Goal: Check status: Check status

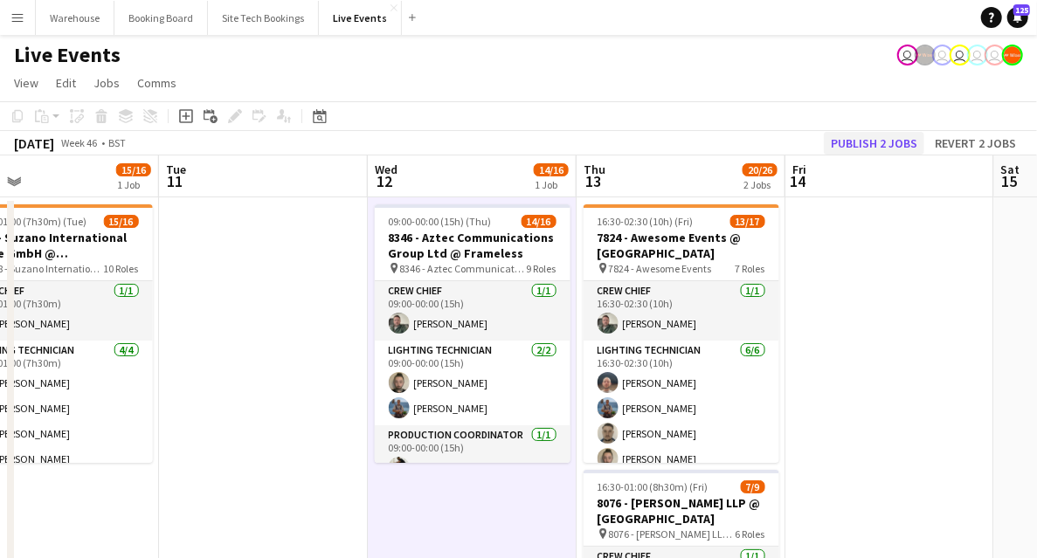
scroll to position [250, 0]
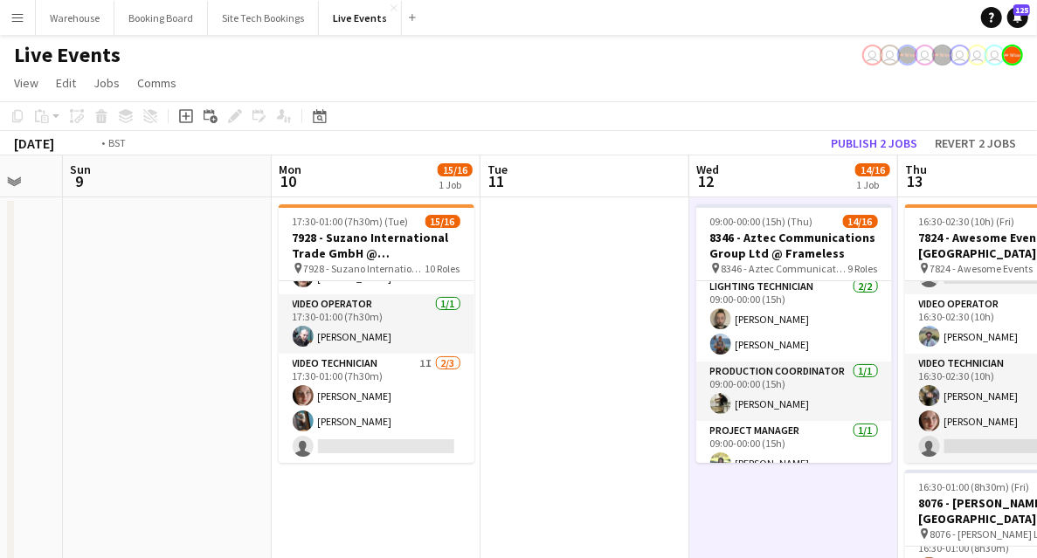
drag, startPoint x: 309, startPoint y: 322, endPoint x: 673, endPoint y: 263, distance: 368.2
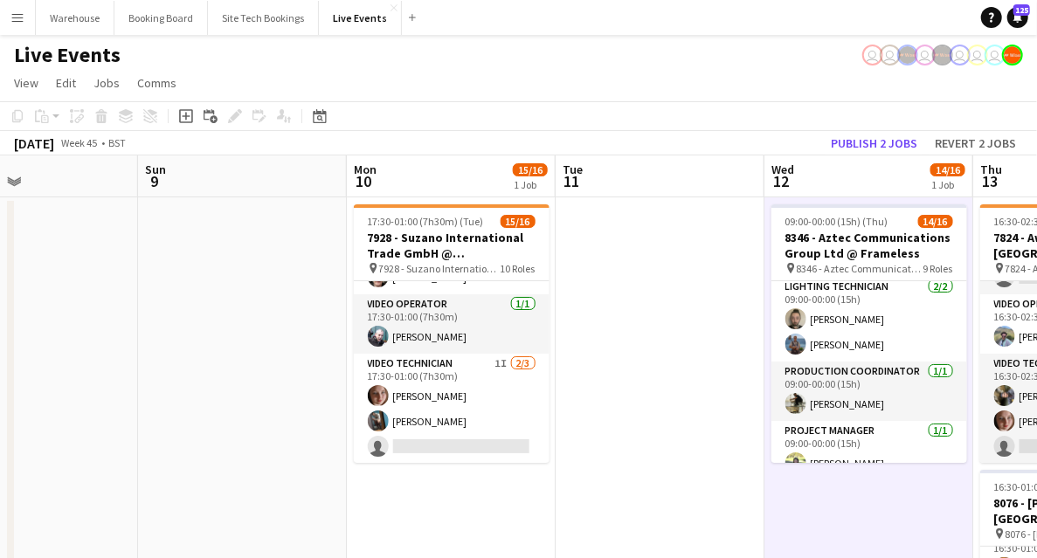
drag, startPoint x: 336, startPoint y: 352, endPoint x: 654, endPoint y: 322, distance: 318.7
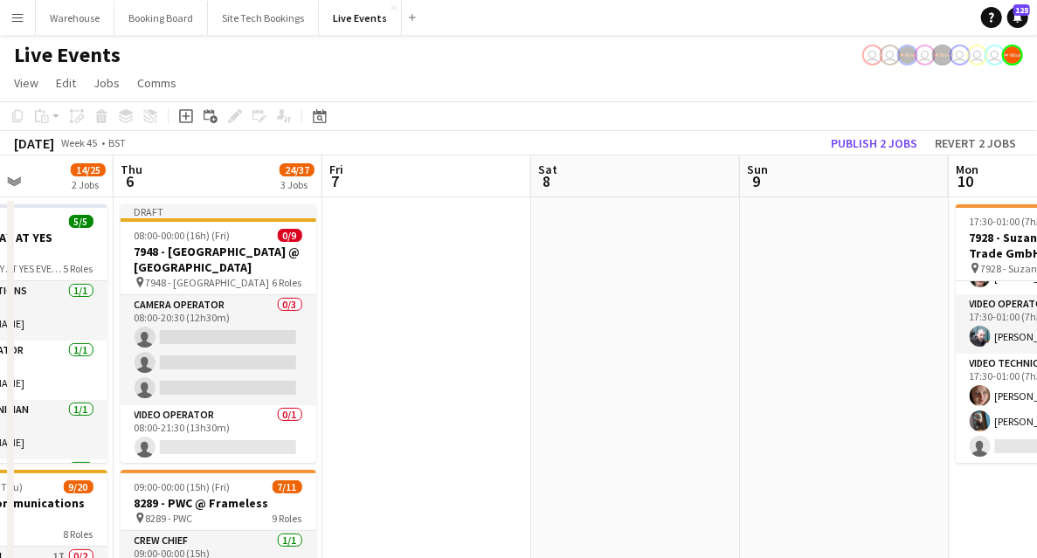
drag, startPoint x: 572, startPoint y: 324, endPoint x: 669, endPoint y: 302, distance: 99.4
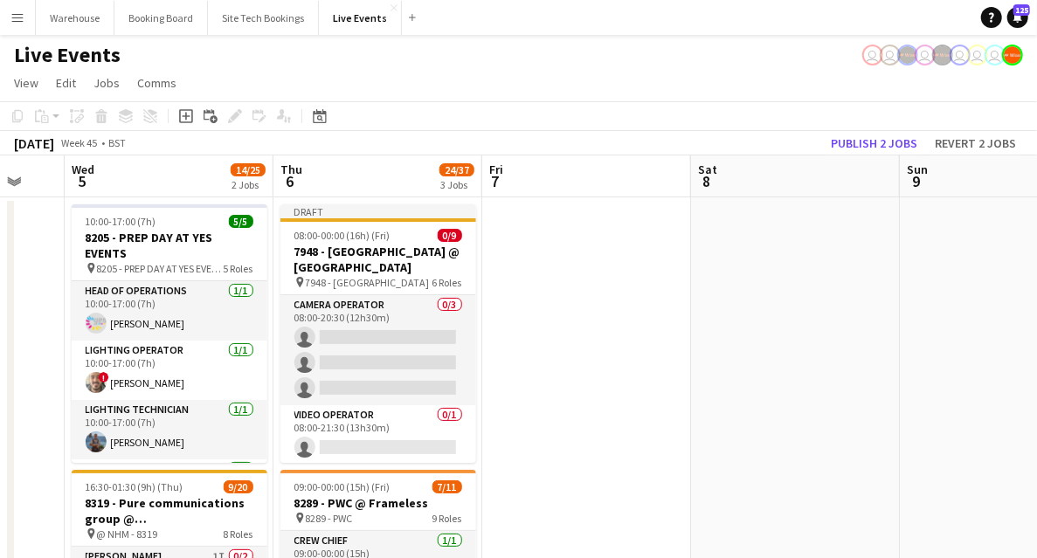
drag, startPoint x: 842, startPoint y: 294, endPoint x: 825, endPoint y: 293, distance: 17.5
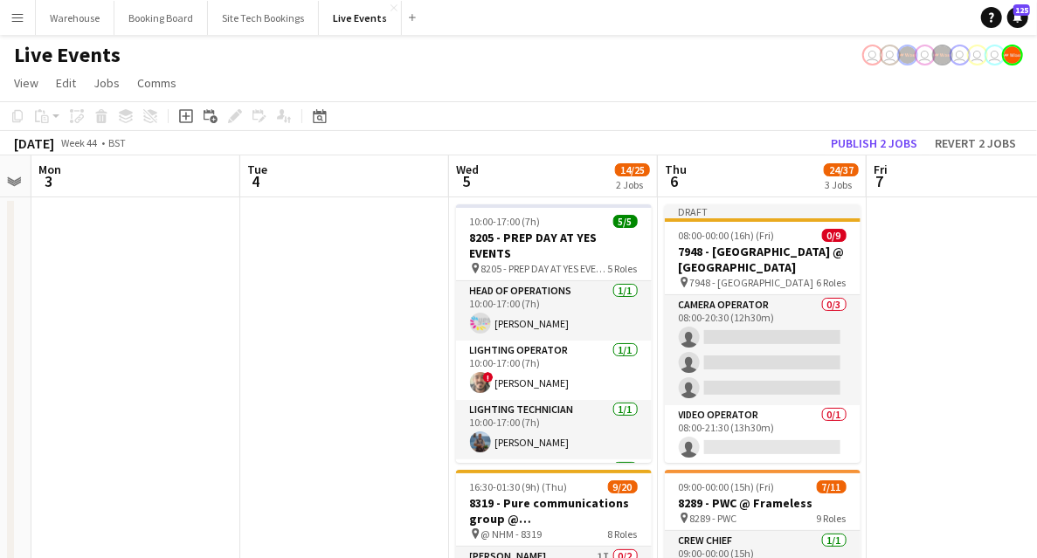
drag, startPoint x: 351, startPoint y: 322, endPoint x: 831, endPoint y: 285, distance: 481.2
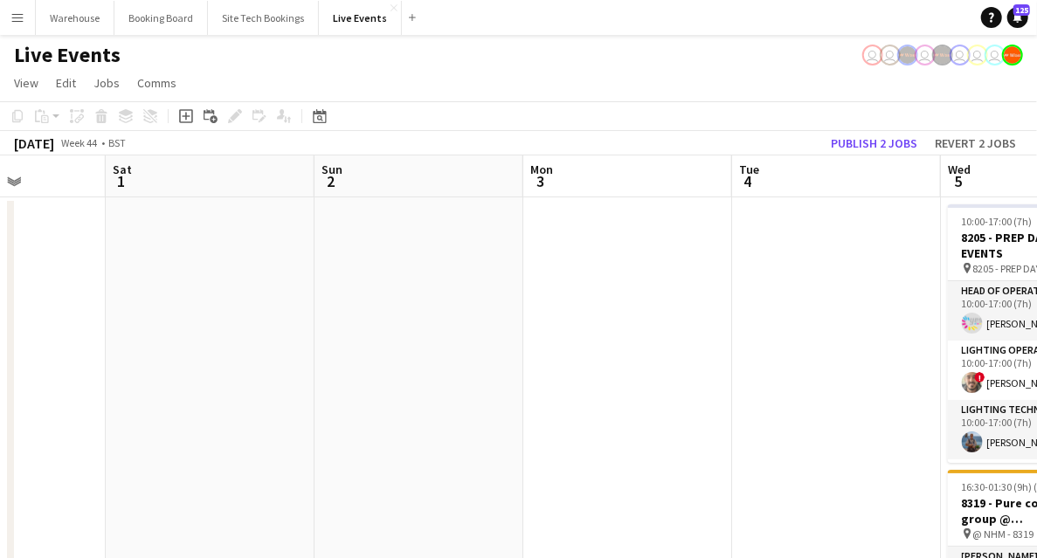
drag, startPoint x: 414, startPoint y: 335, endPoint x: 873, endPoint y: 298, distance: 460.3
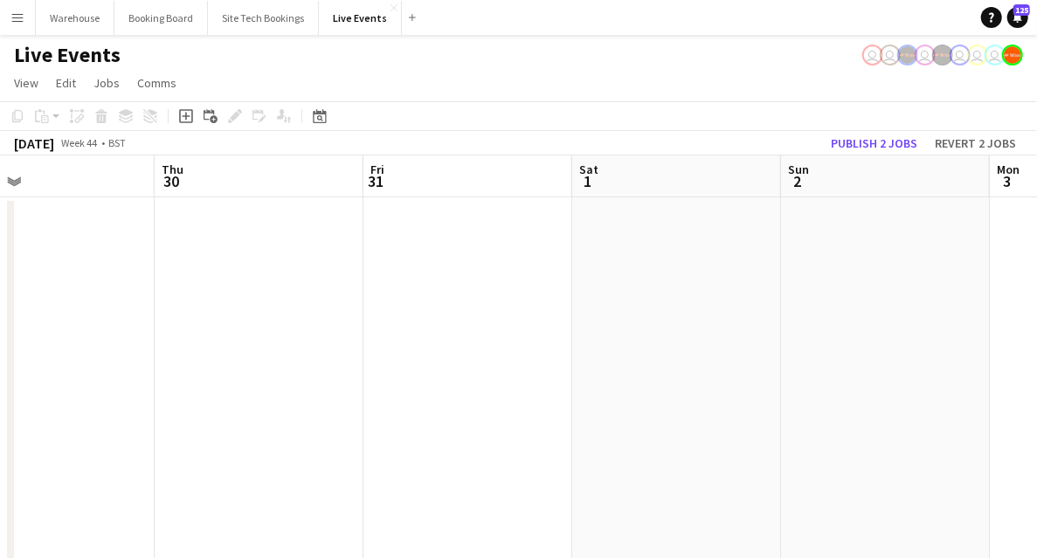
drag, startPoint x: 669, startPoint y: 315, endPoint x: 866, endPoint y: 292, distance: 198.9
drag, startPoint x: 591, startPoint y: 343, endPoint x: 865, endPoint y: 324, distance: 275.1
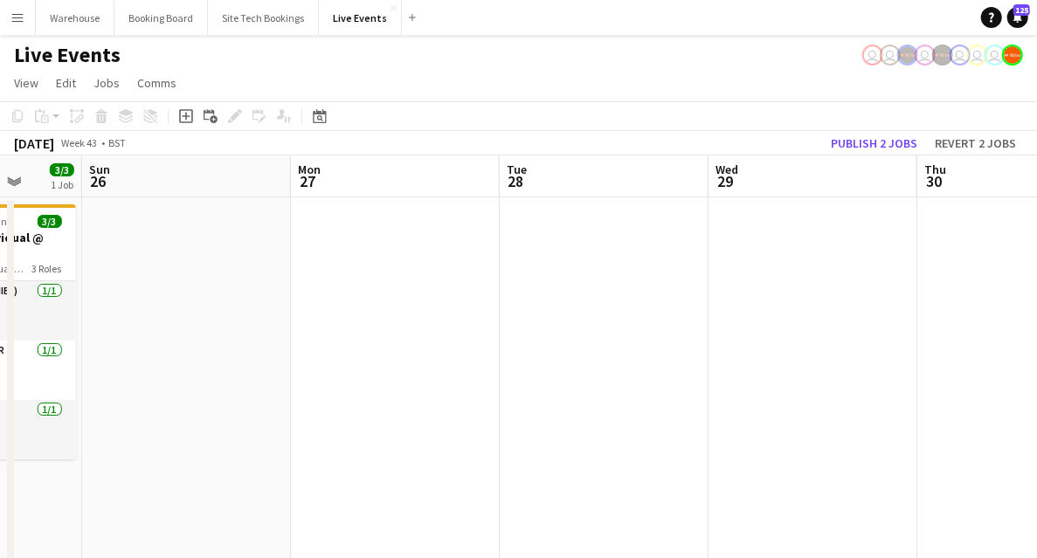
drag, startPoint x: 374, startPoint y: 330, endPoint x: 792, endPoint y: 323, distance: 417.8
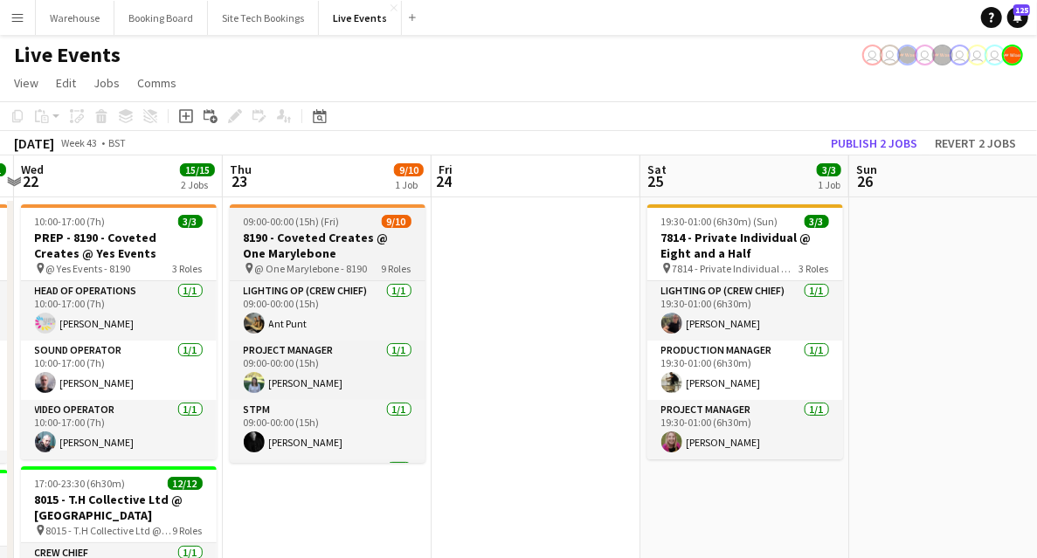
drag, startPoint x: 475, startPoint y: 326, endPoint x: 916, endPoint y: 270, distance: 444.0
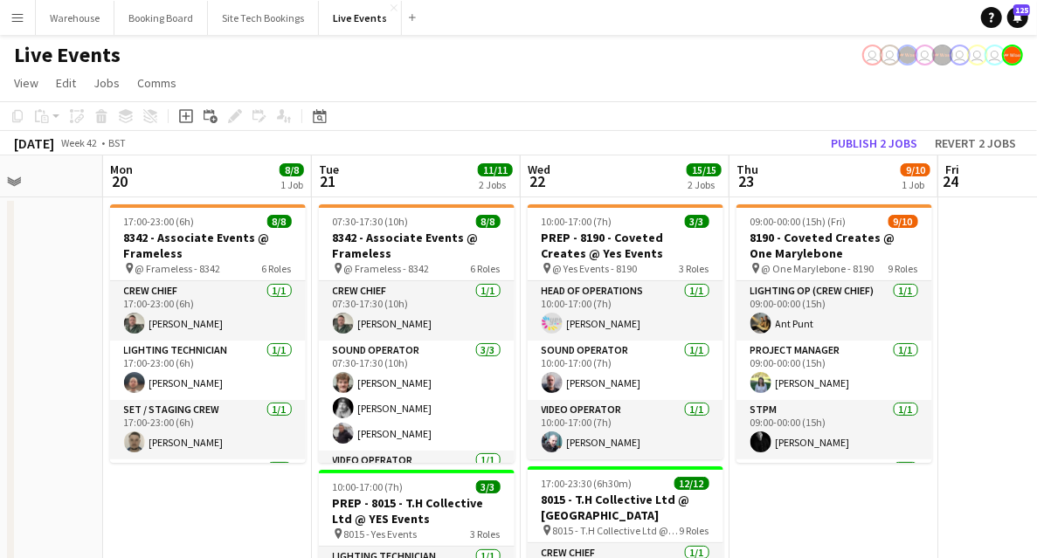
drag, startPoint x: 276, startPoint y: 368, endPoint x: 733, endPoint y: 363, distance: 457.1
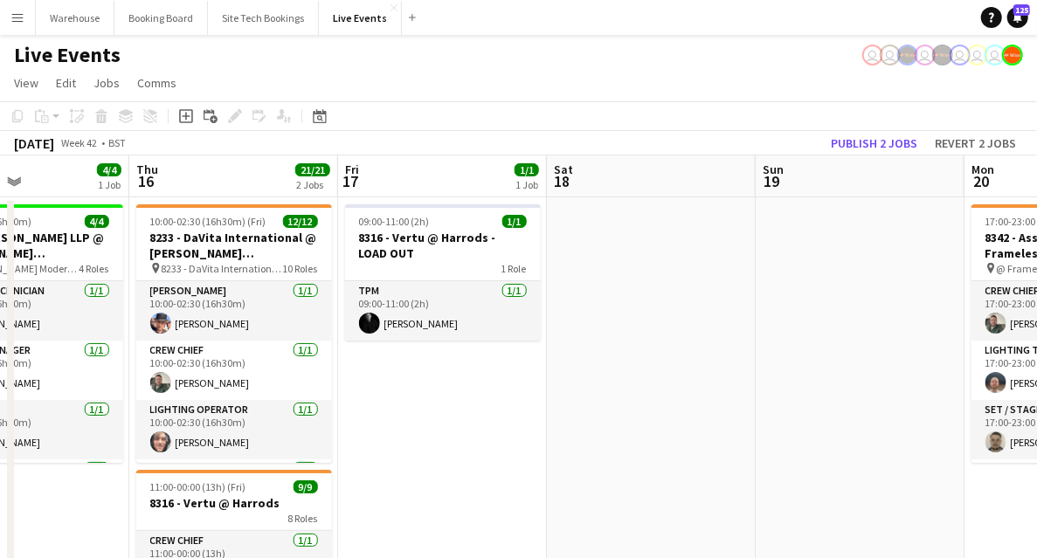
drag, startPoint x: 259, startPoint y: 357, endPoint x: 862, endPoint y: 353, distance: 603.0
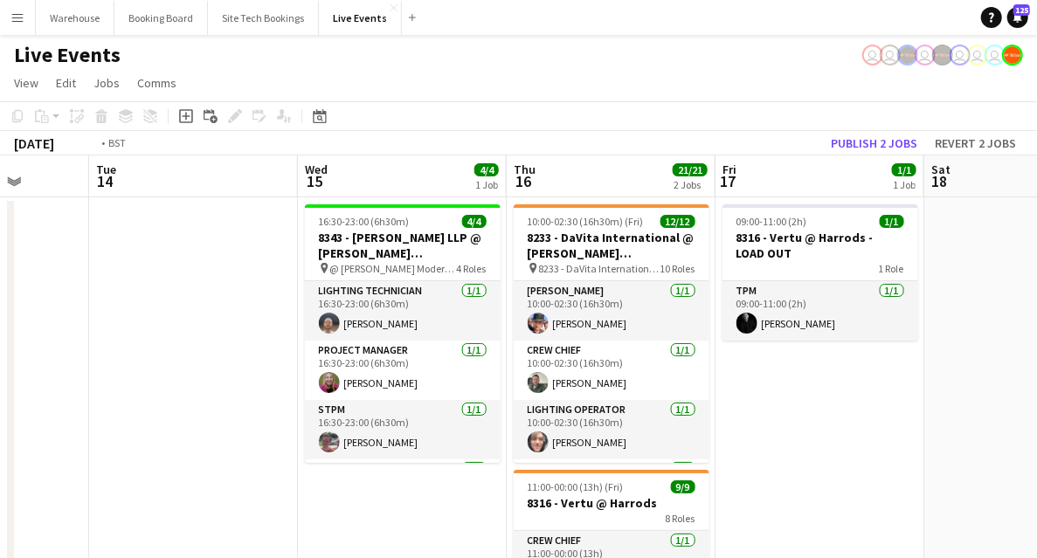
drag, startPoint x: 552, startPoint y: 373, endPoint x: 704, endPoint y: 363, distance: 151.6
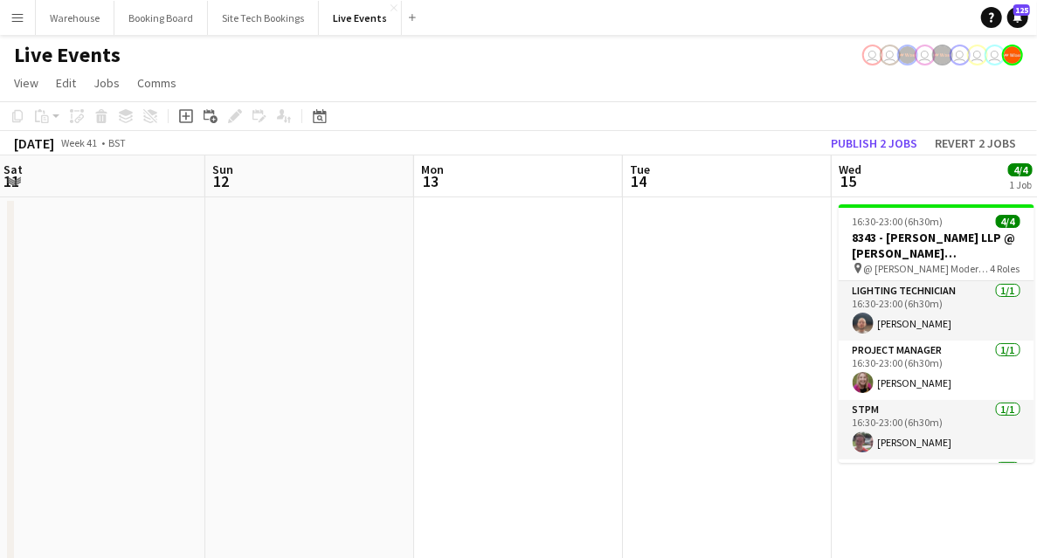
drag, startPoint x: 469, startPoint y: 342, endPoint x: 627, endPoint y: 338, distance: 158.2
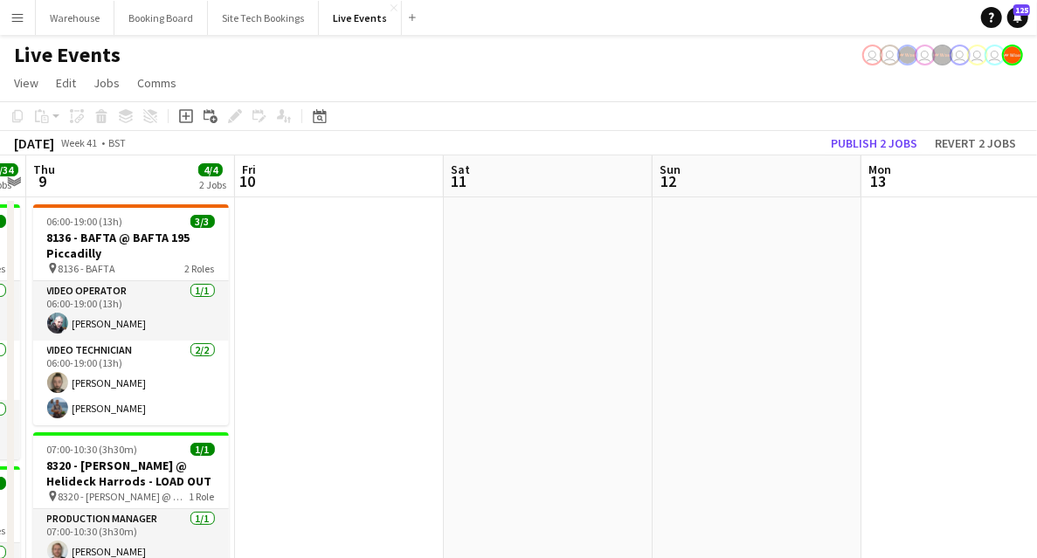
drag, startPoint x: 247, startPoint y: 311, endPoint x: 816, endPoint y: 340, distance: 569.7
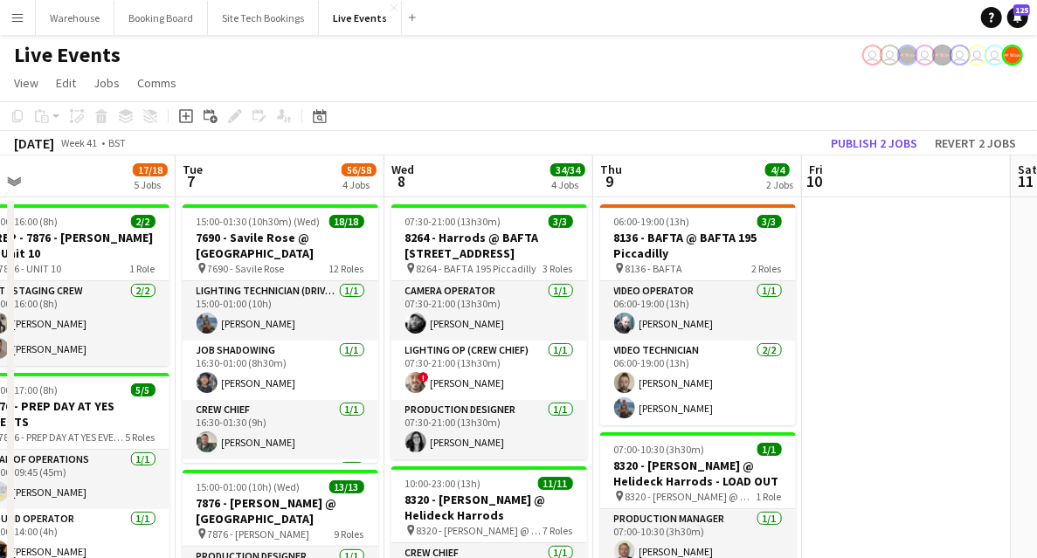
scroll to position [116, 0]
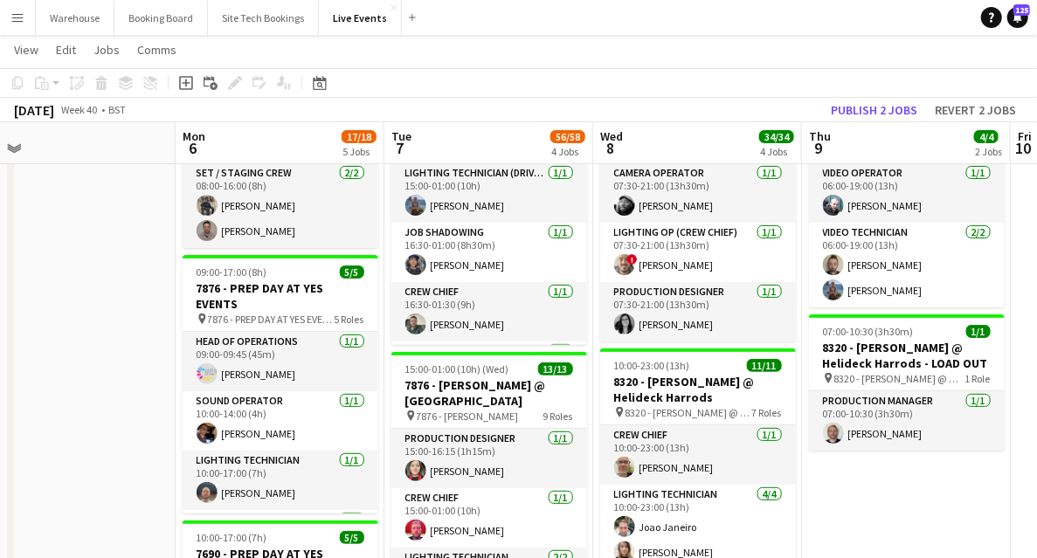
drag, startPoint x: 776, startPoint y: 523, endPoint x: 1018, endPoint y: 477, distance: 246.3
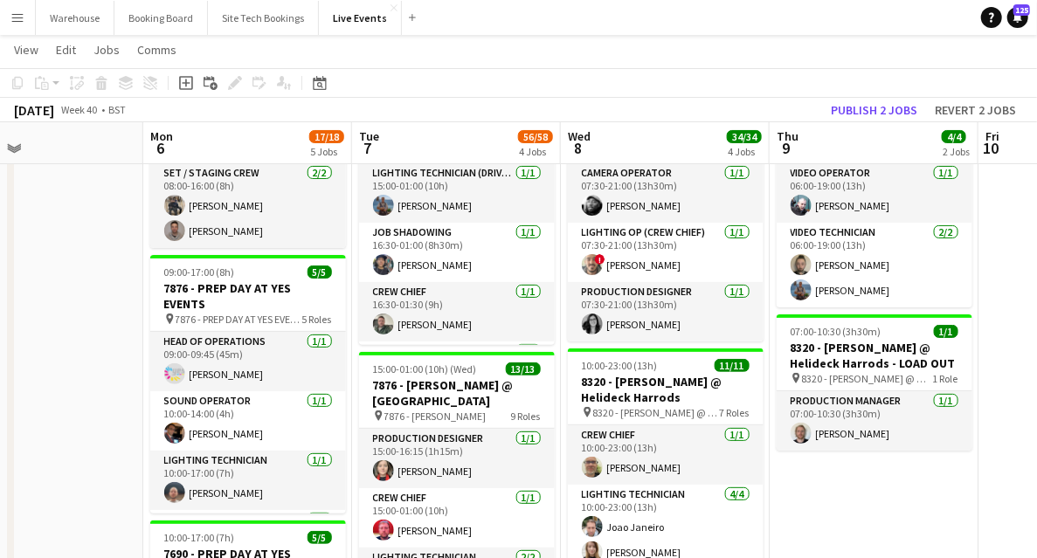
scroll to position [0, 0]
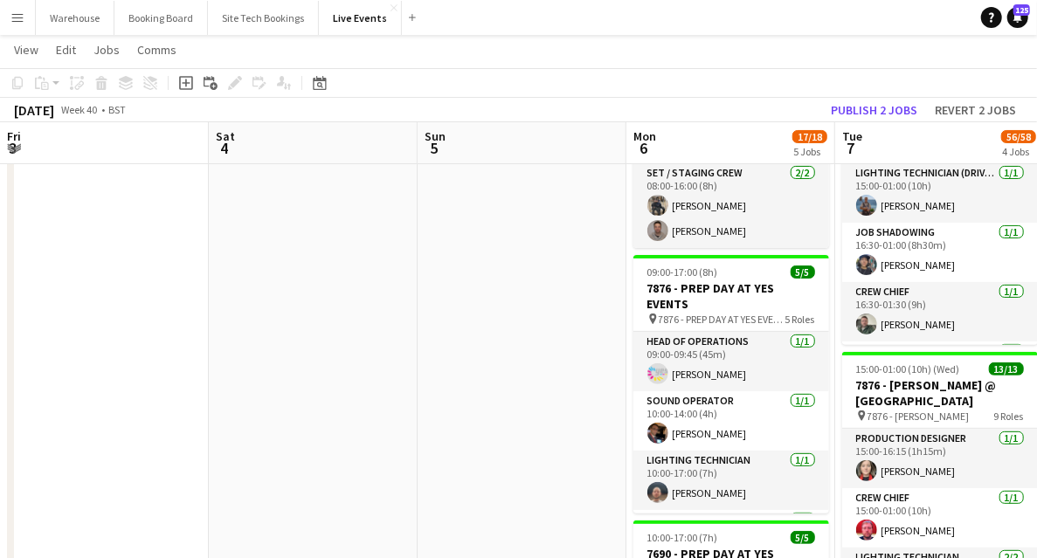
drag, startPoint x: 131, startPoint y: 378, endPoint x: 586, endPoint y: 381, distance: 454.5
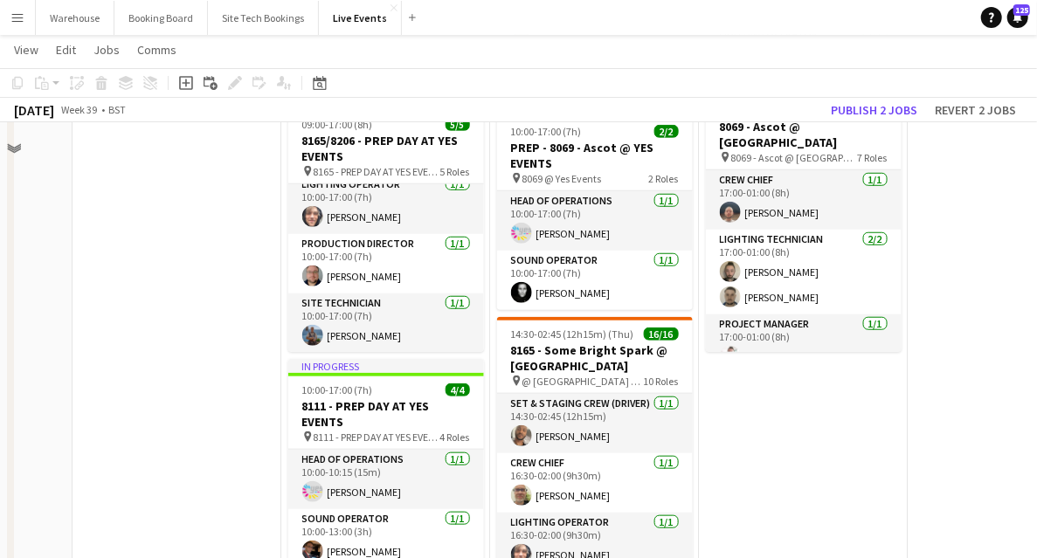
scroll to position [582, 0]
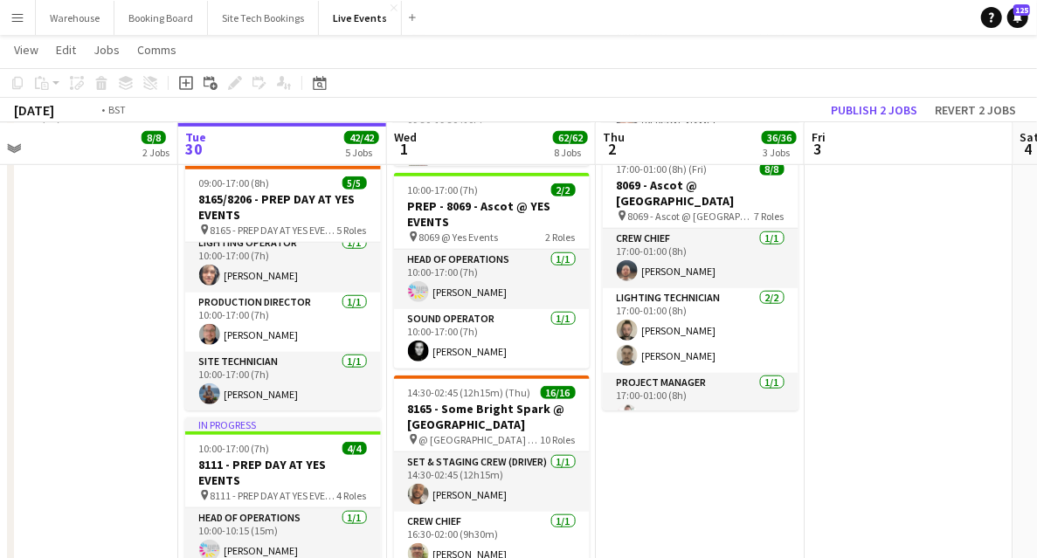
drag, startPoint x: 682, startPoint y: 445, endPoint x: 473, endPoint y: 418, distance: 210.6
click at [473, 418] on app-calendar-viewport "Fri 26 Sat 27 Sun 28 Mon 29 8/8 2 Jobs Tue 30 42/42 5 Jobs Wed 1 62/62 8 Jobs T…" at bounding box center [518, 478] width 1037 height 1985
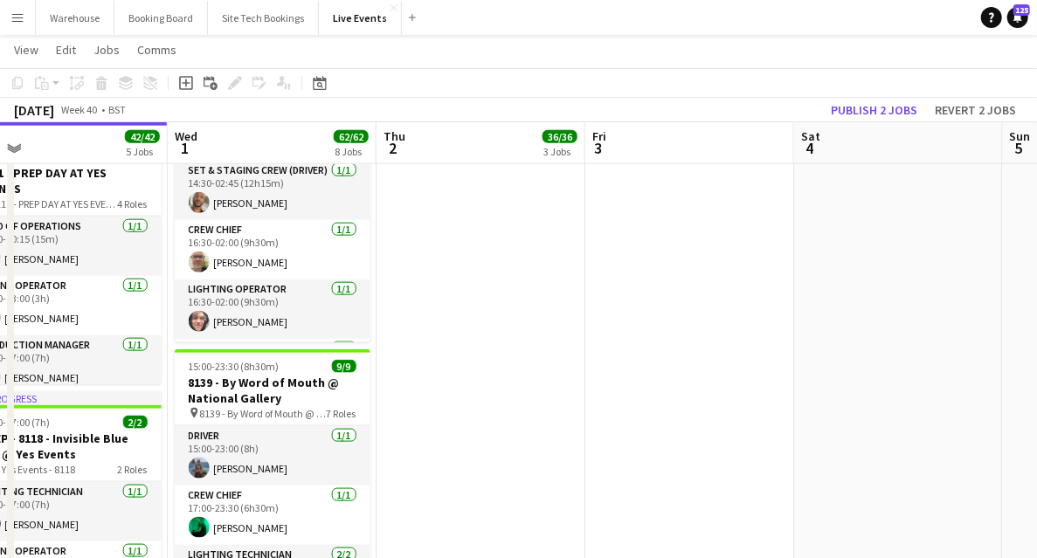
scroll to position [932, 0]
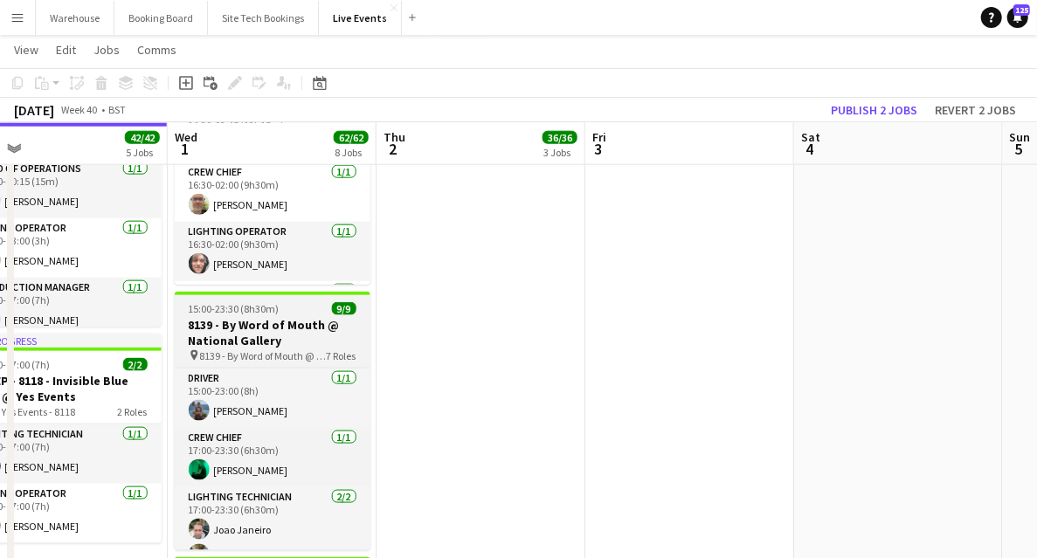
click at [228, 352] on span "8139 - By Word of Mouth @ National Gallery" at bounding box center [263, 356] width 127 height 13
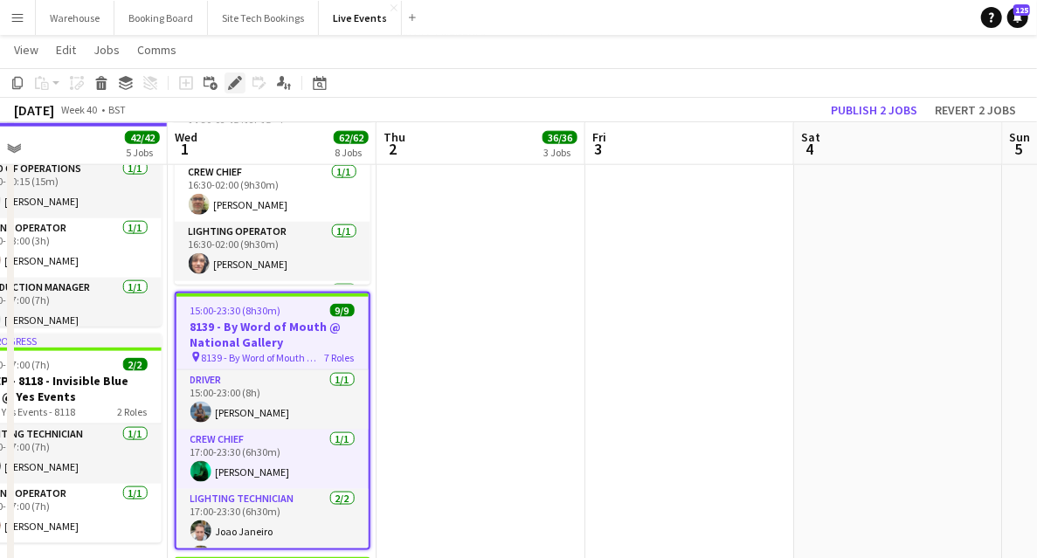
click at [234, 84] on icon at bounding box center [235, 84] width 10 height 10
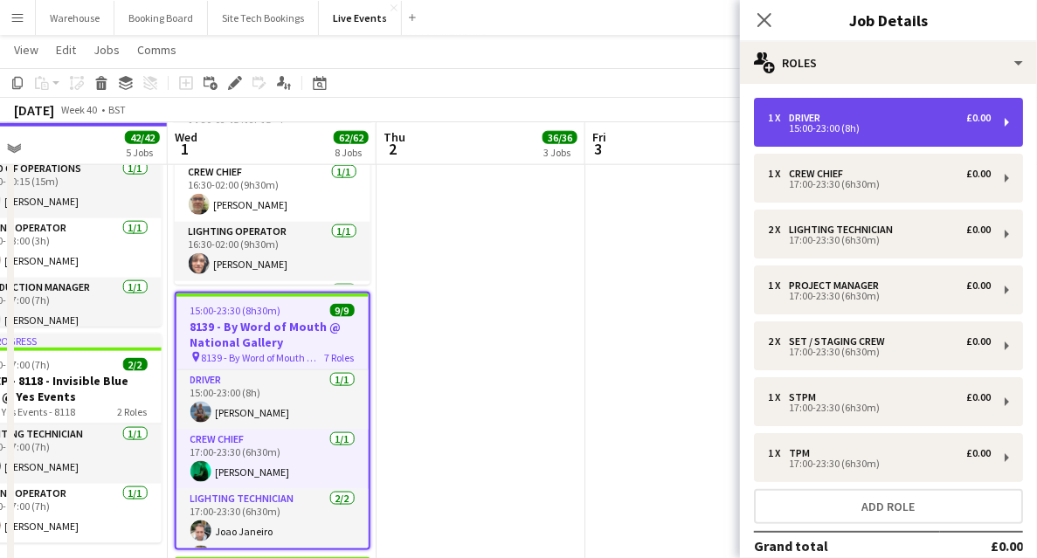
click at [809, 127] on div "15:00-23:00 (8h)" at bounding box center [879, 128] width 223 height 9
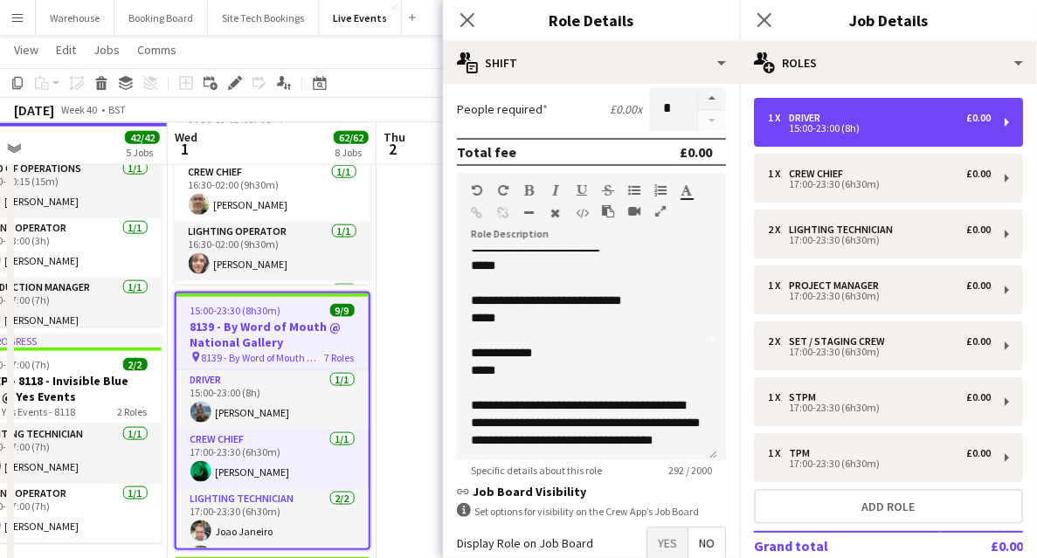
scroll to position [138, 0]
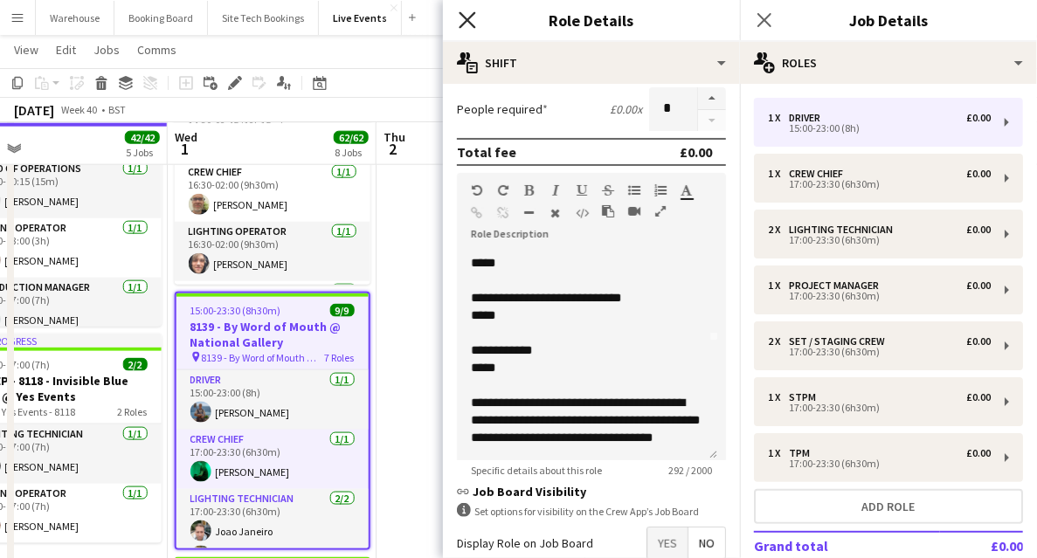
click at [461, 16] on icon "Close pop-in" at bounding box center [467, 19] width 17 height 17
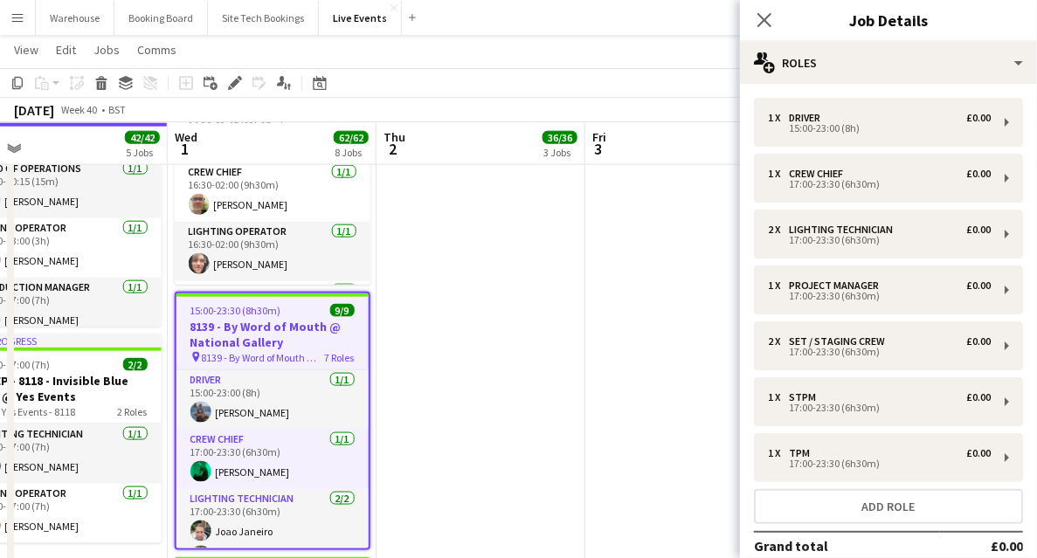
drag, startPoint x: 766, startPoint y: 23, endPoint x: 744, endPoint y: 21, distance: 21.9
click at [766, 23] on icon "Close pop-in" at bounding box center [765, 20] width 14 height 14
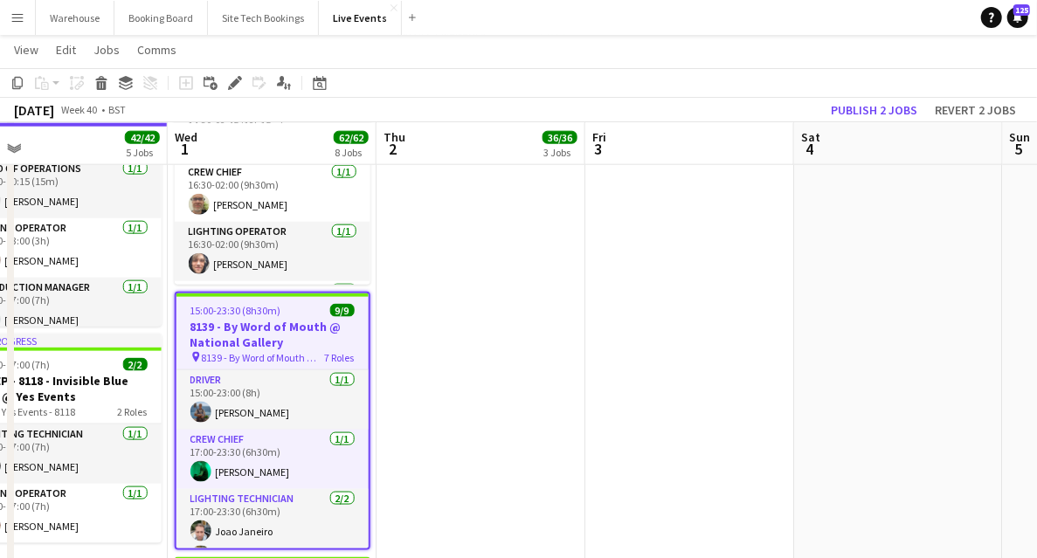
click at [740, 332] on app-date-cell at bounding box center [690, 192] width 209 height 1857
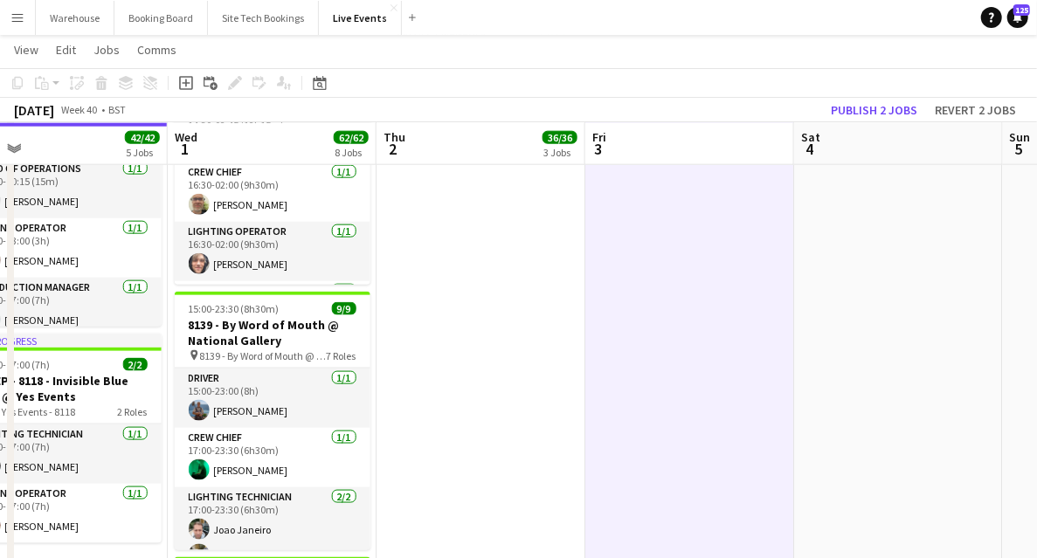
drag, startPoint x: 813, startPoint y: 363, endPoint x: 353, endPoint y: 344, distance: 460.1
click at [327, 344] on app-calendar-viewport "Sat 27 Sun 28 Mon 29 8/8 2 Jobs Tue 30 42/42 5 Jobs Wed 1 62/62 8 Jobs Thu 2 36…" at bounding box center [518, 129] width 1037 height 1985
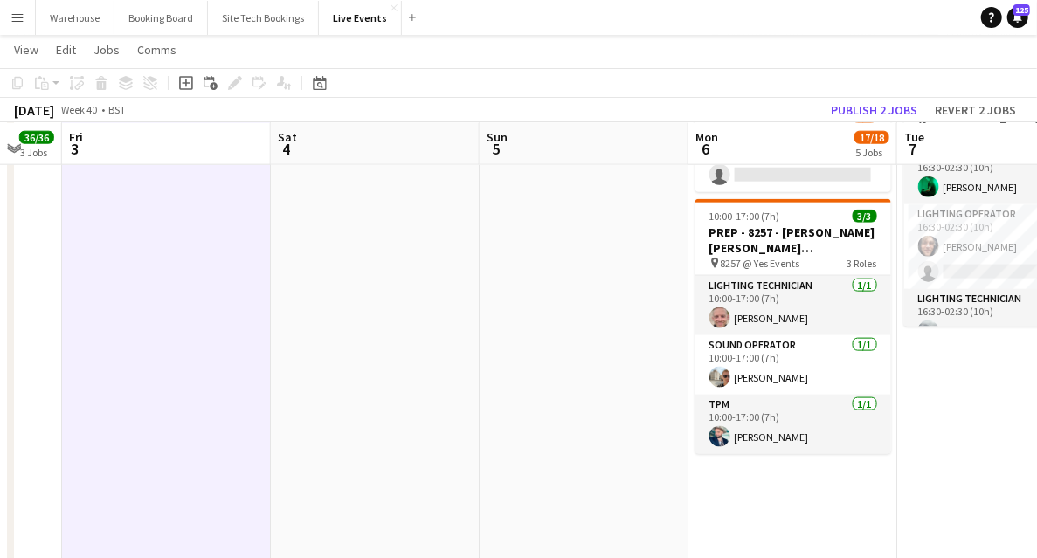
drag, startPoint x: 620, startPoint y: 512, endPoint x: 325, endPoint y: 457, distance: 300.5
click at [325, 458] on app-calendar-viewport "Tue 30 42/42 5 Jobs Wed 1 62/62 8 Jobs Thu 2 36/36 3 Jobs Fri 3 Sat 4 Sun 5 Mon…" at bounding box center [518, 129] width 1037 height 1985
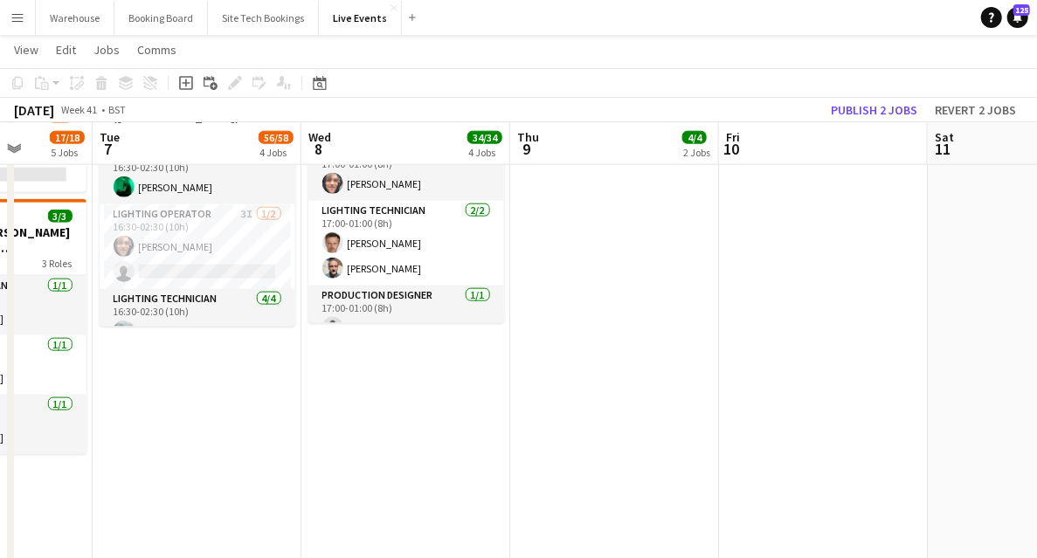
drag, startPoint x: 569, startPoint y: 452, endPoint x: 393, endPoint y: 447, distance: 175.7
click at [395, 447] on app-calendar-viewport "Sat 4 Sun 5 Mon 6 17/18 5 Jobs Tue 7 56/58 4 Jobs Wed 8 34/34 4 Jobs Thu 9 4/4 …" at bounding box center [518, 129] width 1037 height 1985
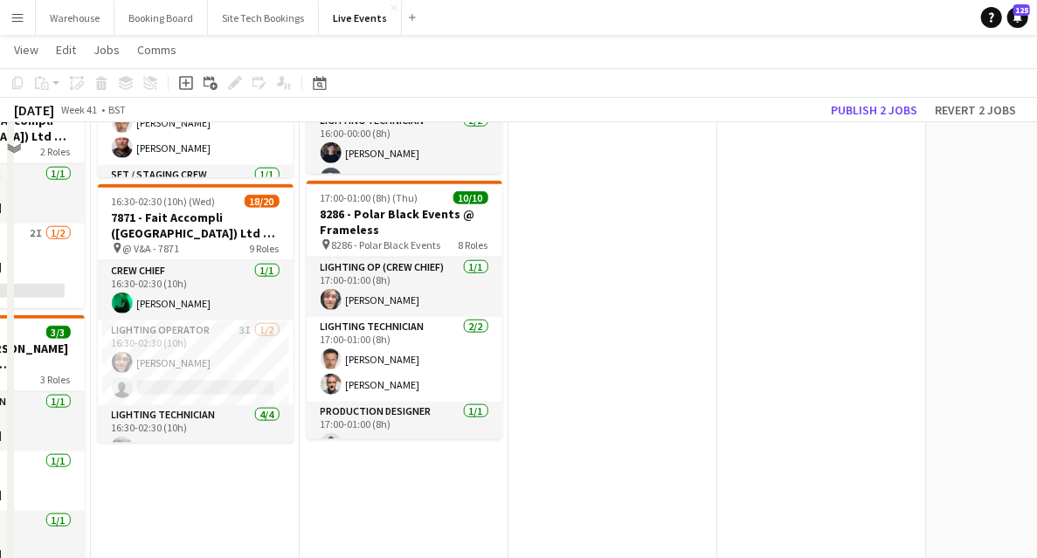
scroll to position [757, 0]
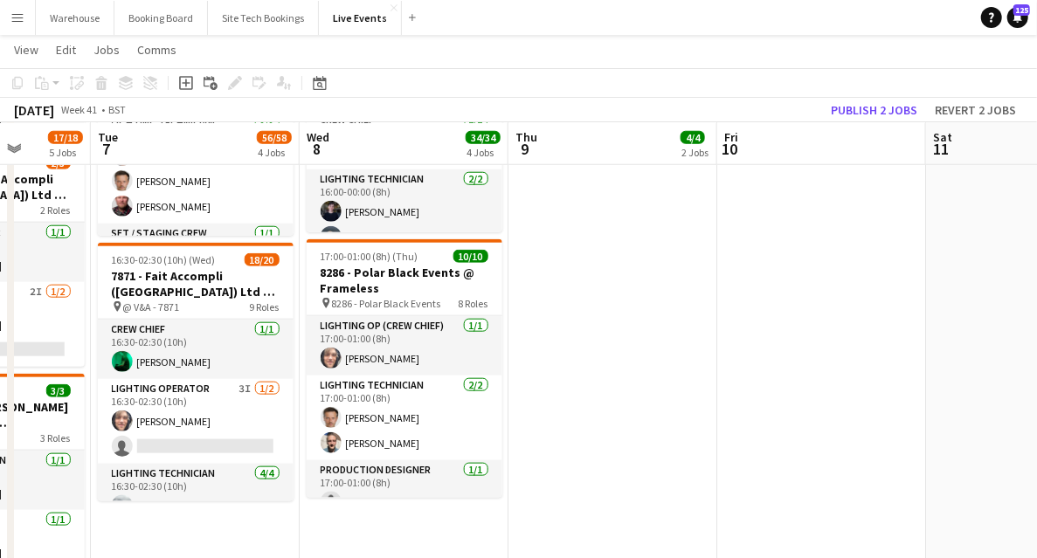
drag, startPoint x: 710, startPoint y: 386, endPoint x: 431, endPoint y: 367, distance: 279.4
click at [348, 383] on app-calendar-viewport "Sat 4 Sun 5 Mon 6 17/18 5 Jobs Tue 7 56/58 4 Jobs Wed 8 34/34 4 Jobs Thu 9 4/4 …" at bounding box center [518, 303] width 1037 height 1985
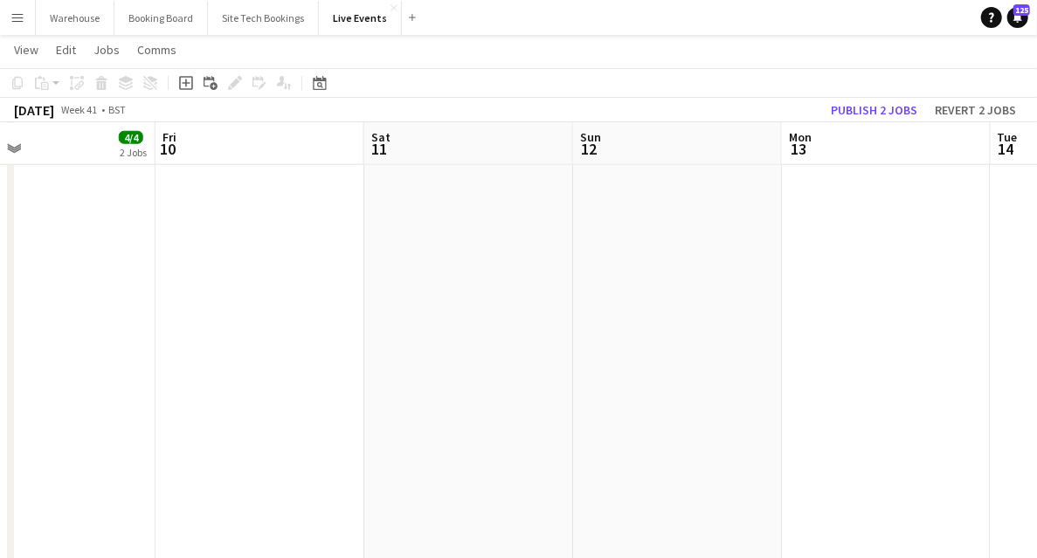
drag, startPoint x: 697, startPoint y: 428, endPoint x: 392, endPoint y: 418, distance: 306.1
click at [385, 421] on app-calendar-viewport "Mon 6 17/18 5 Jobs Tue 7 56/58 4 Jobs Wed 8 34/34 4 Jobs Thu 9 4/4 2 Jobs Fri 1…" at bounding box center [518, 303] width 1037 height 1985
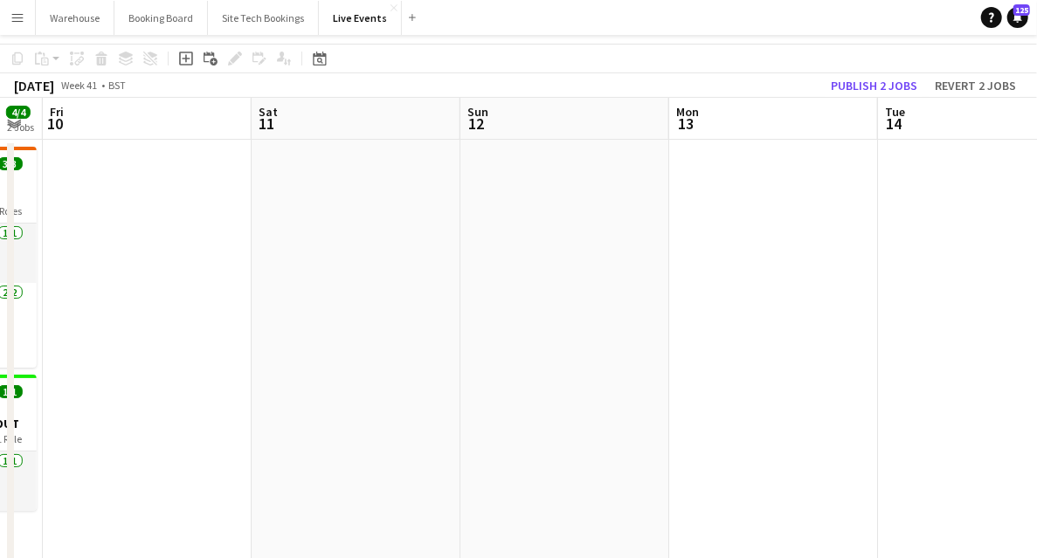
scroll to position [0, 0]
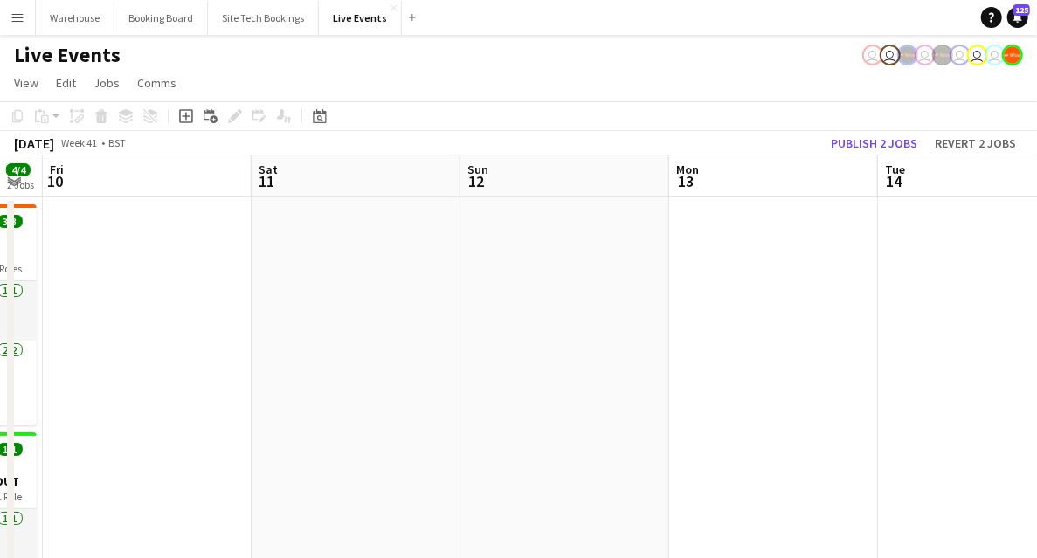
drag, startPoint x: 342, startPoint y: 413, endPoint x: 661, endPoint y: 409, distance: 319.0
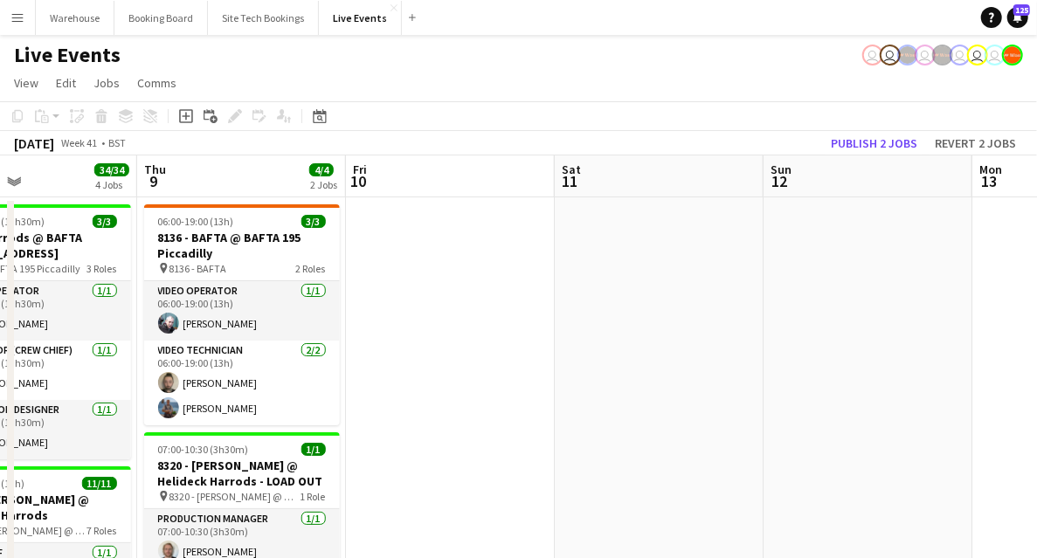
drag, startPoint x: 750, startPoint y: 411, endPoint x: 808, endPoint y: 406, distance: 57.9
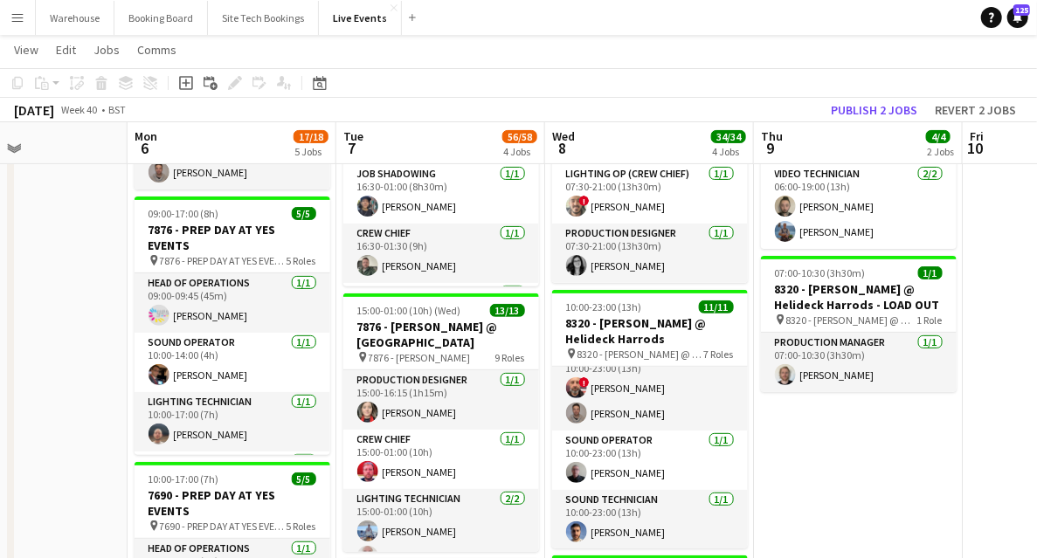
scroll to position [0, 471]
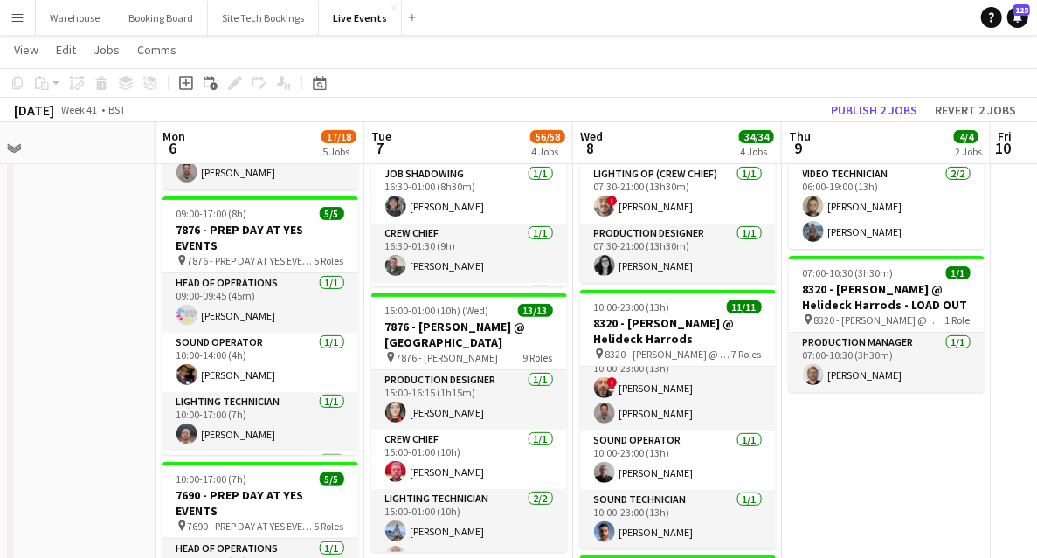
drag, startPoint x: 632, startPoint y: 524, endPoint x: 859, endPoint y: 522, distance: 227.2
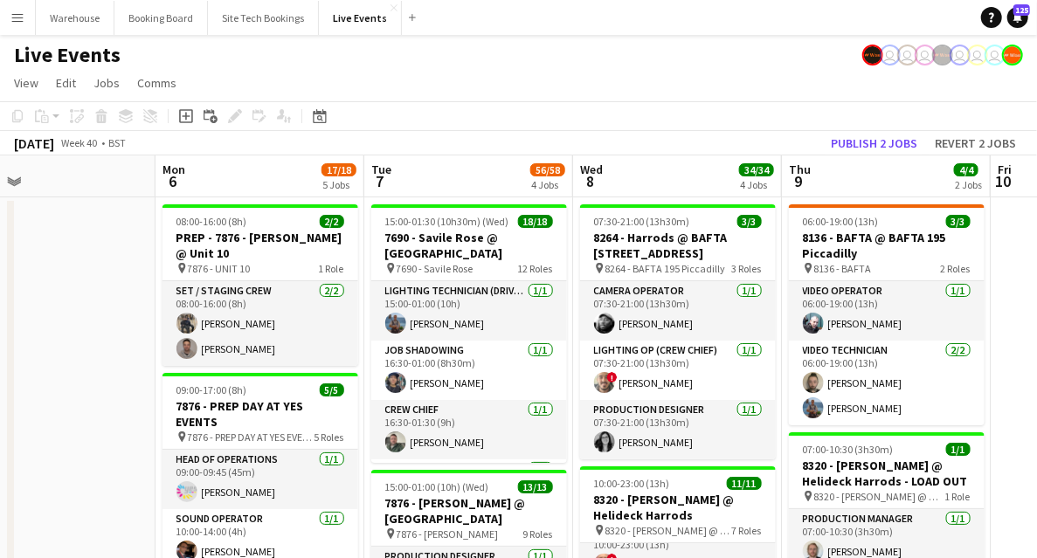
scroll to position [116, 0]
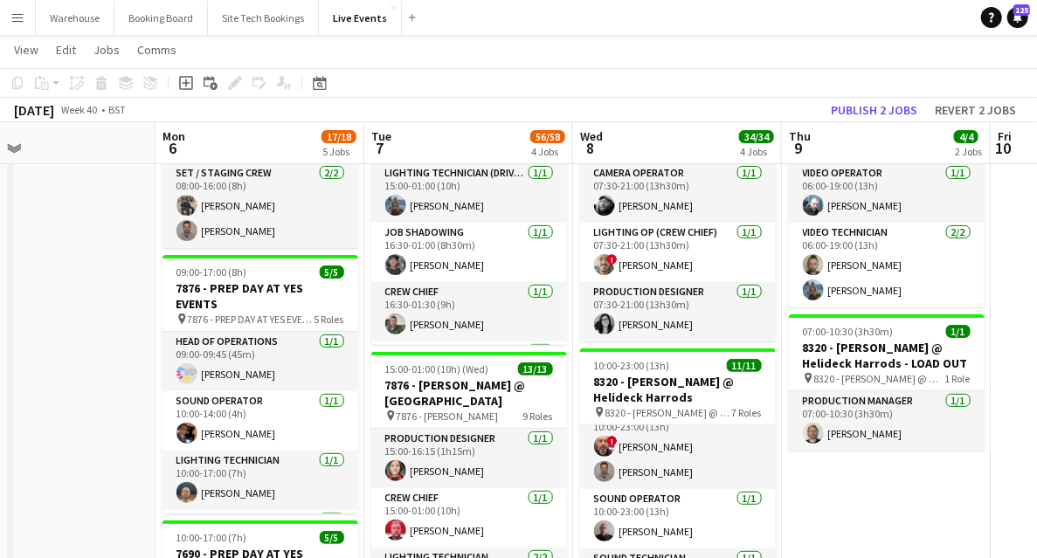
drag, startPoint x: 84, startPoint y: 389, endPoint x: 428, endPoint y: 330, distance: 349.3
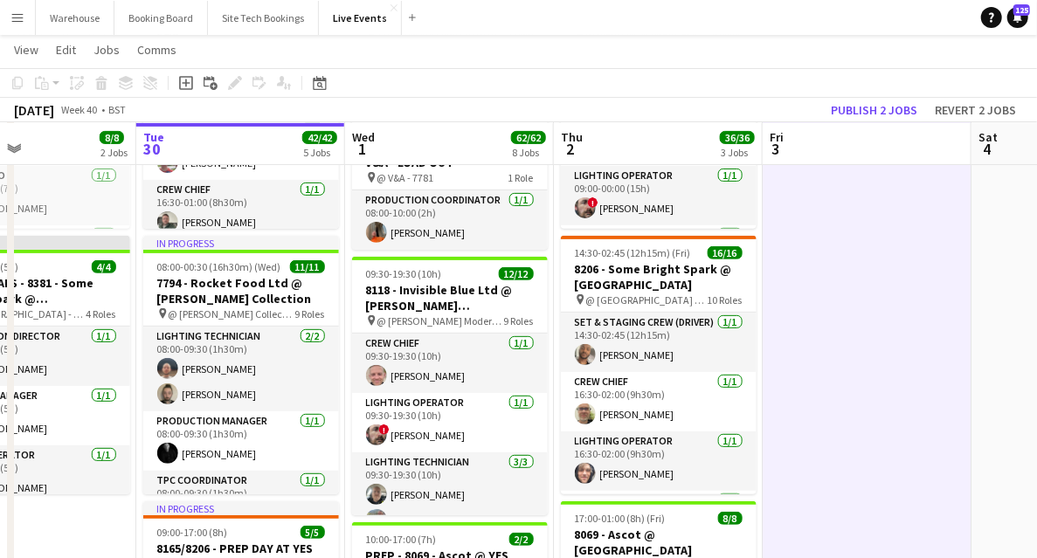
scroll to position [0, 476]
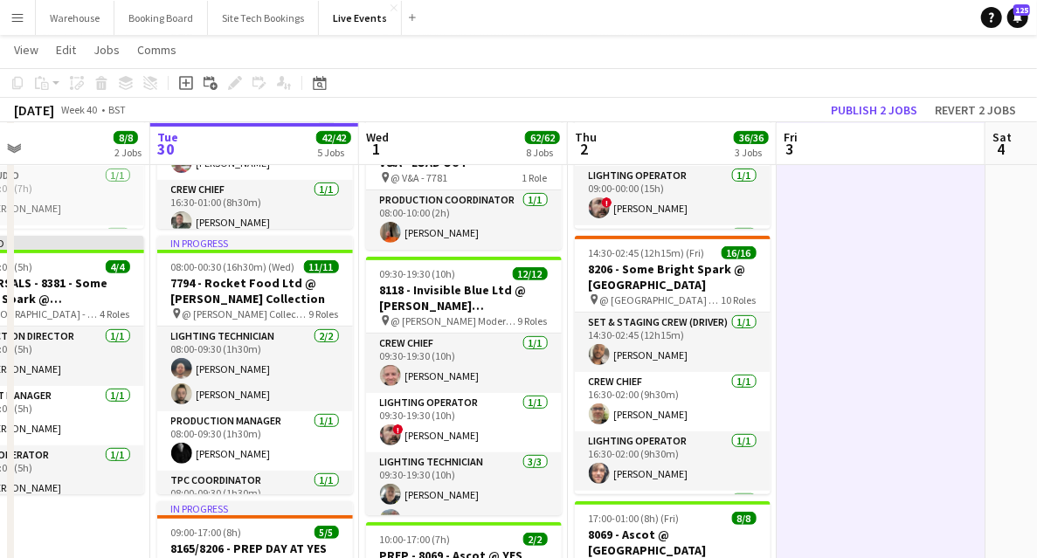
drag, startPoint x: 815, startPoint y: 361, endPoint x: 898, endPoint y: 352, distance: 84.4
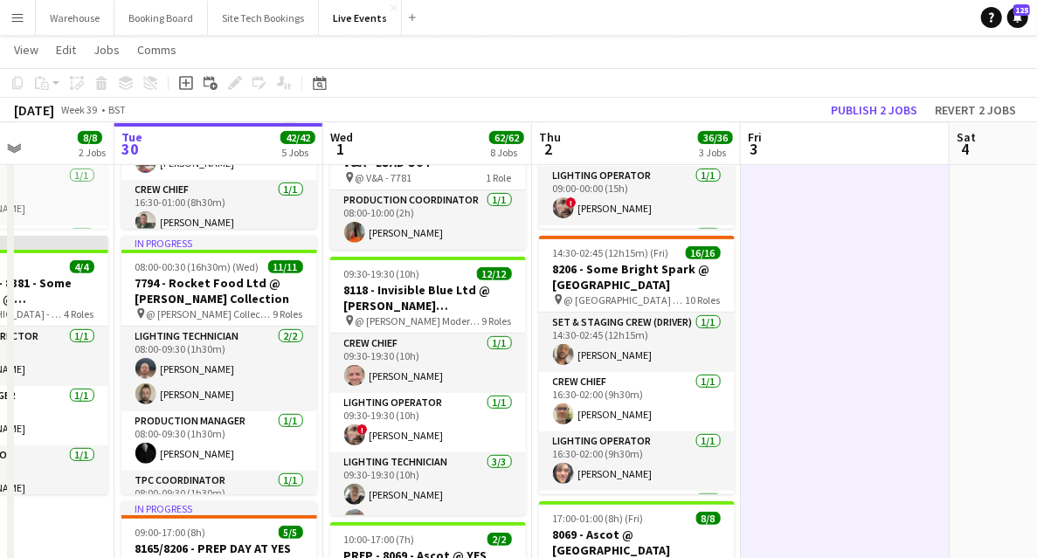
scroll to position [0, 500]
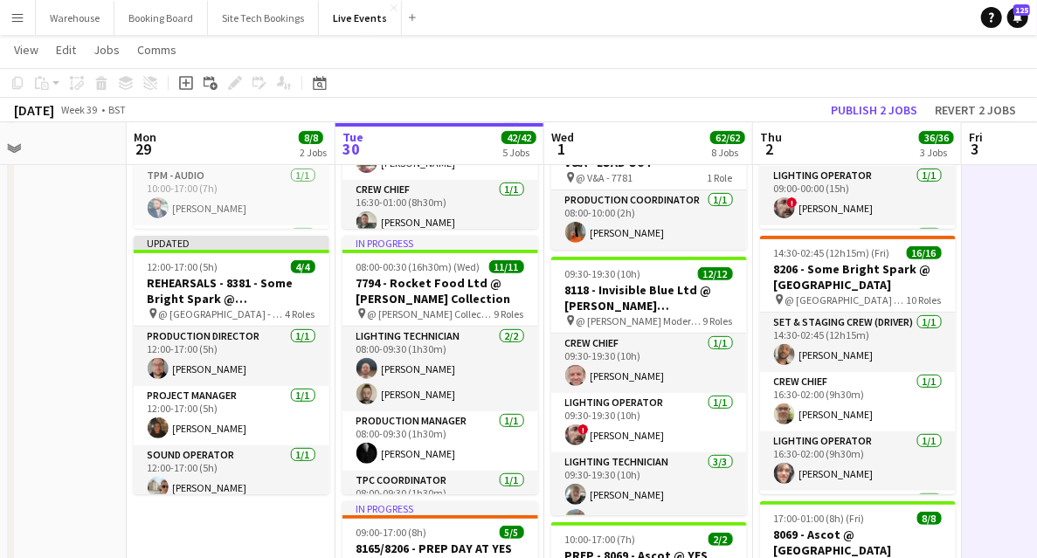
drag, startPoint x: 160, startPoint y: 530, endPoint x: 276, endPoint y: 514, distance: 117.3
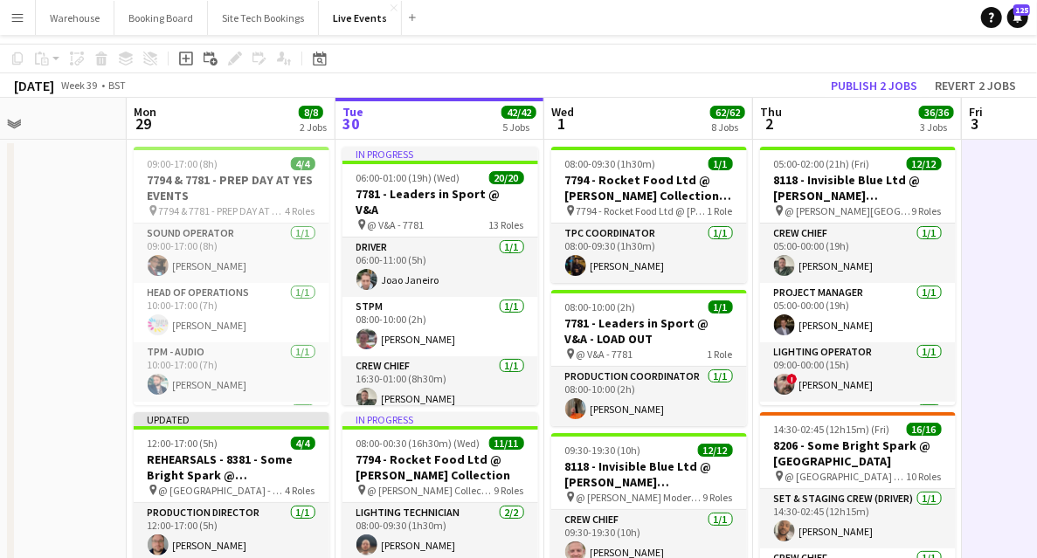
scroll to position [0, 0]
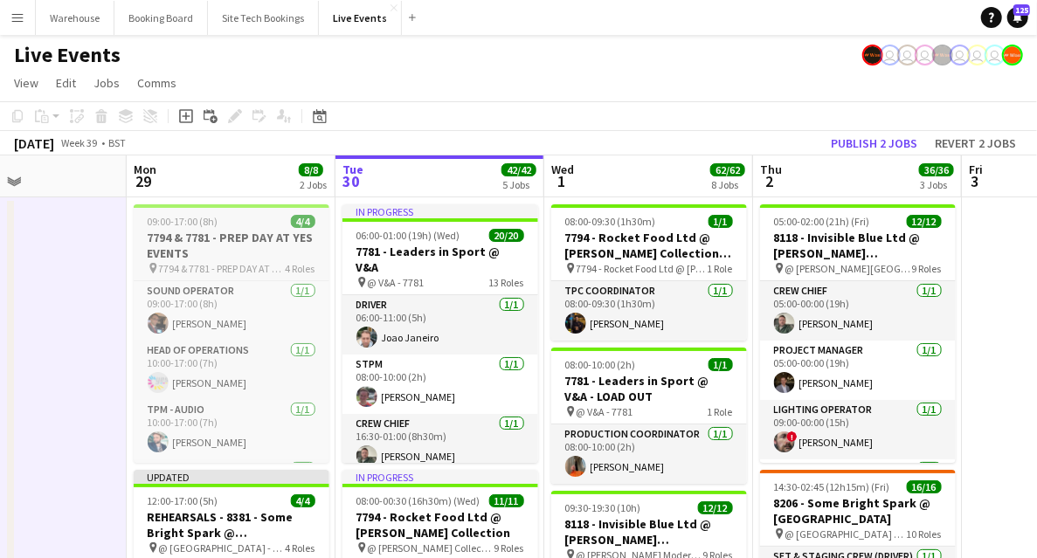
click at [192, 260] on h3 "7794 & 7781 - PREP DAY AT YES EVENTS" at bounding box center [232, 245] width 196 height 31
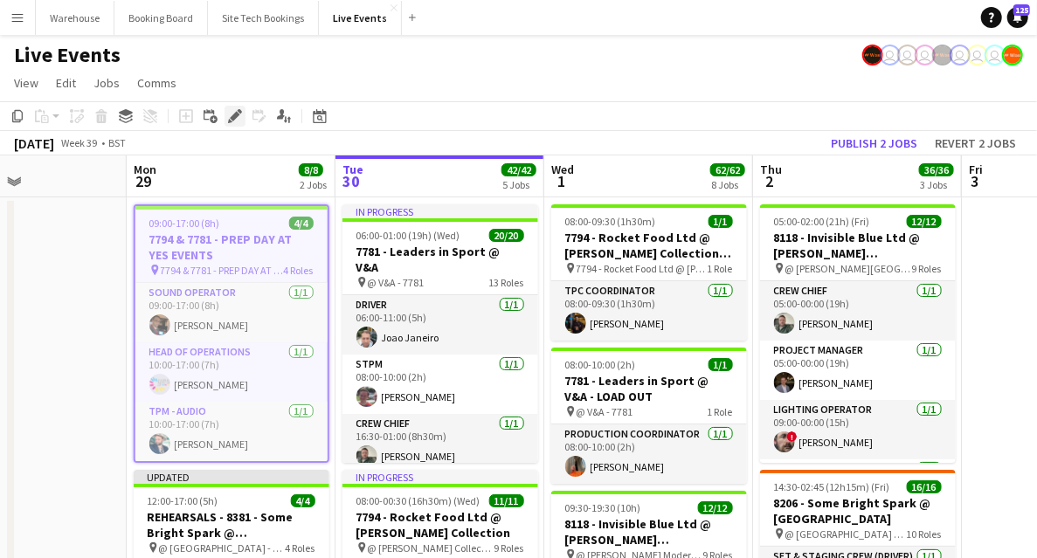
click at [232, 120] on icon at bounding box center [235, 117] width 10 height 10
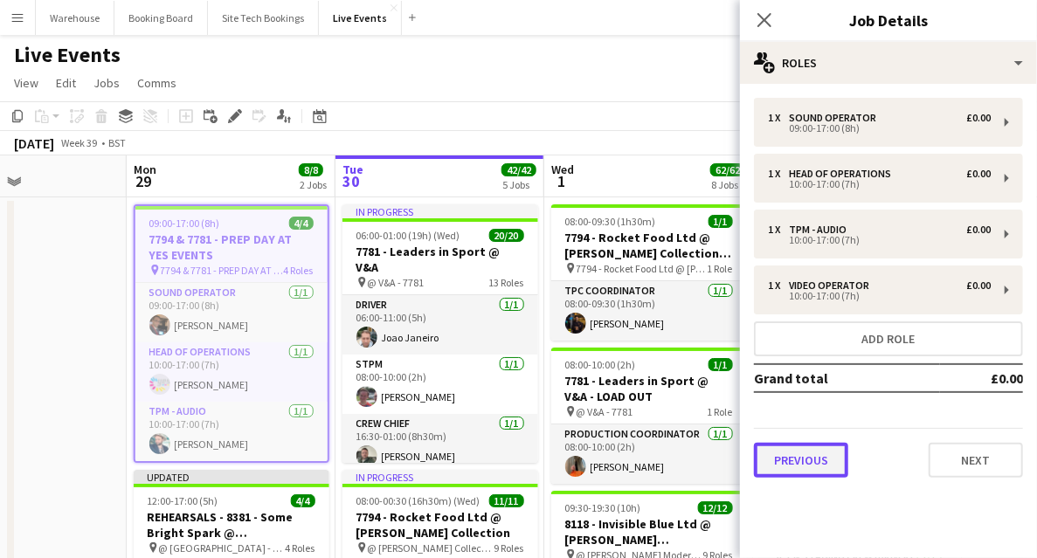
click at [809, 471] on button "Previous" at bounding box center [801, 460] width 94 height 35
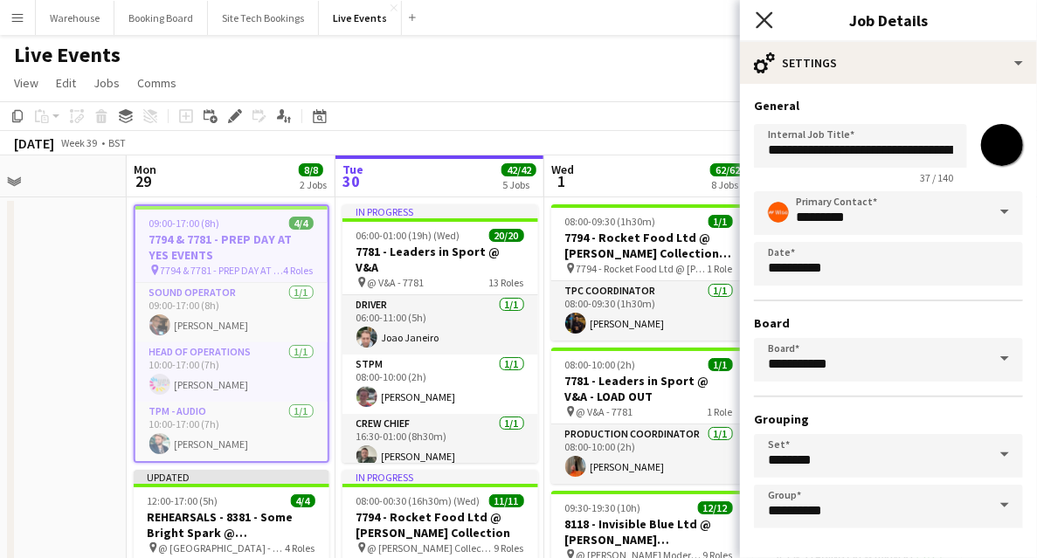
click at [766, 17] on icon "Close pop-in" at bounding box center [764, 19] width 17 height 17
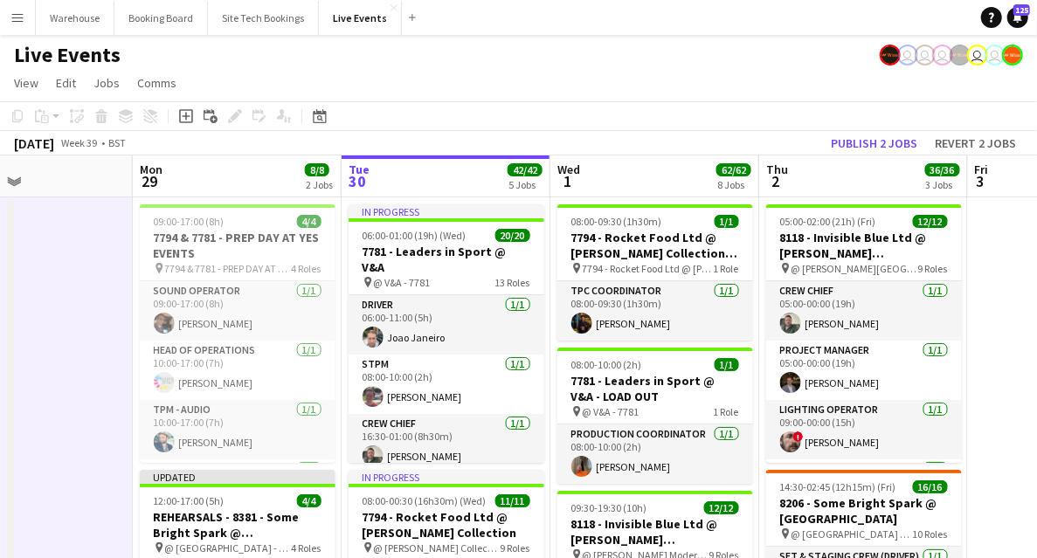
scroll to position [0, 494]
drag, startPoint x: 75, startPoint y: 354, endPoint x: 82, endPoint y: 367, distance: 14.9
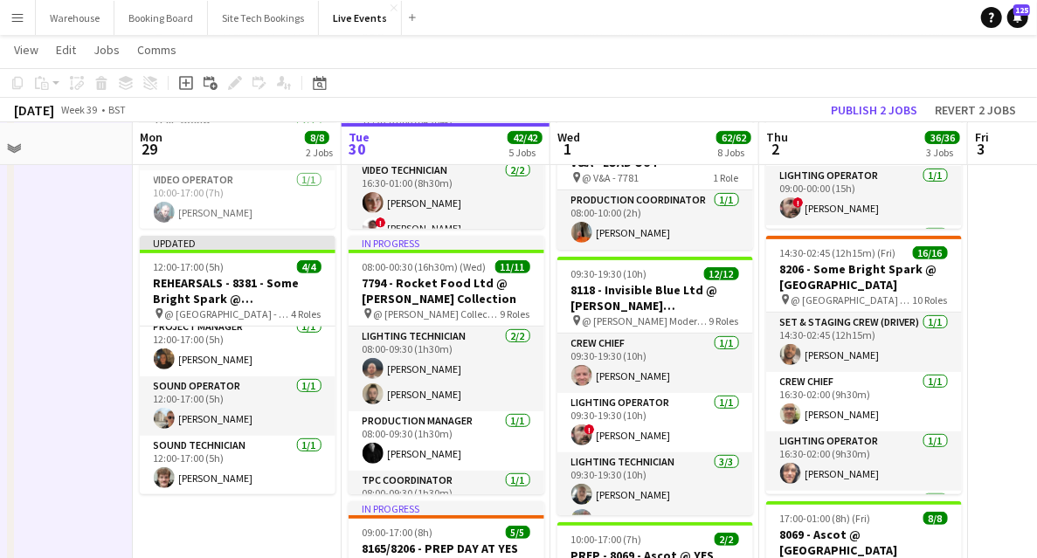
scroll to position [582, 0]
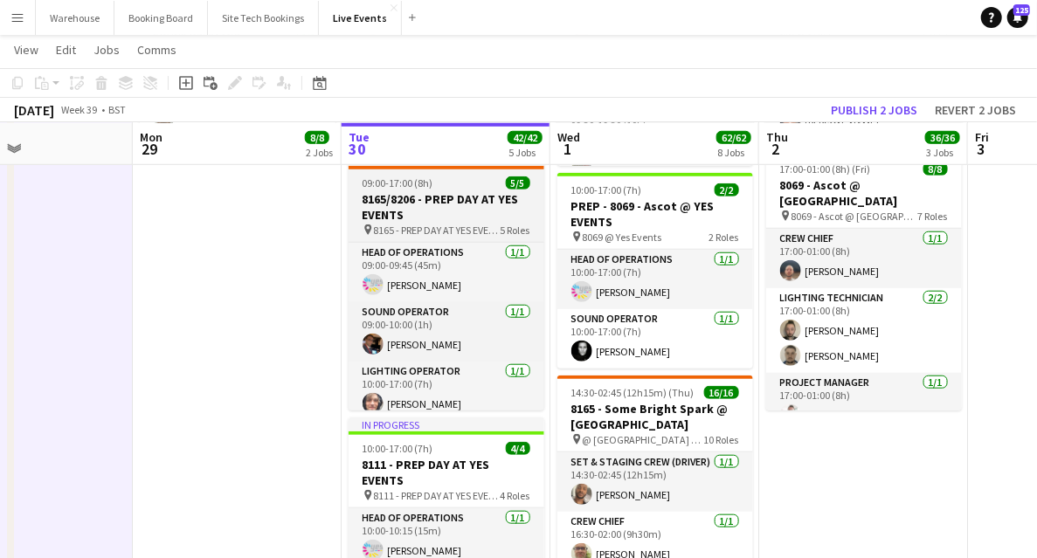
click at [440, 206] on h3 "8165/8206 - PREP DAY AT YES EVENTS" at bounding box center [447, 206] width 196 height 31
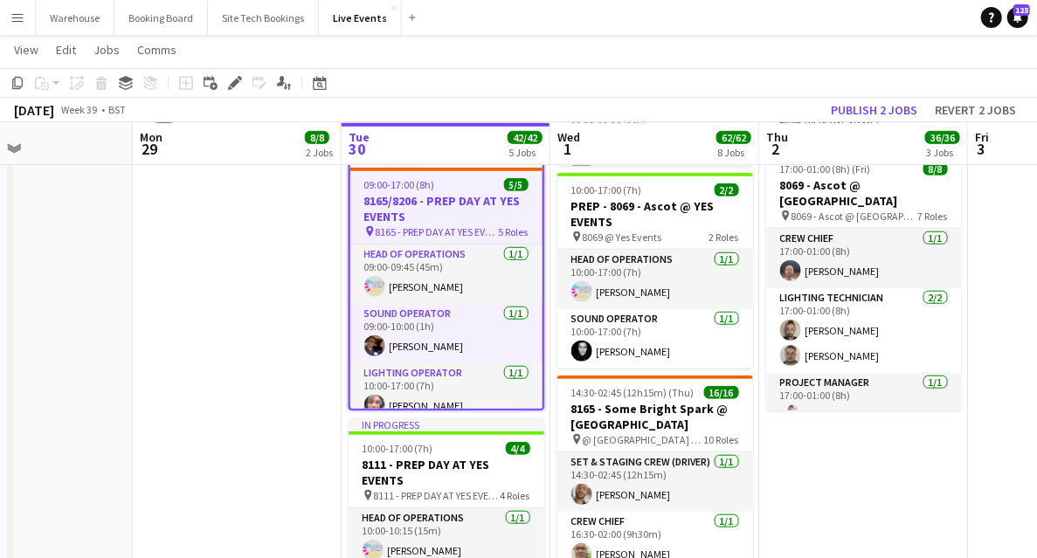
click at [276, 288] on app-date-cell "09:00-17:00 (8h) 4/4 7794 & 7781 - PREP DAY AT YES EVENTS pin 7794 & 7781 - PRE…" at bounding box center [237, 542] width 209 height 1857
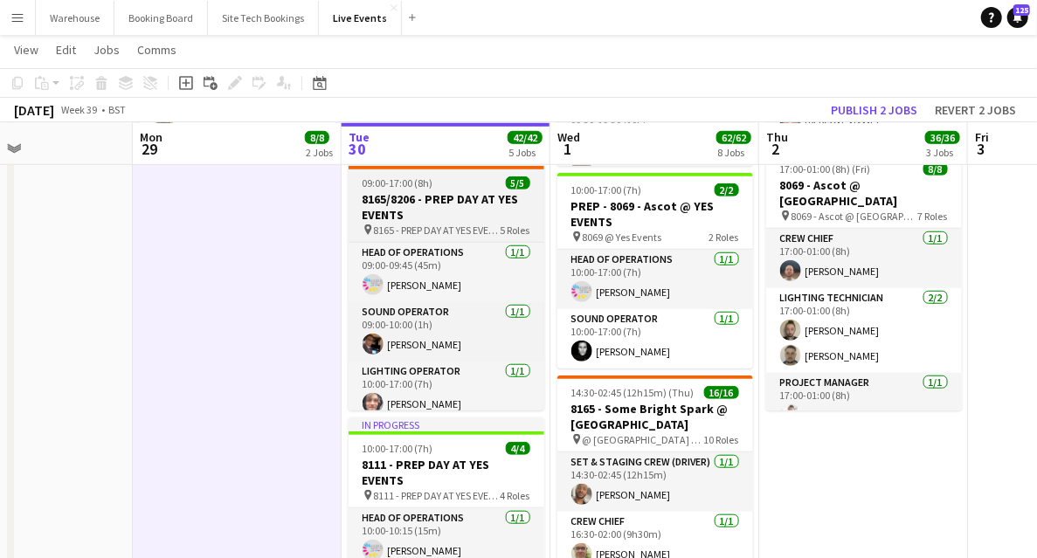
click at [430, 203] on h3 "8165/8206 - PREP DAY AT YES EVENTS" at bounding box center [447, 206] width 196 height 31
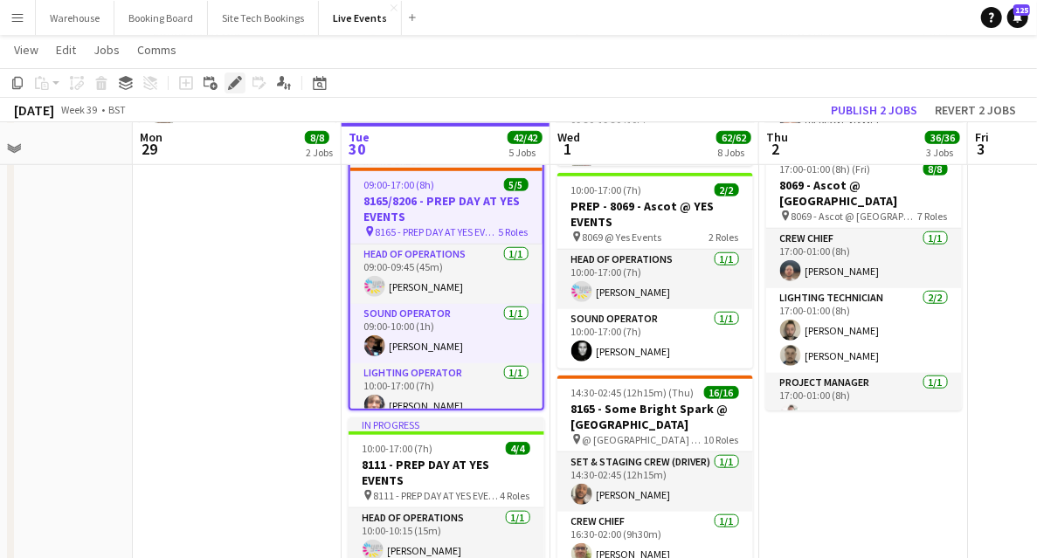
click at [243, 87] on div "Edit" at bounding box center [235, 83] width 21 height 21
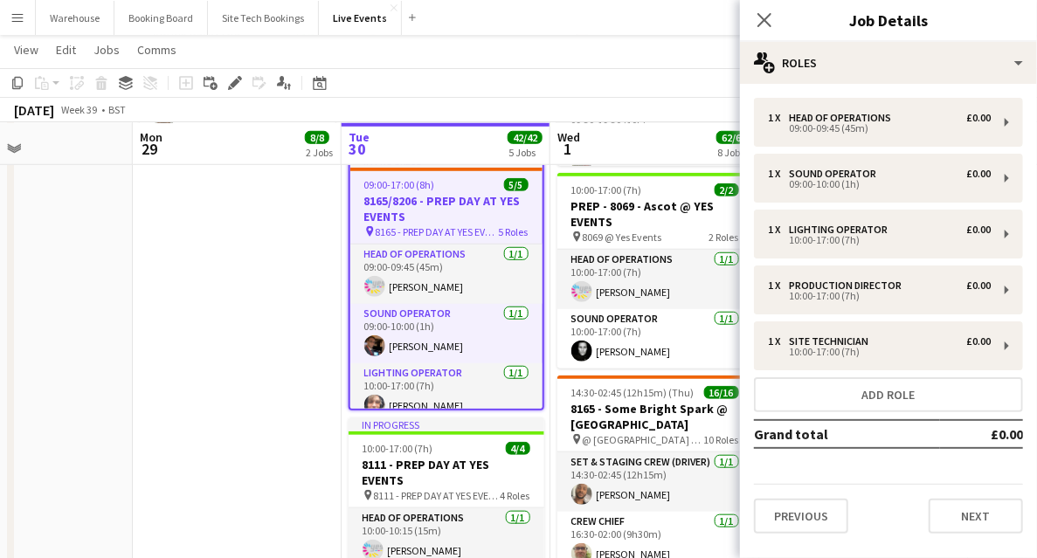
click at [815, 537] on div "1 x Head of Operations £0.00 09:00-09:45 (45m) 1 x Sound Operator £0.00 09:00-1…" at bounding box center [888, 316] width 297 height 464
click at [824, 525] on button "Previous" at bounding box center [801, 516] width 94 height 35
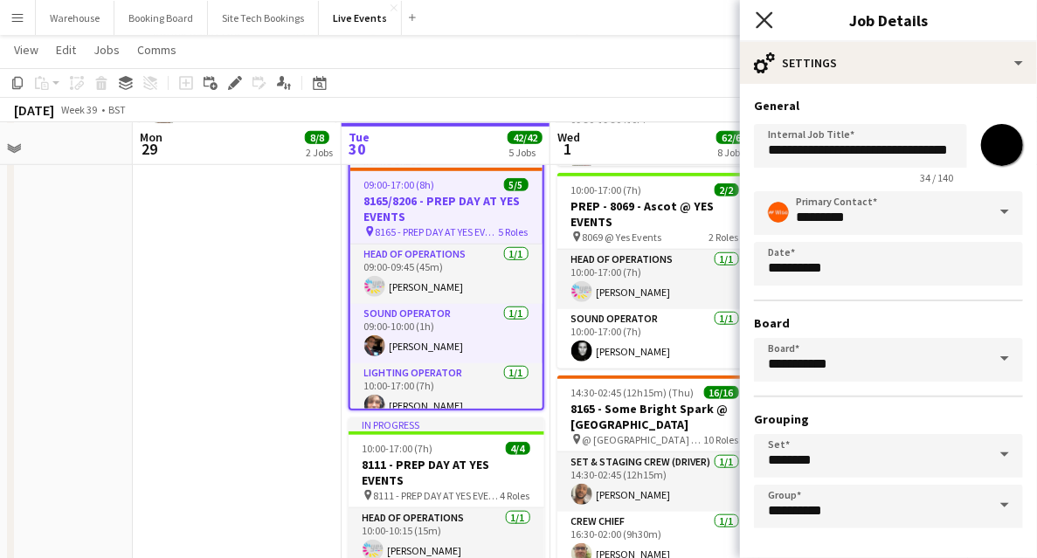
click at [769, 16] on icon at bounding box center [764, 19] width 17 height 17
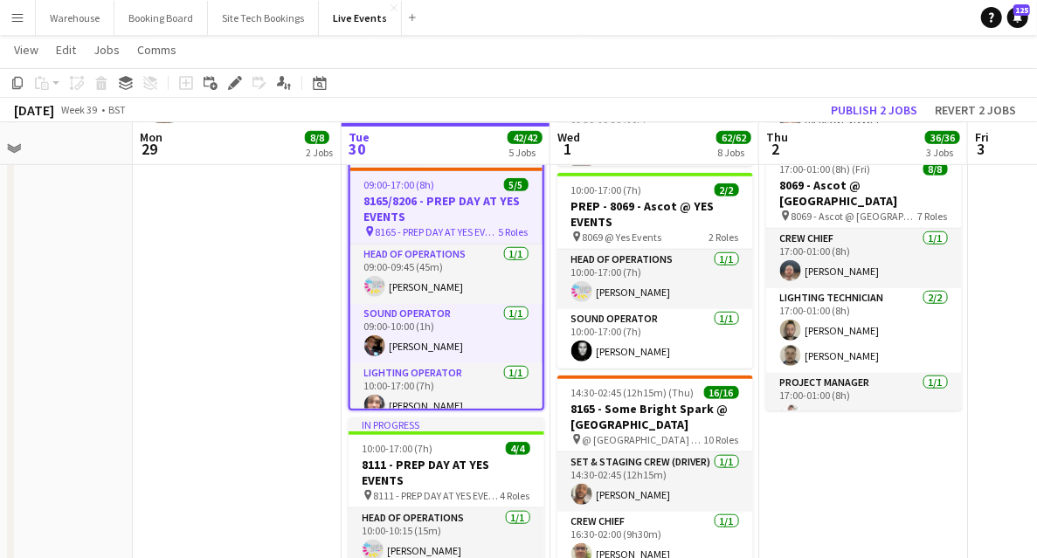
click at [200, 303] on app-date-cell "09:00-17:00 (8h) 4/4 7794 & 7781 - PREP DAY AT YES EVENTS pin 7794 & 7781 - PRE…" at bounding box center [237, 542] width 209 height 1857
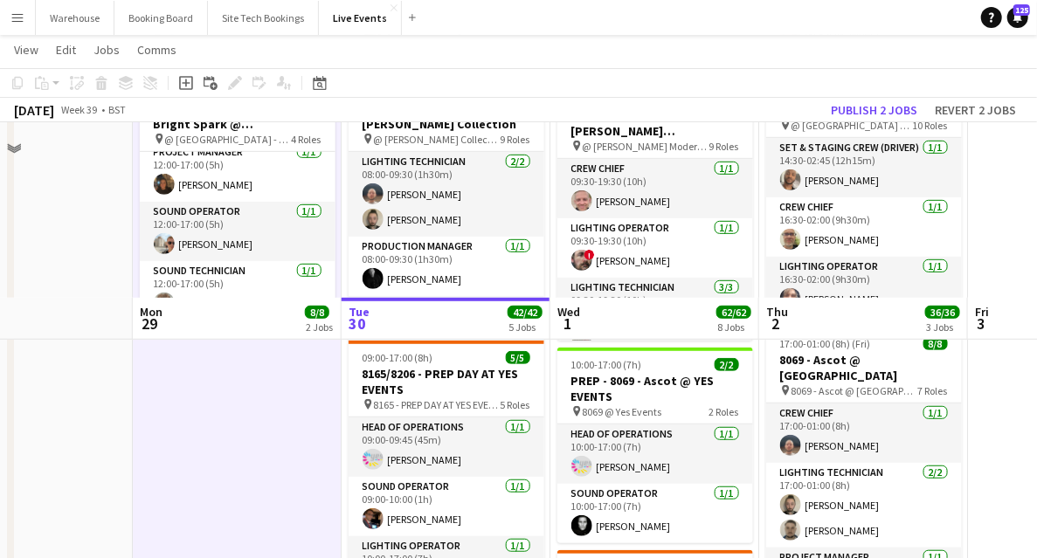
scroll to position [350, 0]
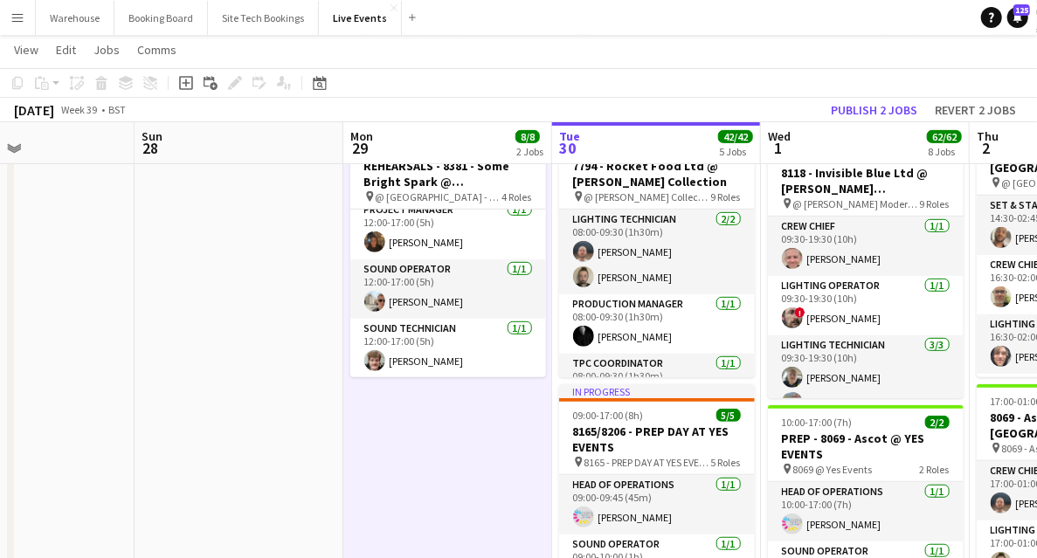
drag, startPoint x: 89, startPoint y: 390, endPoint x: 526, endPoint y: 325, distance: 441.7
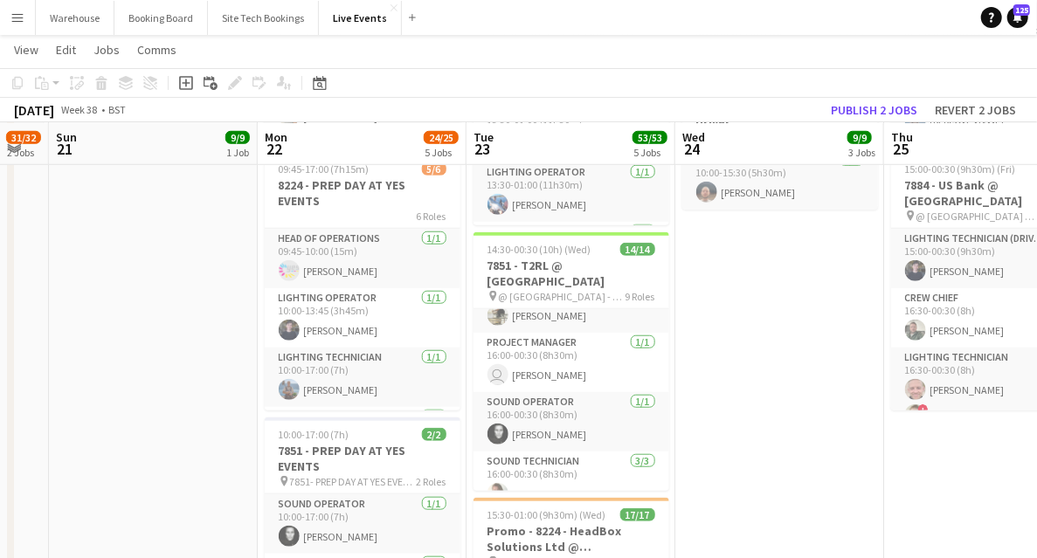
scroll to position [175, 0]
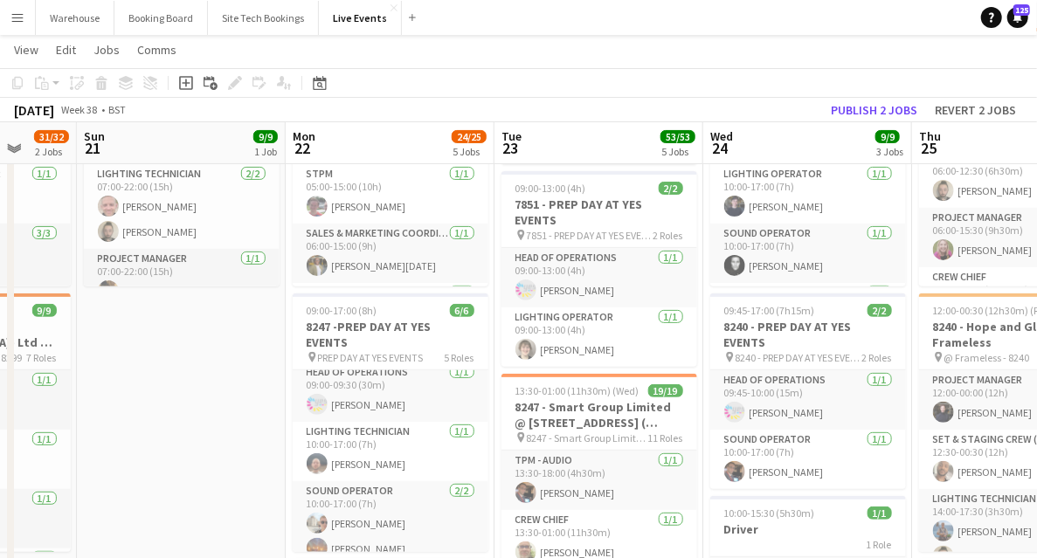
drag, startPoint x: 214, startPoint y: 371, endPoint x: 696, endPoint y: 340, distance: 482.6
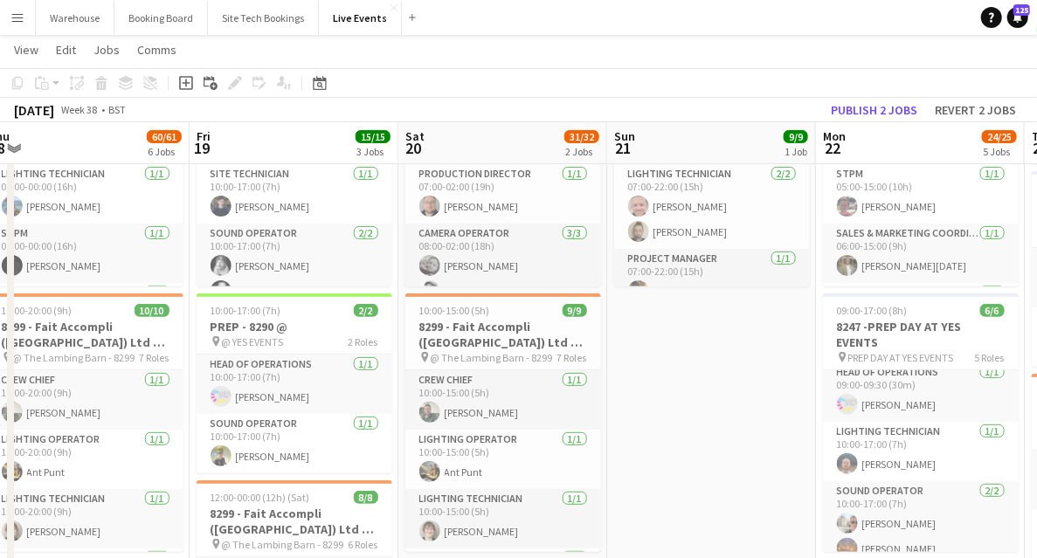
scroll to position [0, 362]
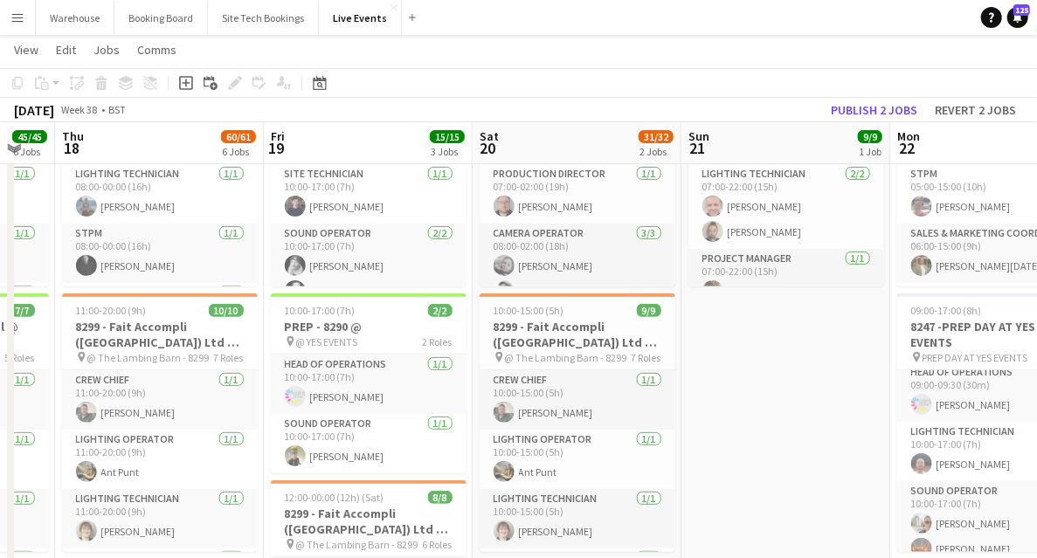
drag, startPoint x: 675, startPoint y: 414, endPoint x: 747, endPoint y: 365, distance: 87.5
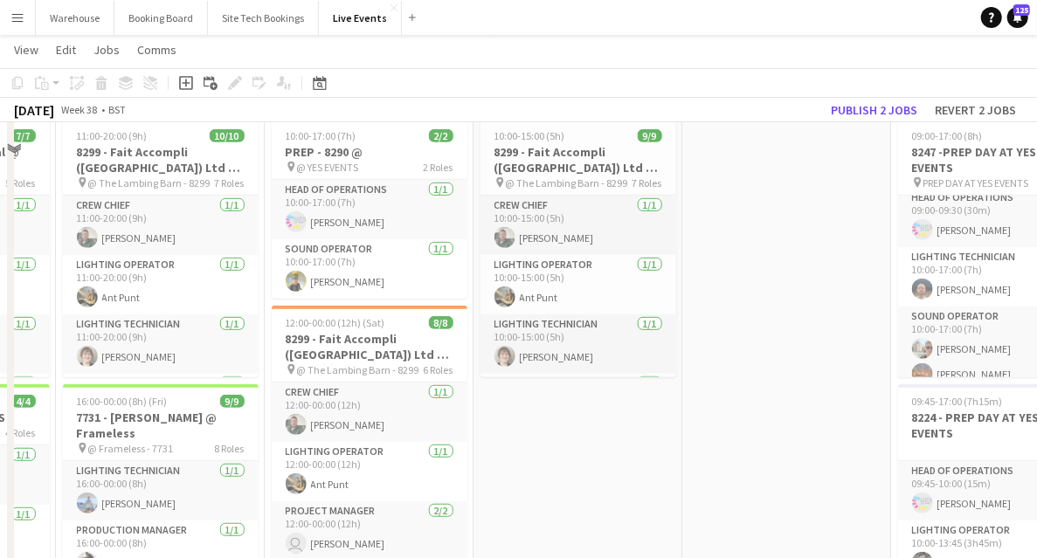
scroll to position [466, 0]
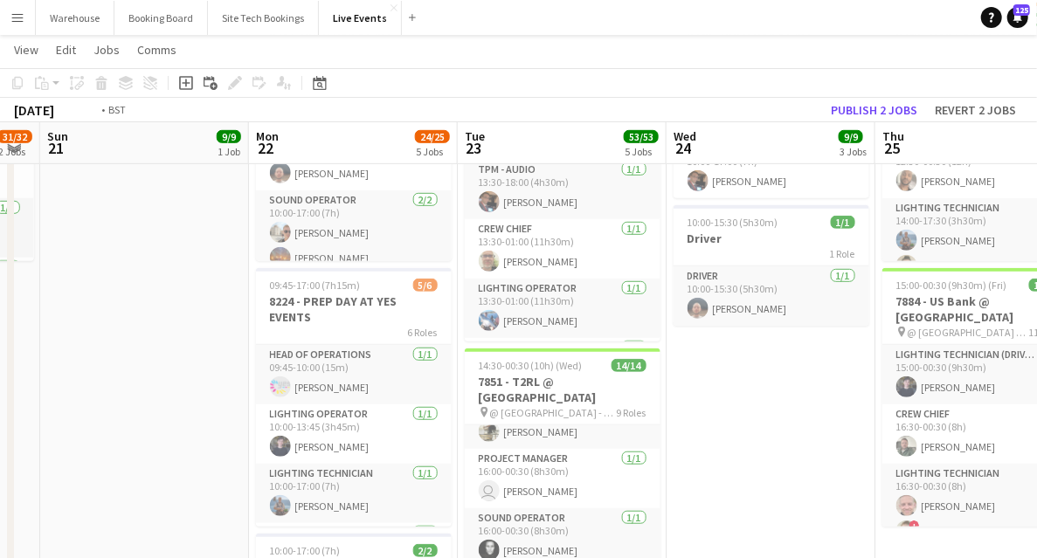
drag, startPoint x: 794, startPoint y: 432, endPoint x: 54, endPoint y: 416, distance: 739.5
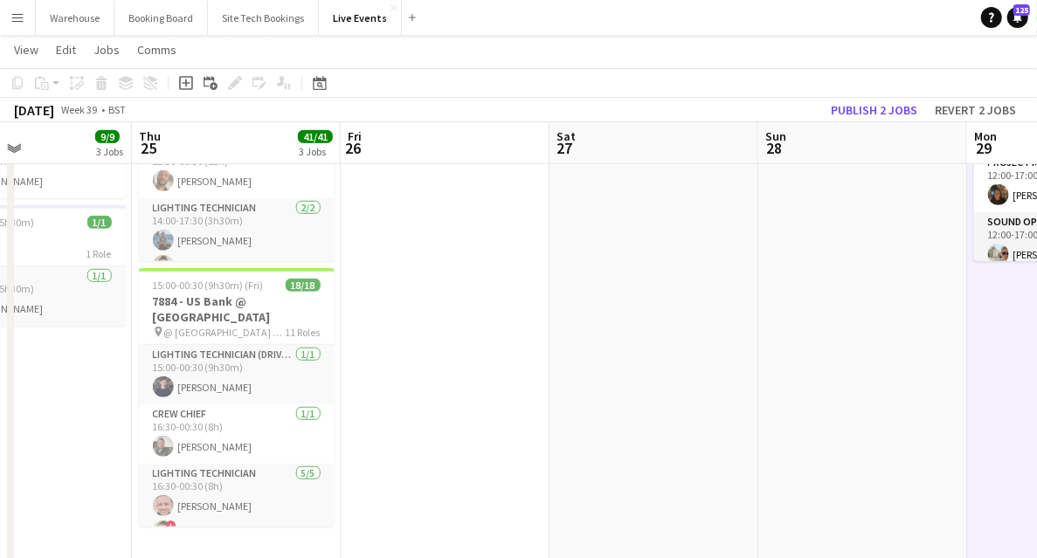
drag, startPoint x: 676, startPoint y: 416, endPoint x: 68, endPoint y: 400, distance: 608.5
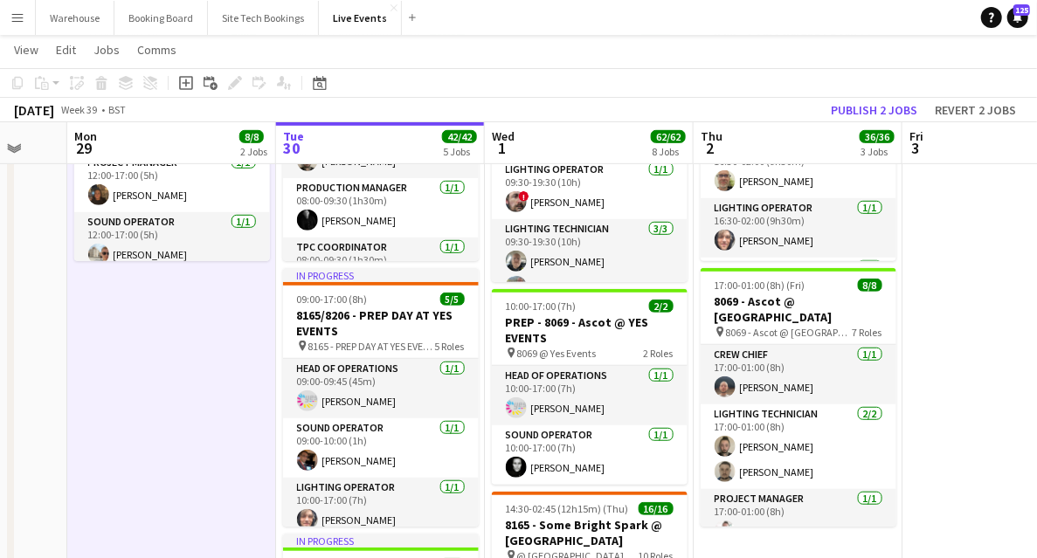
drag, startPoint x: 337, startPoint y: 440, endPoint x: 100, endPoint y: 436, distance: 237.8
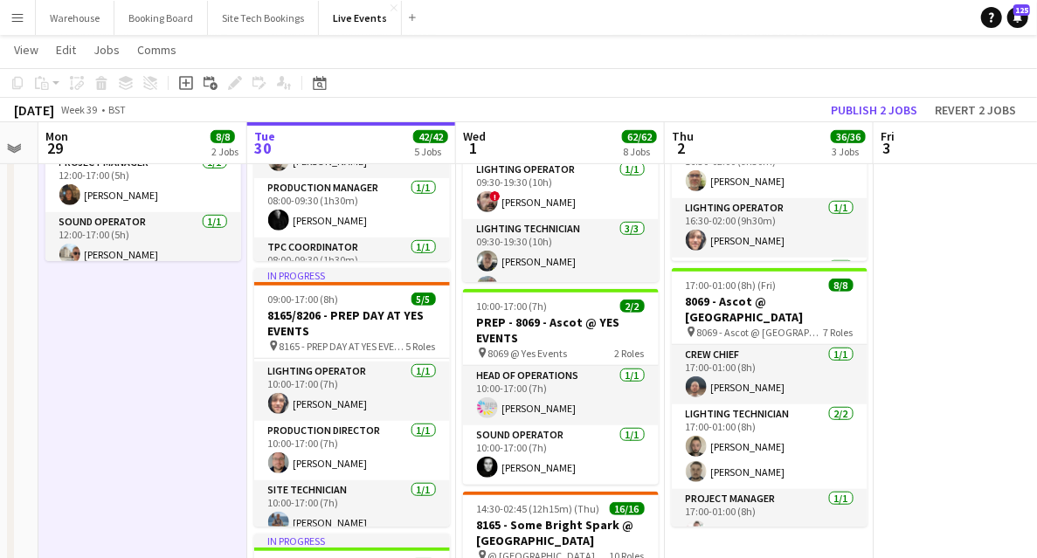
scroll to position [128, 0]
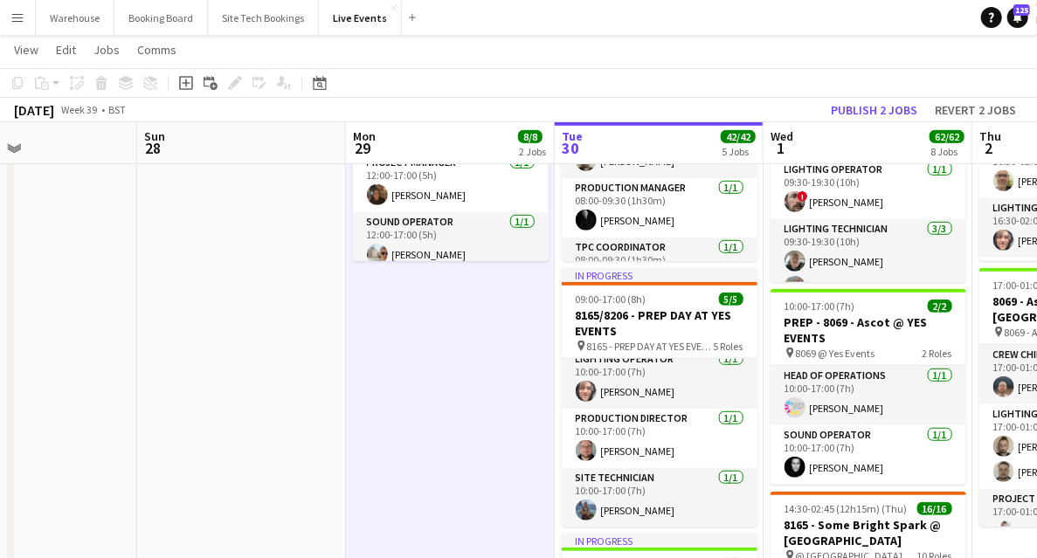
drag, startPoint x: 93, startPoint y: 377, endPoint x: 505, endPoint y: 348, distance: 413.5
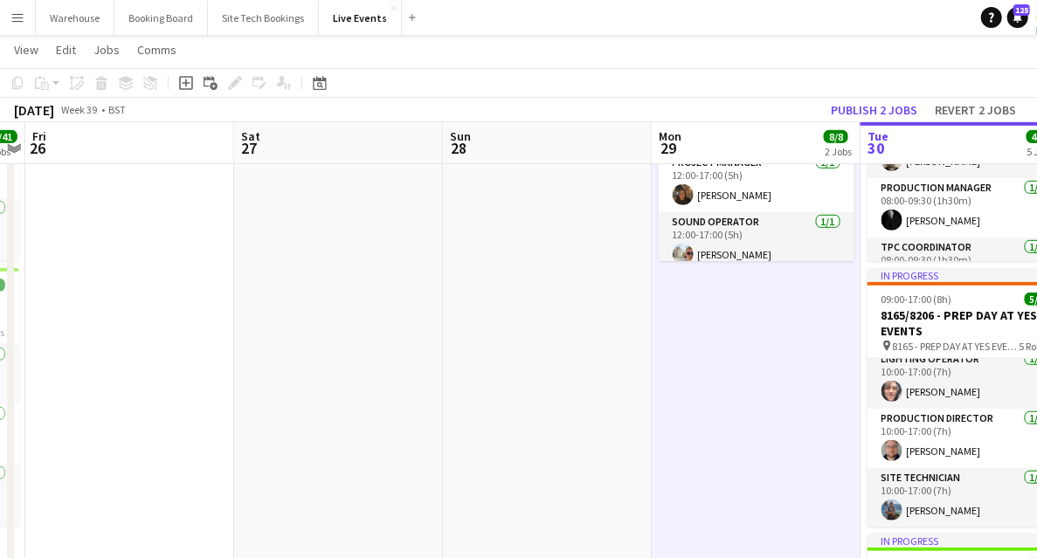
drag, startPoint x: 441, startPoint y: 329, endPoint x: 711, endPoint y: 311, distance: 270.6
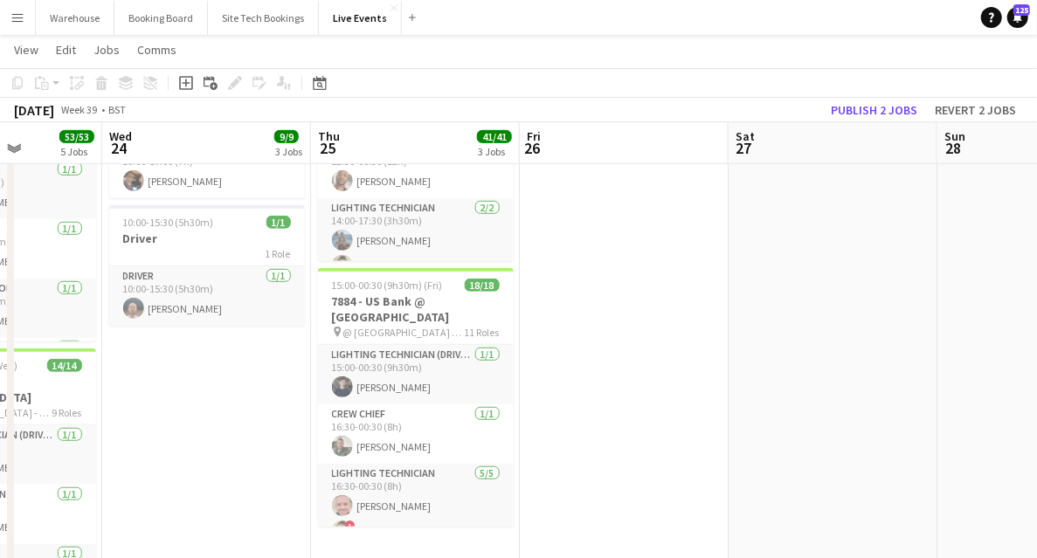
scroll to position [641, 0]
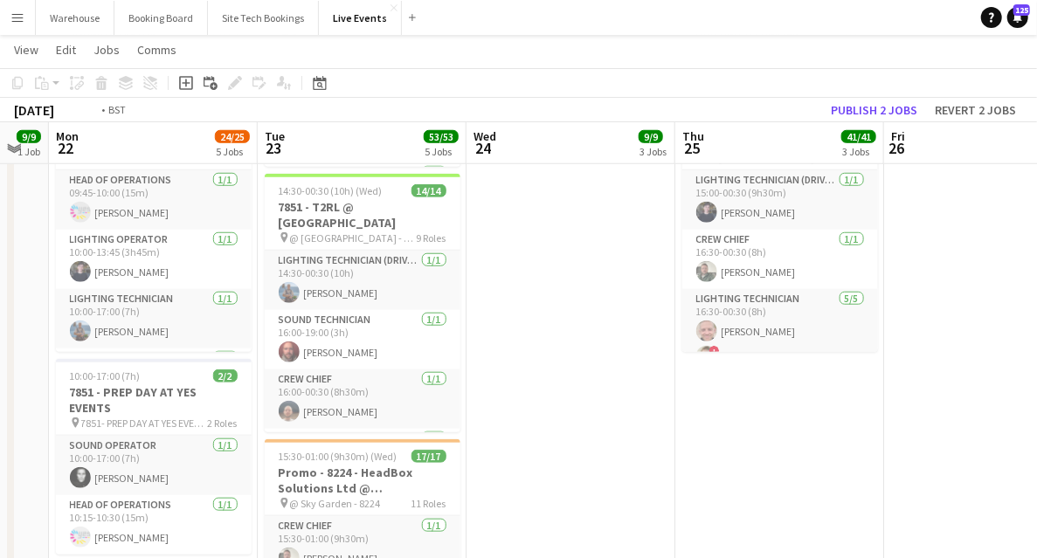
drag, startPoint x: 419, startPoint y: 388, endPoint x: 559, endPoint y: 393, distance: 139.9
click at [561, 394] on app-calendar-viewport "Sat 20 31/32 2 Jobs Sun 21 9/9 1 Job Mon 22 24/25 5 Jobs Tue 23 53/53 5 Jobs We…" at bounding box center [518, 420] width 1037 height 1985
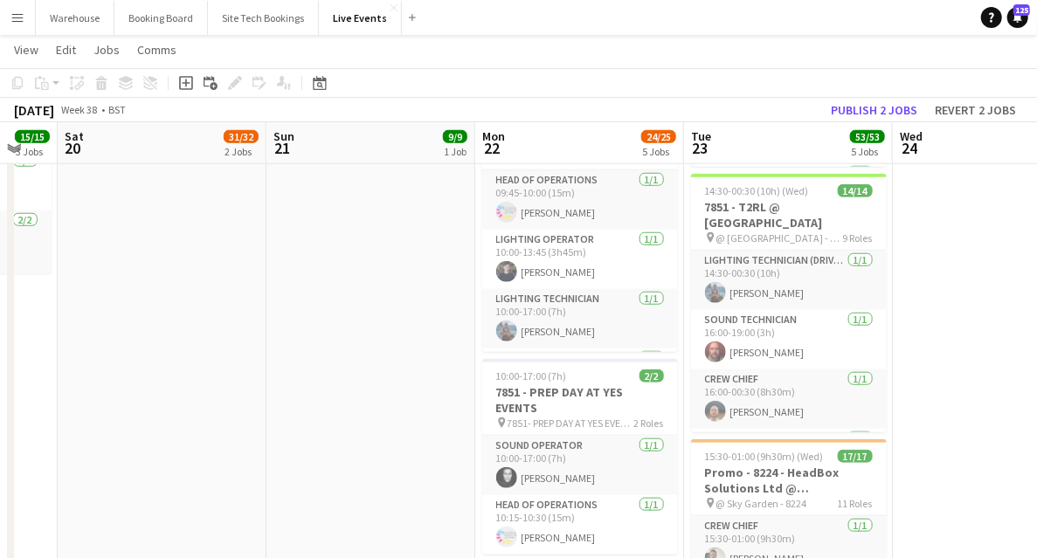
drag, startPoint x: 488, startPoint y: 375, endPoint x: 898, endPoint y: 315, distance: 415.2
click at [898, 315] on app-calendar-viewport "Thu 18 60/61 6 Jobs Fri 19 15/15 3 Jobs Sat 20 31/32 2 Jobs Sun 21 9/9 1 Job Mo…" at bounding box center [518, 420] width 1037 height 1985
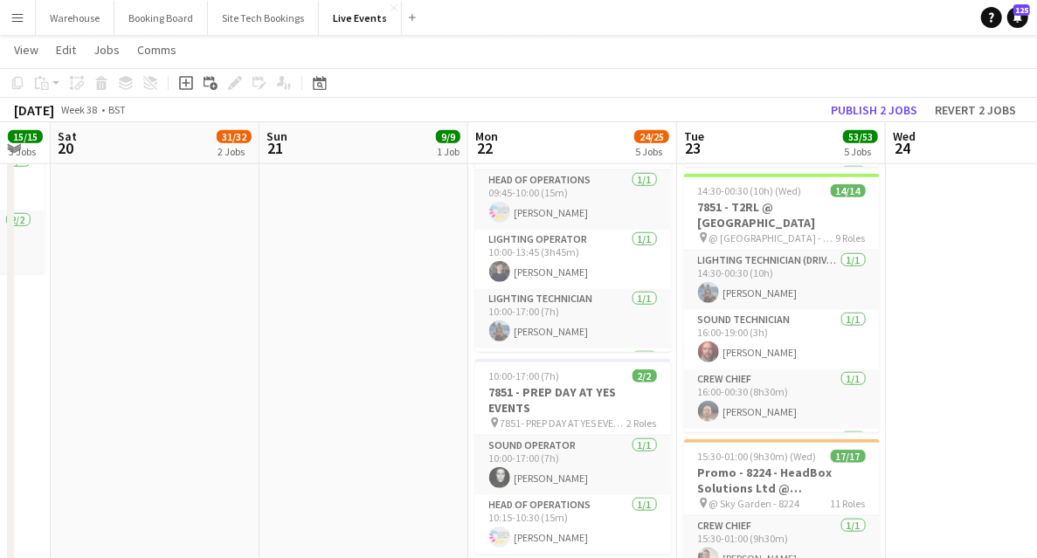
drag, startPoint x: 372, startPoint y: 318, endPoint x: 678, endPoint y: 316, distance: 305.9
click at [678, 315] on app-calendar-viewport "Thu 18 60/61 6 Jobs Fri 19 15/15 3 Jobs Sat 20 31/32 2 Jobs Sun 21 9/9 1 Job Mo…" at bounding box center [518, 420] width 1037 height 1985
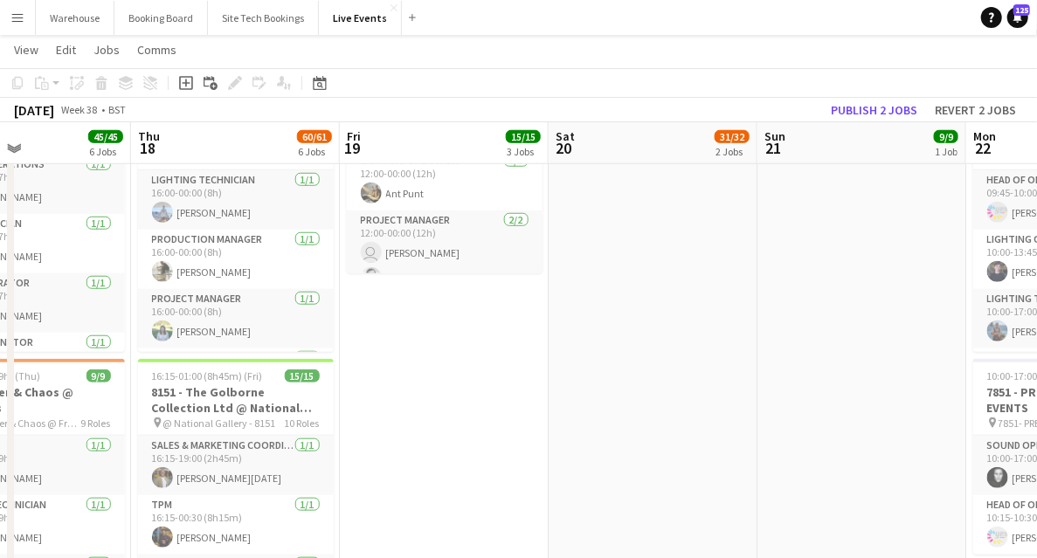
drag, startPoint x: 431, startPoint y: 368, endPoint x: 827, endPoint y: 324, distance: 398.3
click at [818, 325] on app-calendar-viewport "Mon 15 3/3 1 Job Tue 16 15/15 3 Jobs Wed 17 45/45 6 Jobs Thu 18 60/61 6 Jobs Fr…" at bounding box center [518, 420] width 1037 height 1985
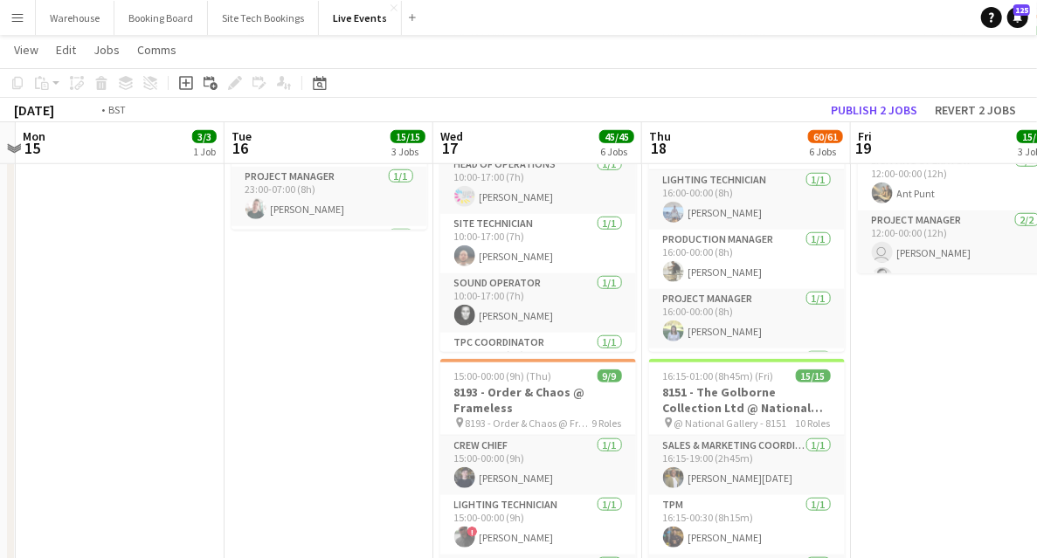
drag, startPoint x: 292, startPoint y: 355, endPoint x: 428, endPoint y: 372, distance: 137.5
click at [505, 364] on app-calendar-viewport "Sat 13 Sun 14 Mon 15 3/3 1 Job Tue 16 15/15 3 Jobs Wed 17 45/45 6 Jobs Thu 18 6…" at bounding box center [518, 420] width 1037 height 1985
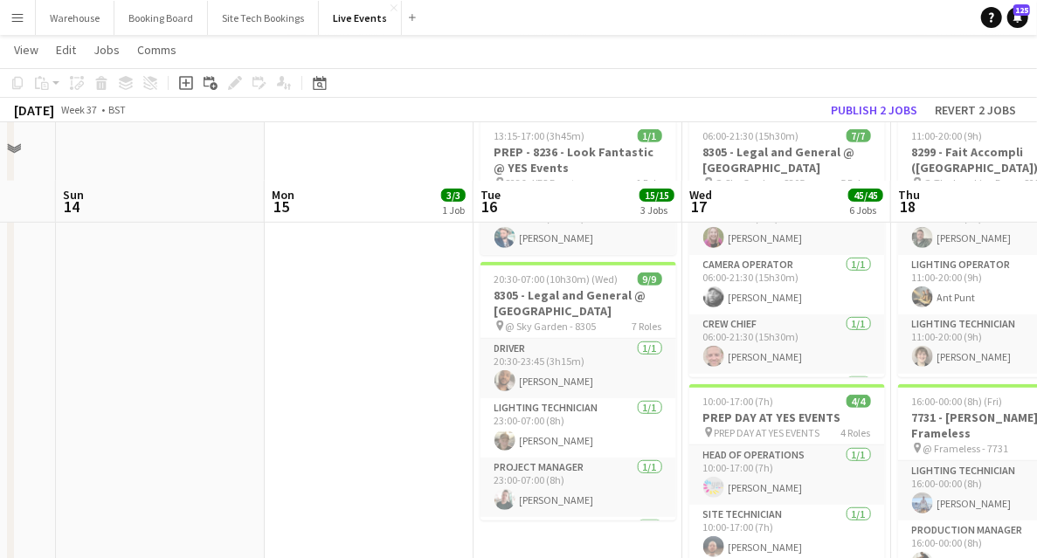
scroll to position [291, 0]
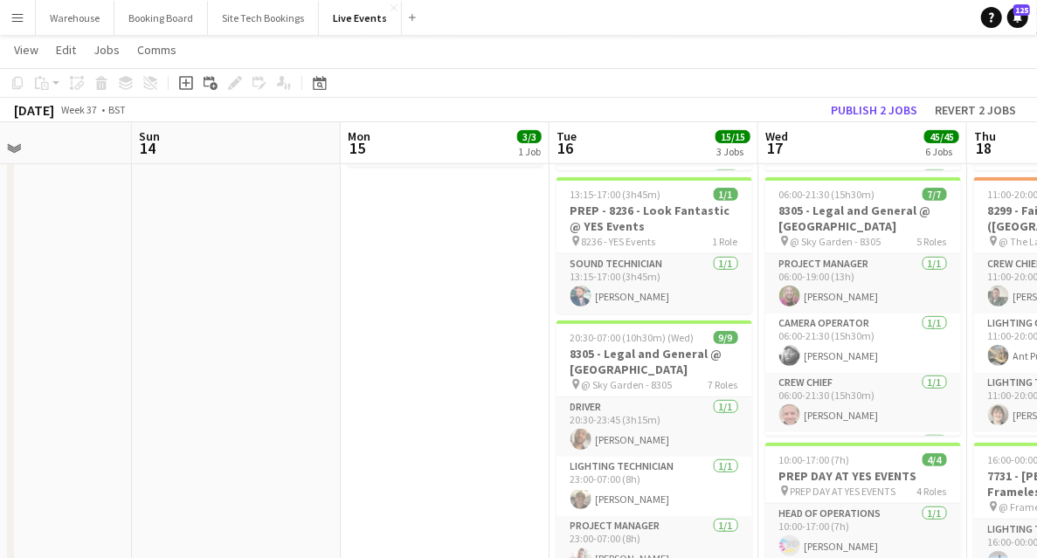
drag, startPoint x: 533, startPoint y: 322, endPoint x: 443, endPoint y: 320, distance: 90.1
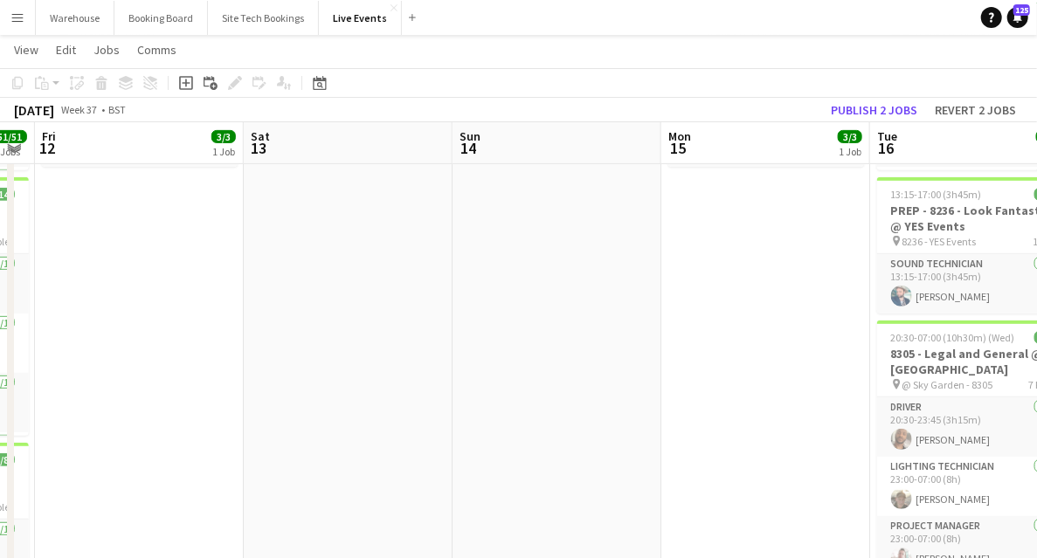
drag, startPoint x: 523, startPoint y: 302, endPoint x: 662, endPoint y: 300, distance: 139.9
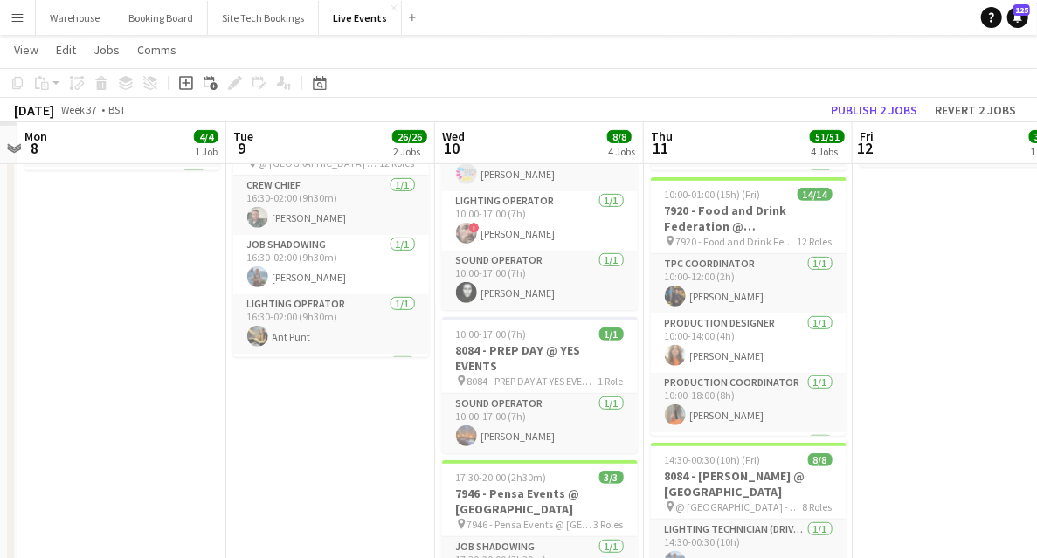
drag, startPoint x: 475, startPoint y: 337, endPoint x: 877, endPoint y: 275, distance: 406.8
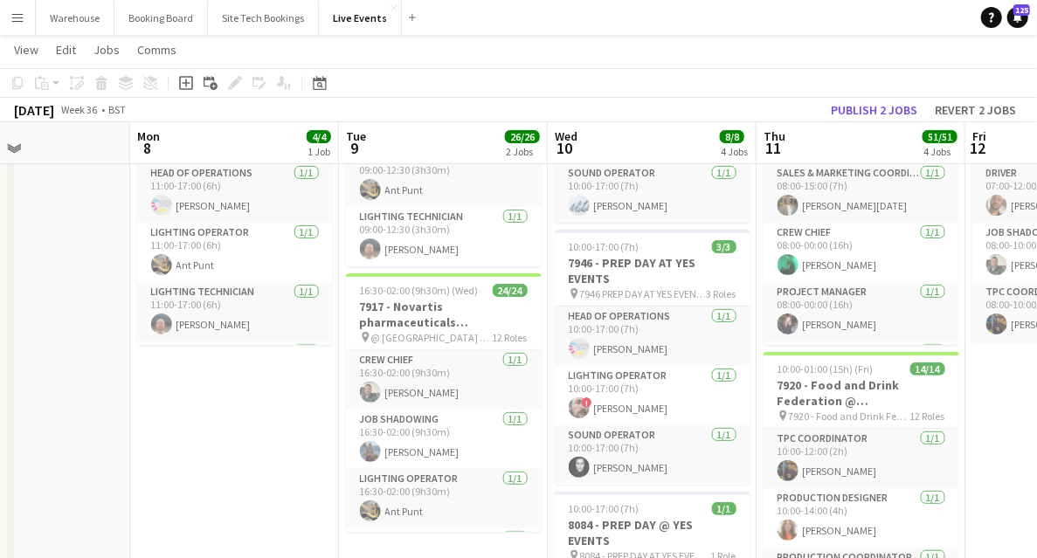
scroll to position [0, 486]
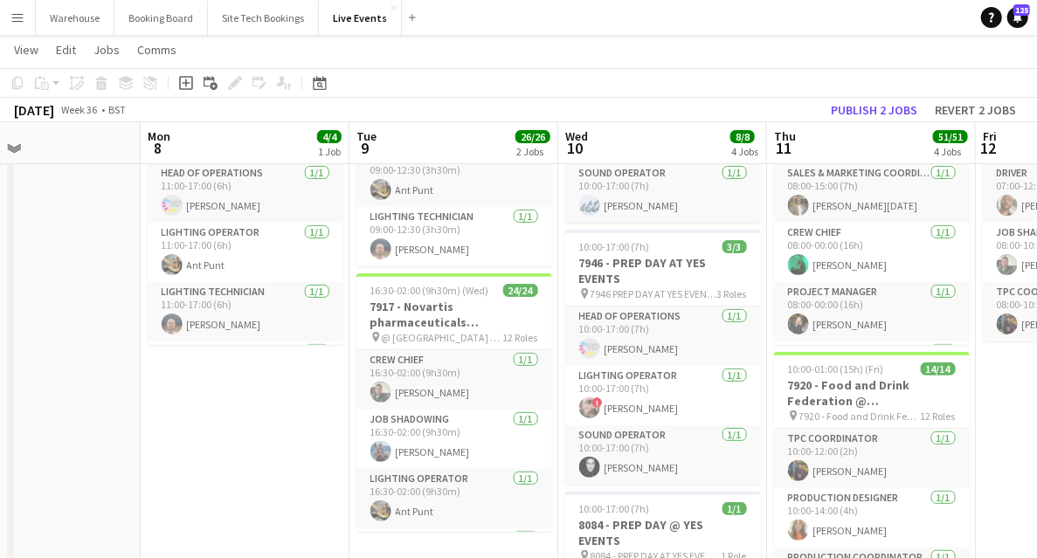
drag, startPoint x: 205, startPoint y: 440, endPoint x: 283, endPoint y: 443, distance: 78.7
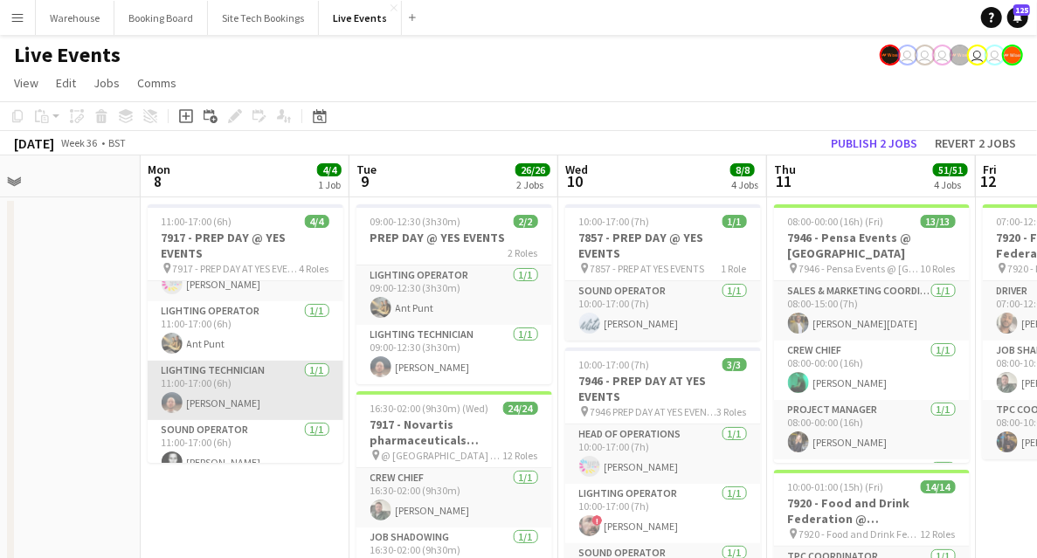
scroll to position [0, 0]
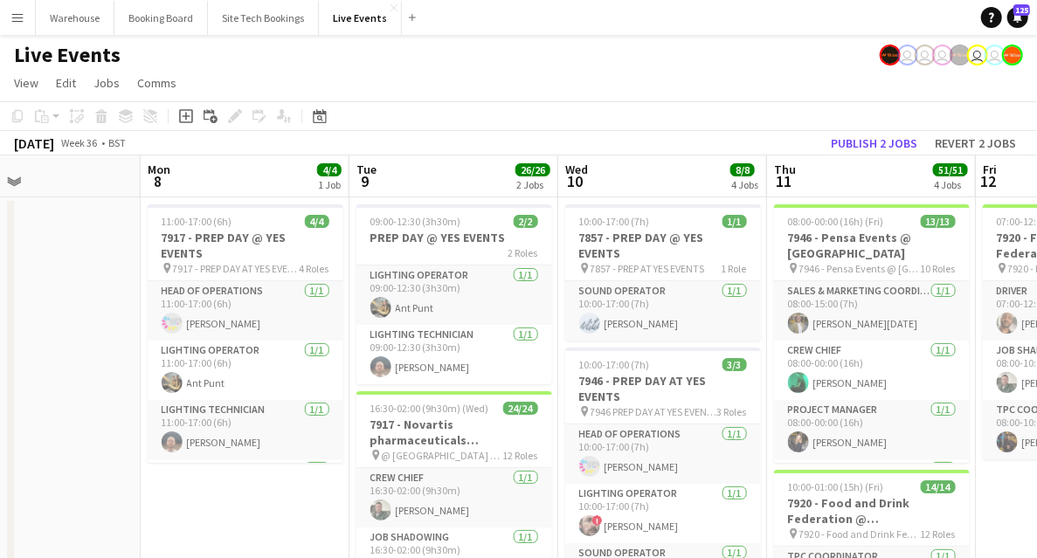
drag, startPoint x: 164, startPoint y: 511, endPoint x: 510, endPoint y: 419, distance: 357.2
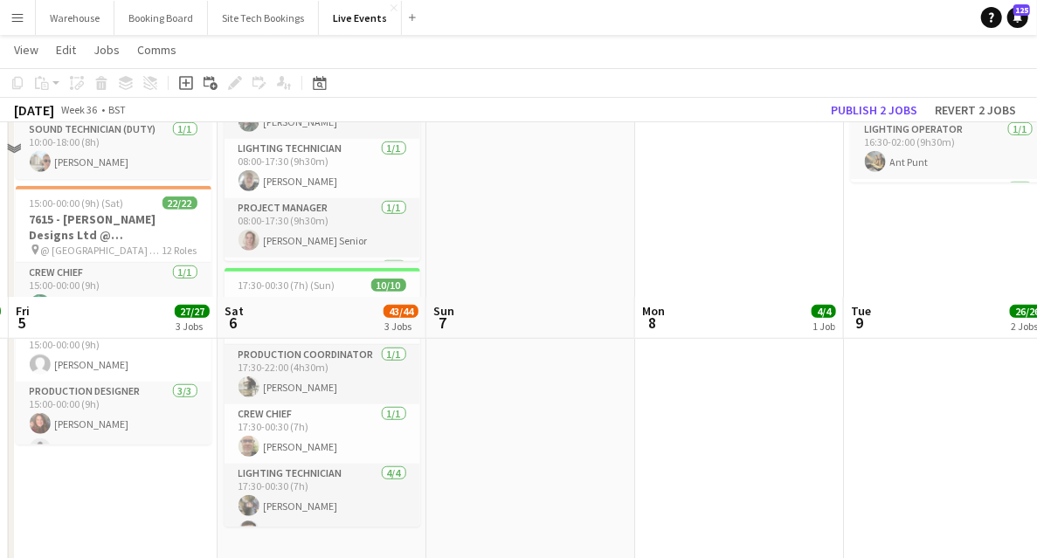
scroll to position [699, 0]
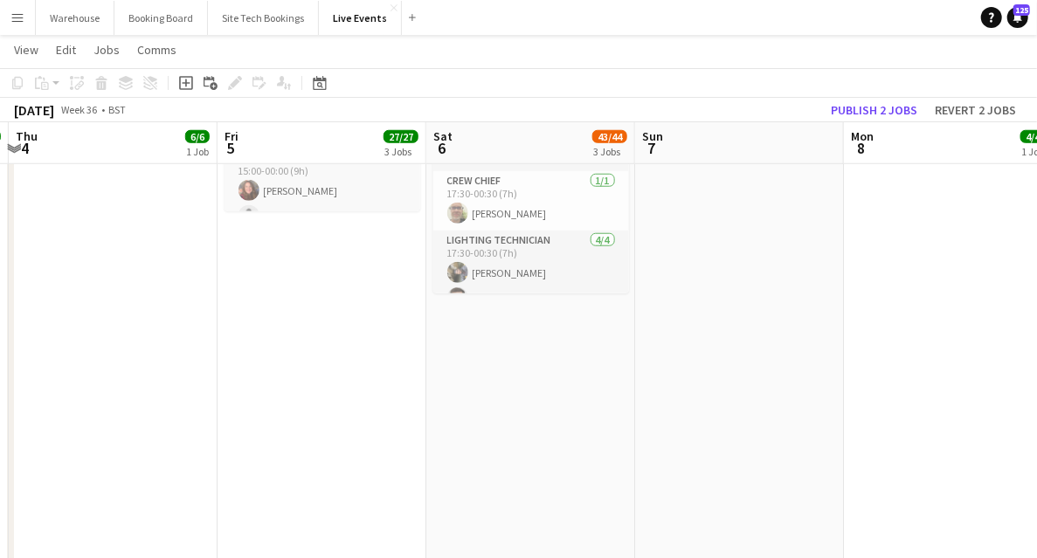
drag, startPoint x: 442, startPoint y: 429, endPoint x: 374, endPoint y: 454, distance: 72.7
click at [504, 432] on app-calendar-viewport "Tue 2 Wed 3 2/2 1 Job Thu 4 6/6 1 Job Fri 5 27/27 3 Jobs Sat 6 43/44 3 Jobs Sun…" at bounding box center [518, 361] width 1037 height 1985
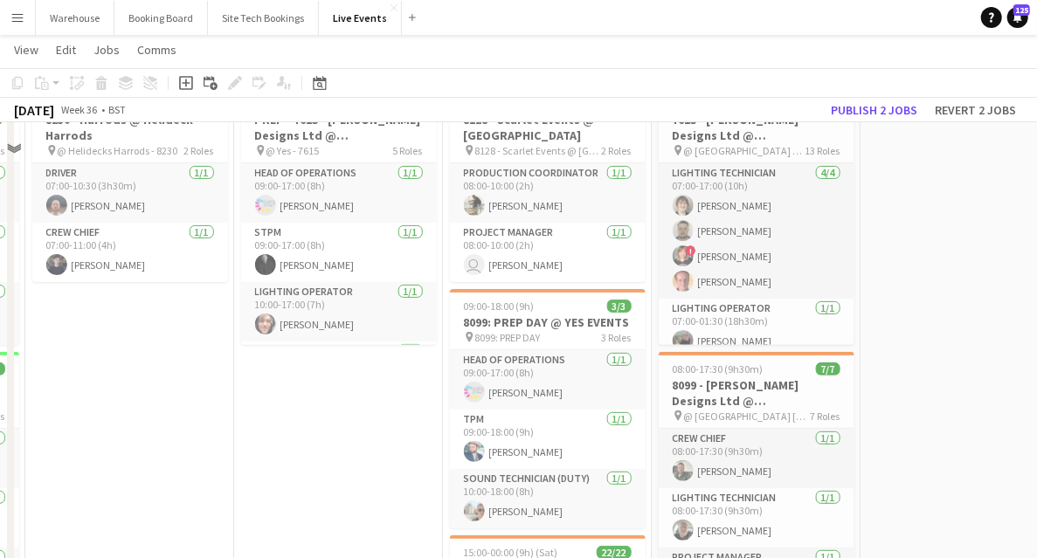
scroll to position [58, 0]
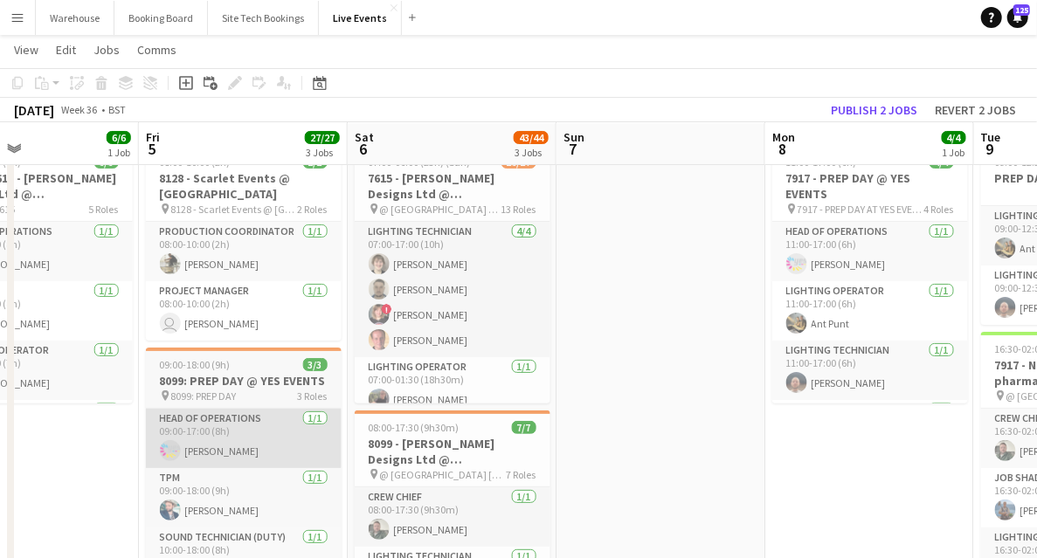
drag, startPoint x: 385, startPoint y: 440, endPoint x: 264, endPoint y: 419, distance: 122.6
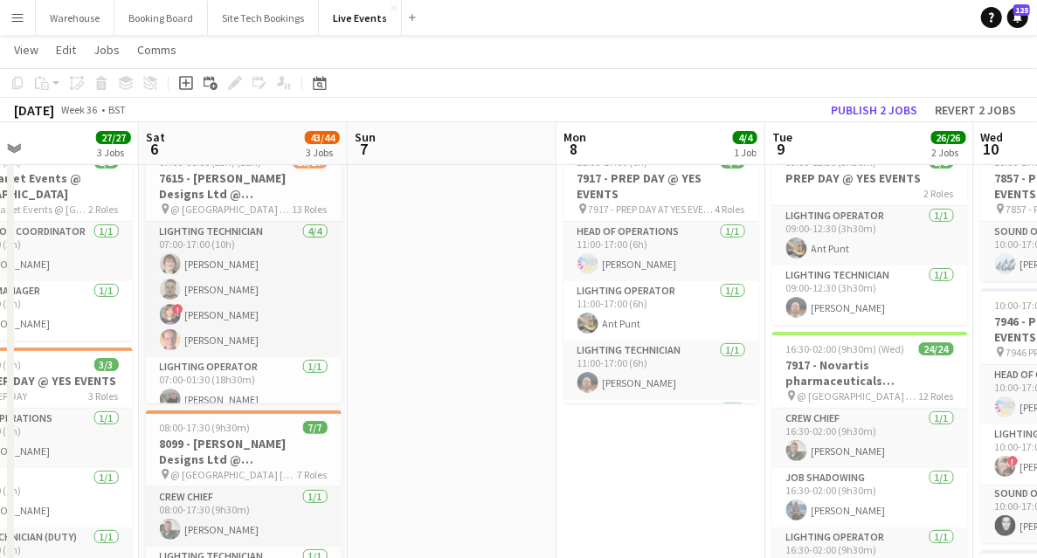
drag, startPoint x: 729, startPoint y: 473, endPoint x: -25, endPoint y: 382, distance: 759.7
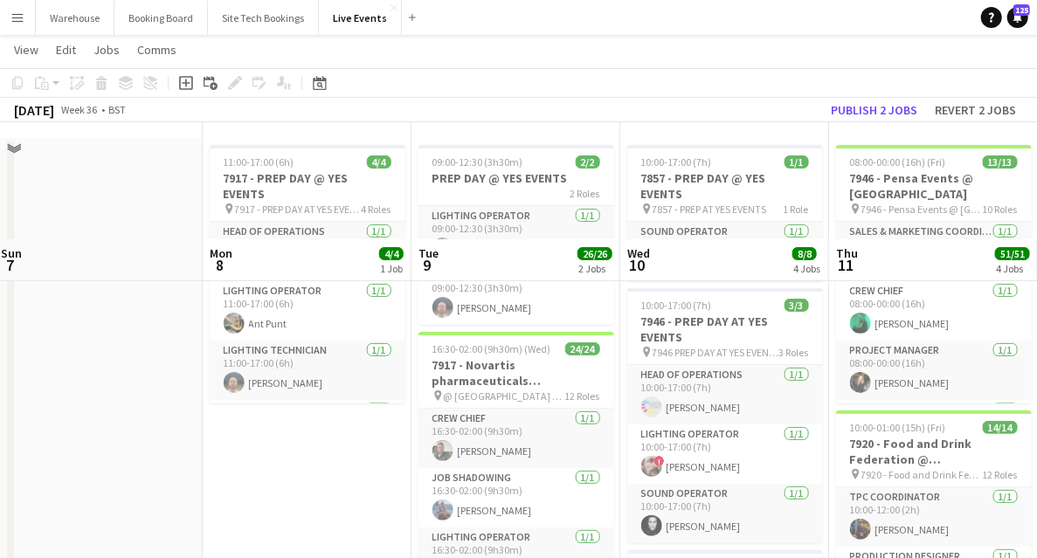
scroll to position [175, 0]
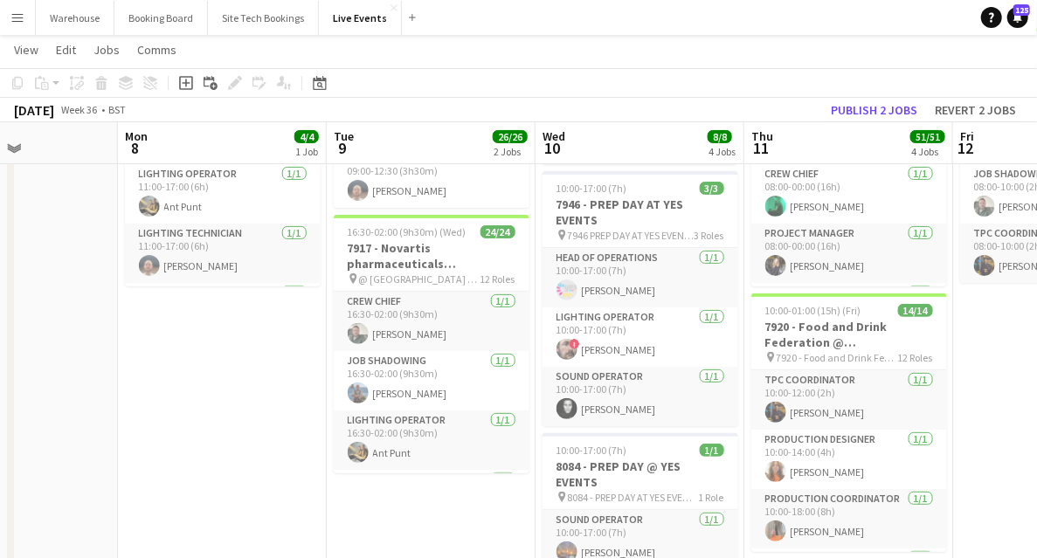
drag, startPoint x: 5, startPoint y: 412, endPoint x: -58, endPoint y: 402, distance: 63.7
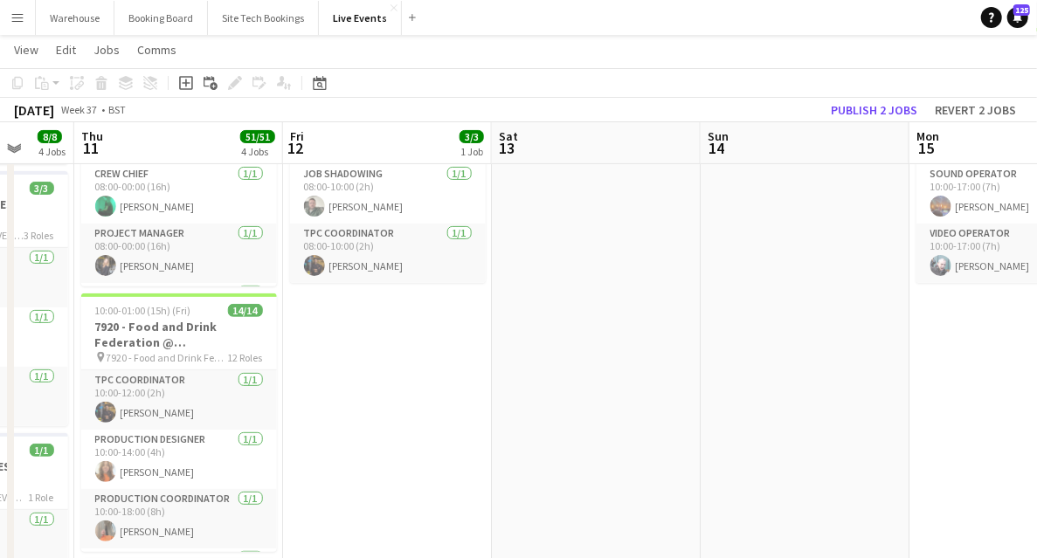
drag, startPoint x: 547, startPoint y: 392, endPoint x: 334, endPoint y: 358, distance: 215.8
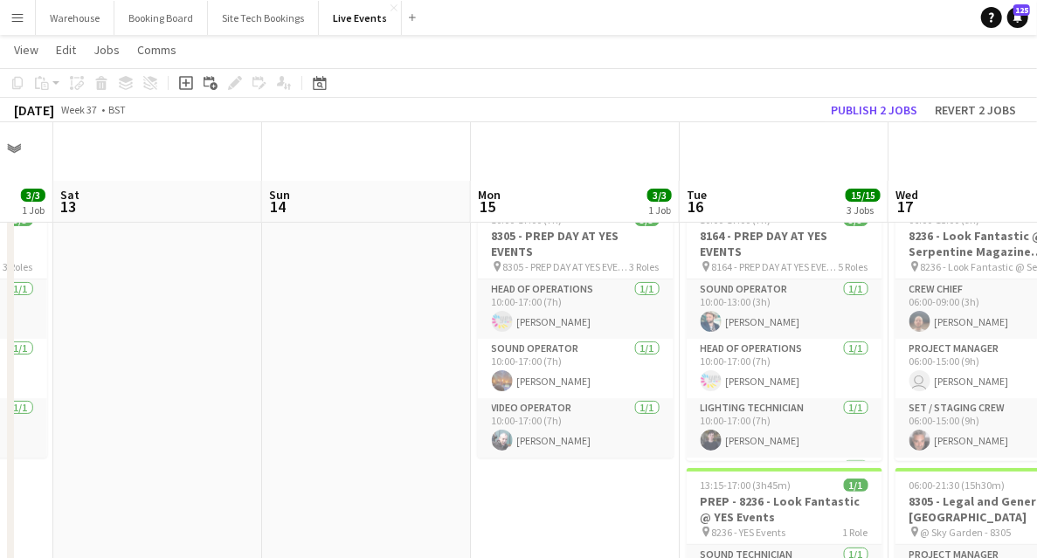
scroll to position [116, 0]
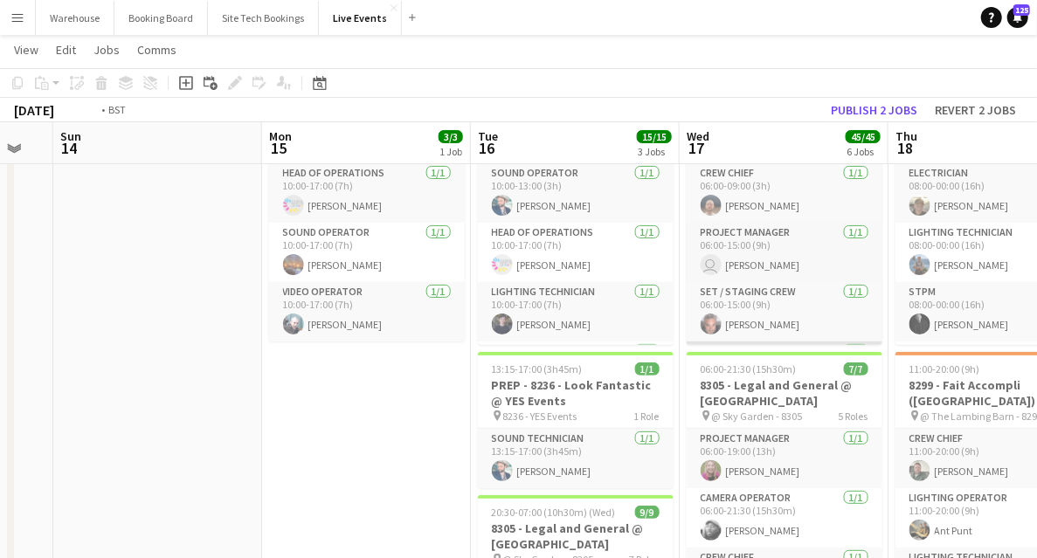
drag, startPoint x: 643, startPoint y: 421, endPoint x: 364, endPoint y: 341, distance: 290.2
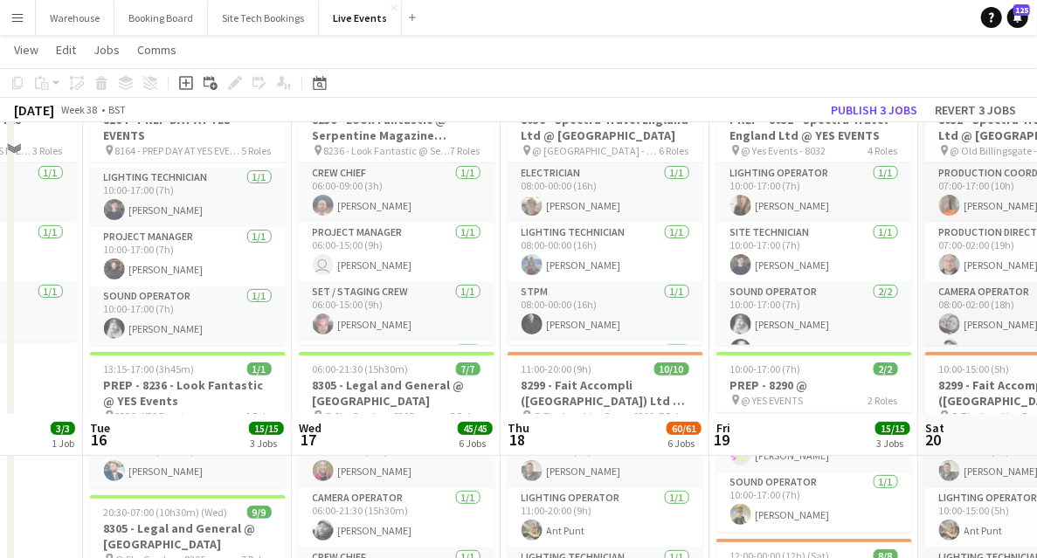
scroll to position [582, 0]
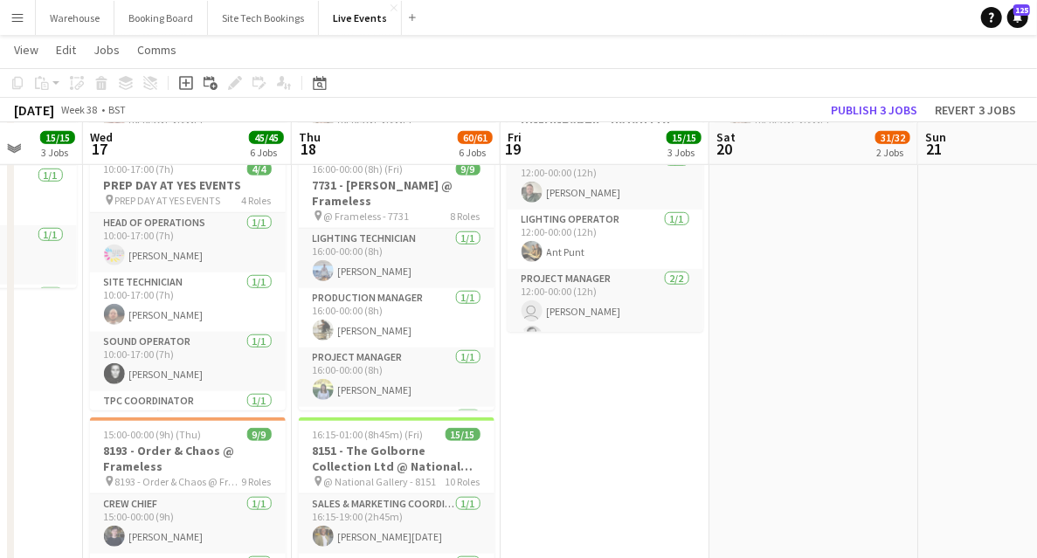
drag, startPoint x: 409, startPoint y: 399, endPoint x: 79, endPoint y: 380, distance: 330.9
click at [79, 381] on app-calendar-viewport "Sun 14 Mon 15 3/3 1 Job Tue 16 15/15 3 Jobs Wed 17 45/45 6 Jobs Thu 18 60/61 6 …" at bounding box center [518, 478] width 1037 height 1985
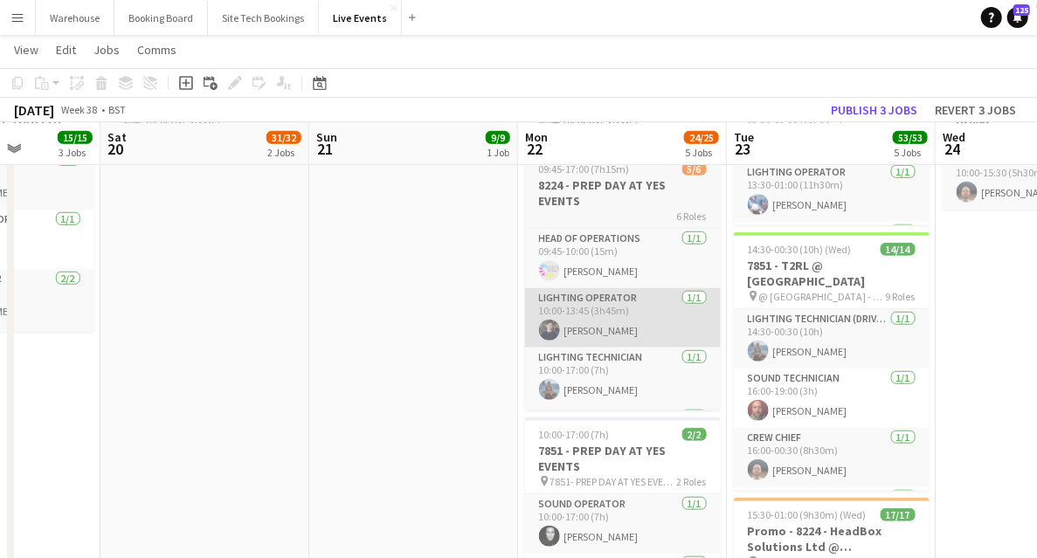
drag, startPoint x: 460, startPoint y: 366, endPoint x: 87, endPoint y: 344, distance: 372.9
click at [3, 350] on app-calendar-viewport "Wed 17 45/45 6 Jobs Thu 18 60/61 6 Jobs Fri 19 15/15 3 Jobs Sat 20 31/32 2 Jobs…" at bounding box center [518, 478] width 1037 height 1985
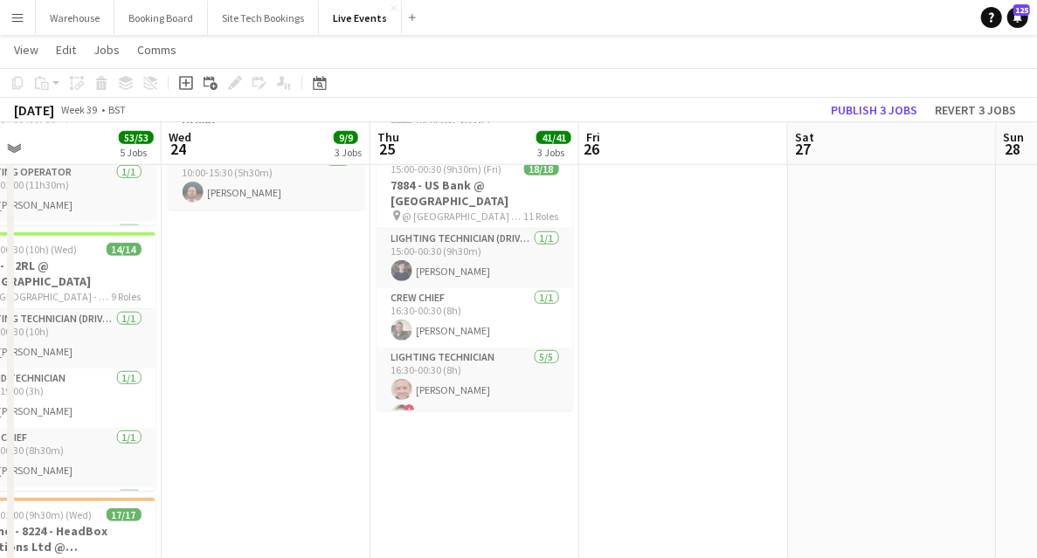
drag, startPoint x: 499, startPoint y: 410, endPoint x: 234, endPoint y: 375, distance: 267.1
click at [234, 375] on app-calendar-viewport "Sat 20 31/32 2 Jobs Sun 21 9/9 1 Job Mon 22 24/25 5 Jobs Tue 23 53/53 5 Jobs We…" at bounding box center [518, 478] width 1037 height 1985
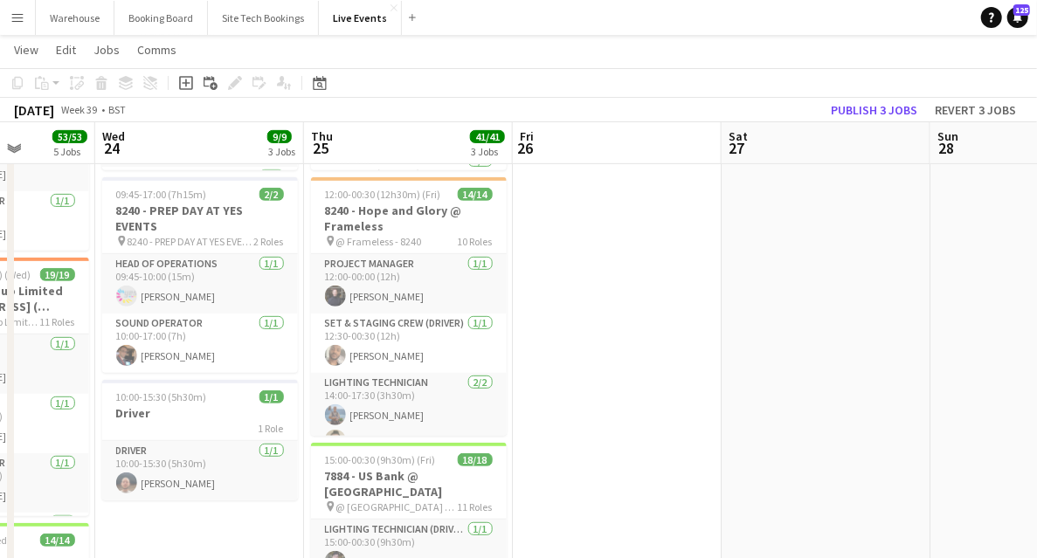
scroll to position [232, 0]
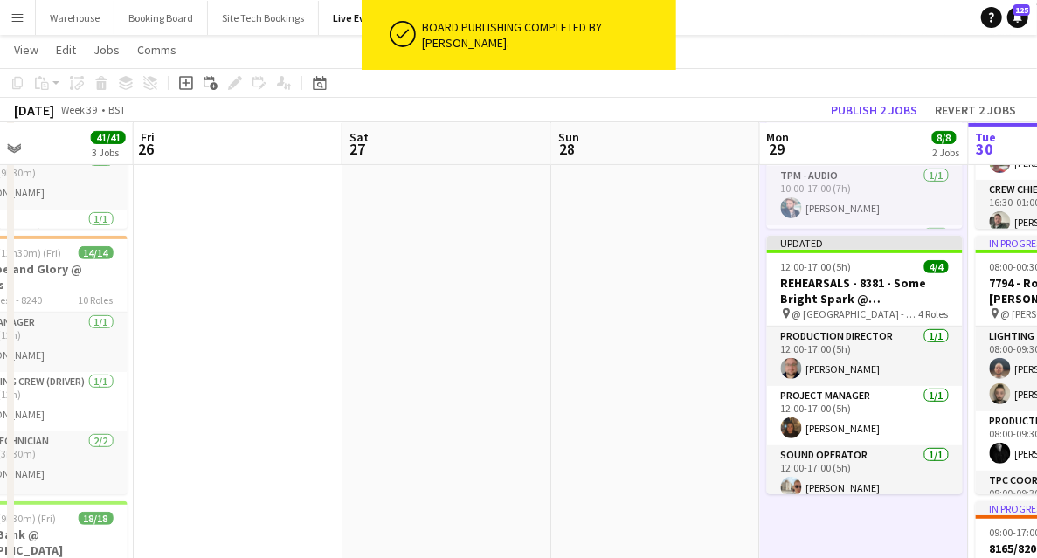
drag, startPoint x: 801, startPoint y: 310, endPoint x: 246, endPoint y: 341, distance: 554.9
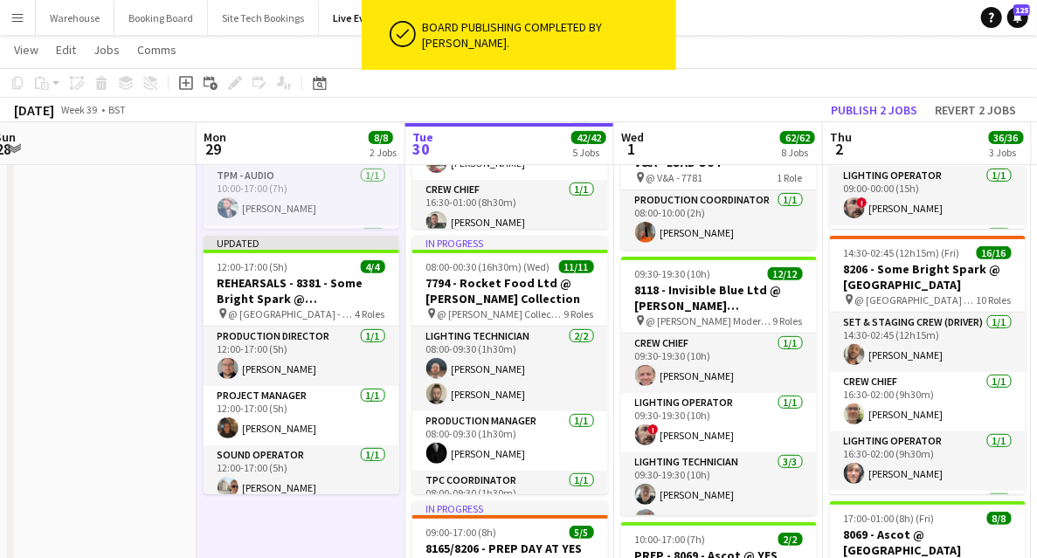
scroll to position [0, 580]
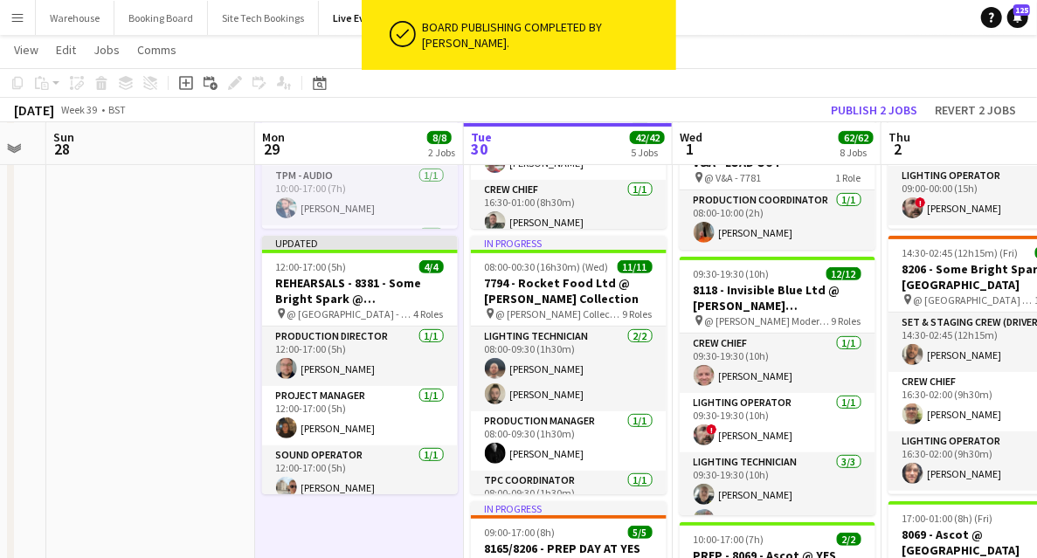
drag, startPoint x: 409, startPoint y: 313, endPoint x: 223, endPoint y: 308, distance: 186.2
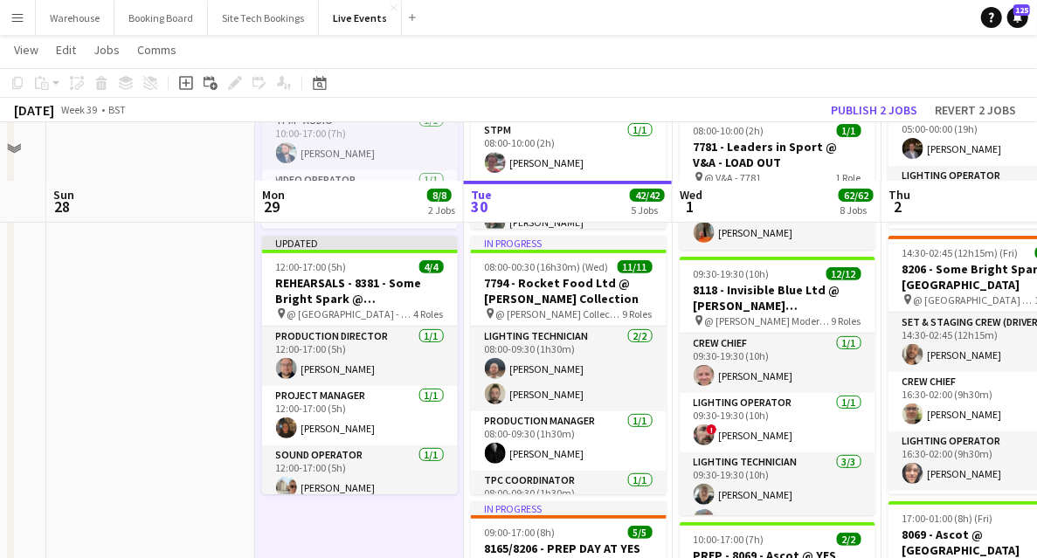
scroll to position [291, 0]
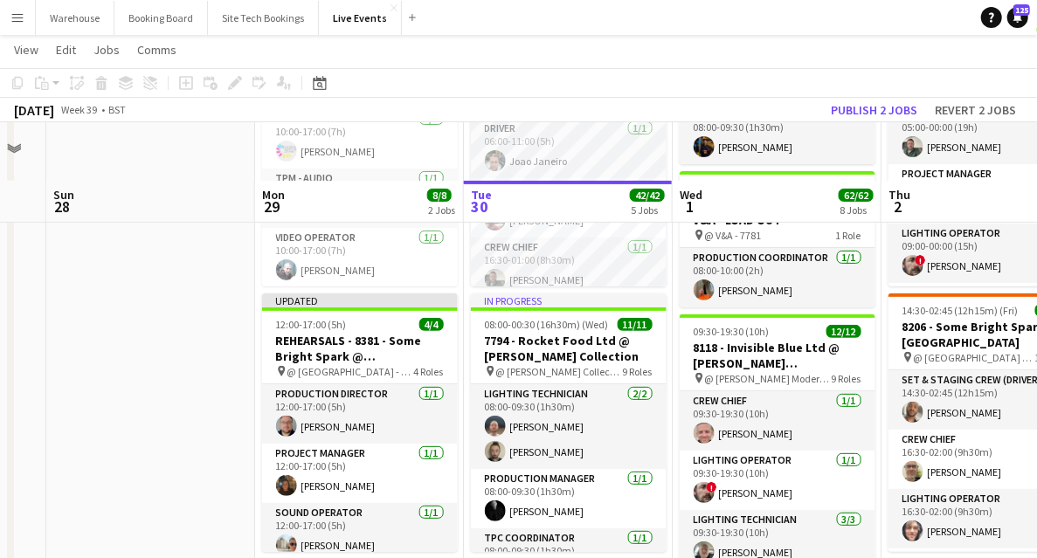
scroll to position [232, 0]
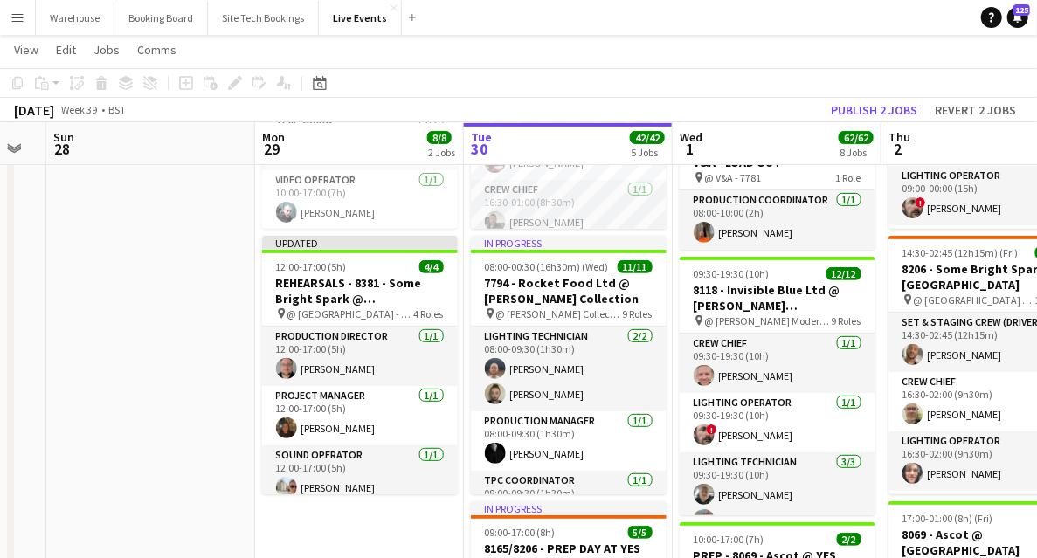
drag, startPoint x: 386, startPoint y: 518, endPoint x: -58, endPoint y: 449, distance: 449.3
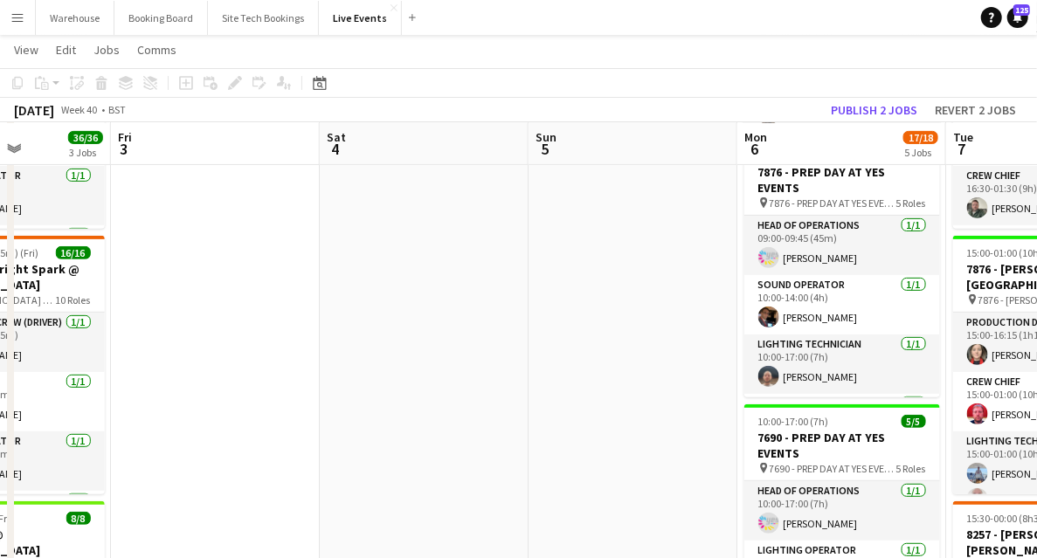
scroll to position [0, 507]
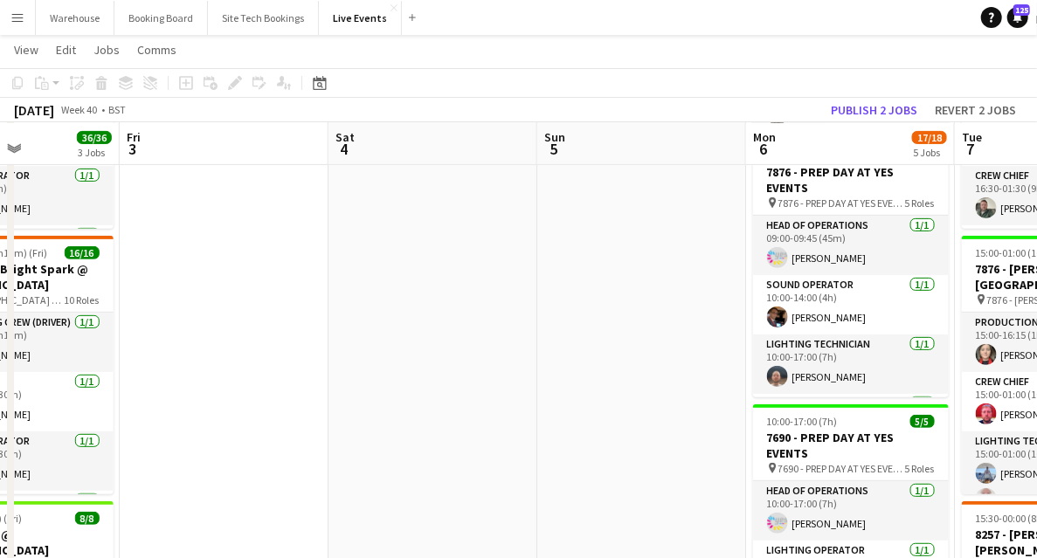
drag, startPoint x: 598, startPoint y: 419, endPoint x: -51, endPoint y: 414, distance: 648.5
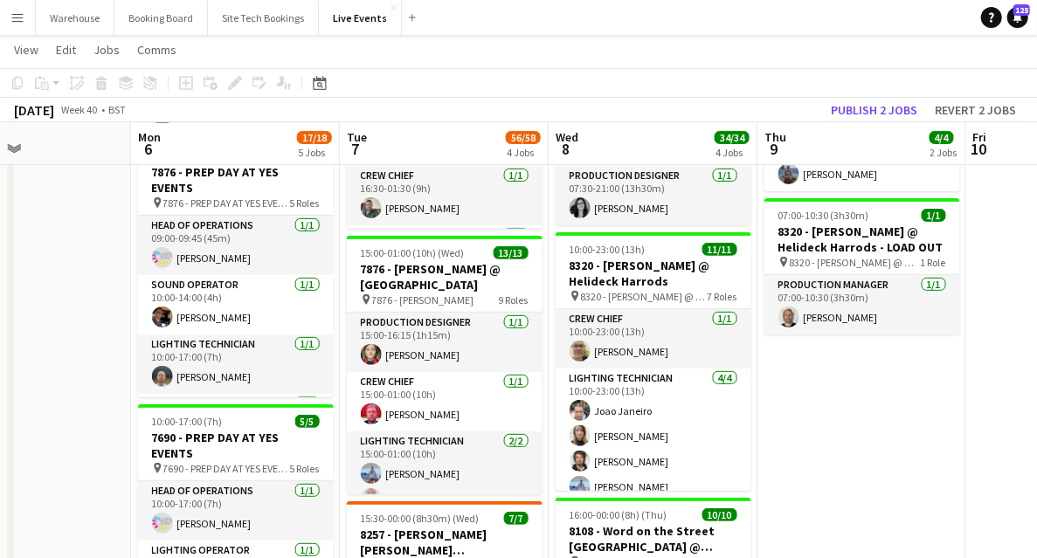
scroll to position [0, 517]
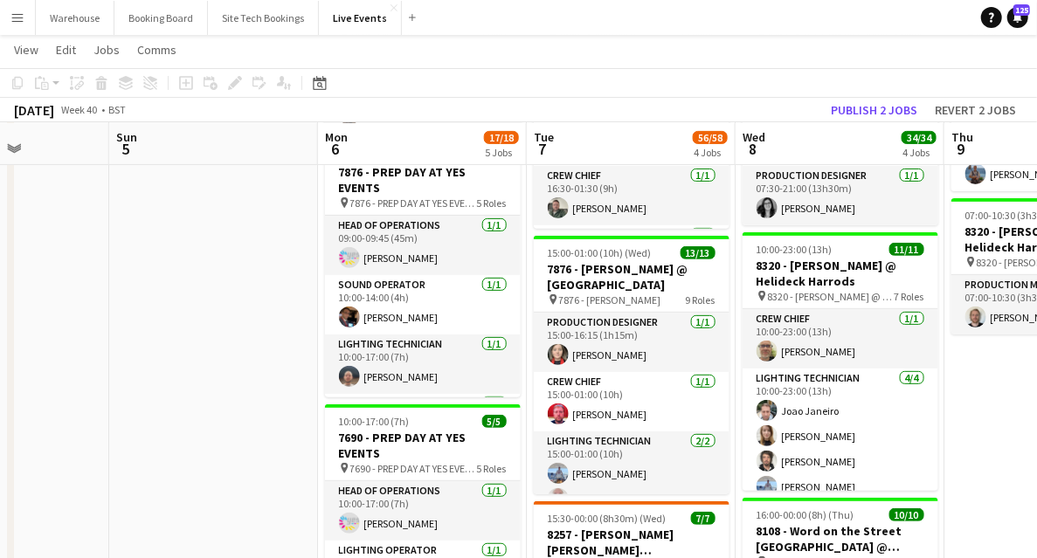
drag, startPoint x: 431, startPoint y: 343, endPoint x: 3, endPoint y: 346, distance: 427.4
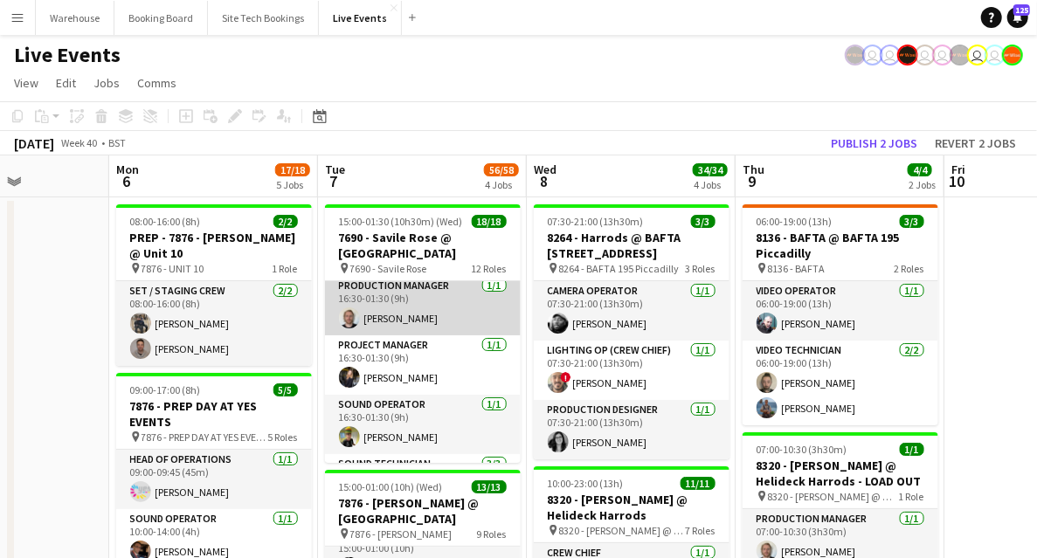
scroll to position [683, 0]
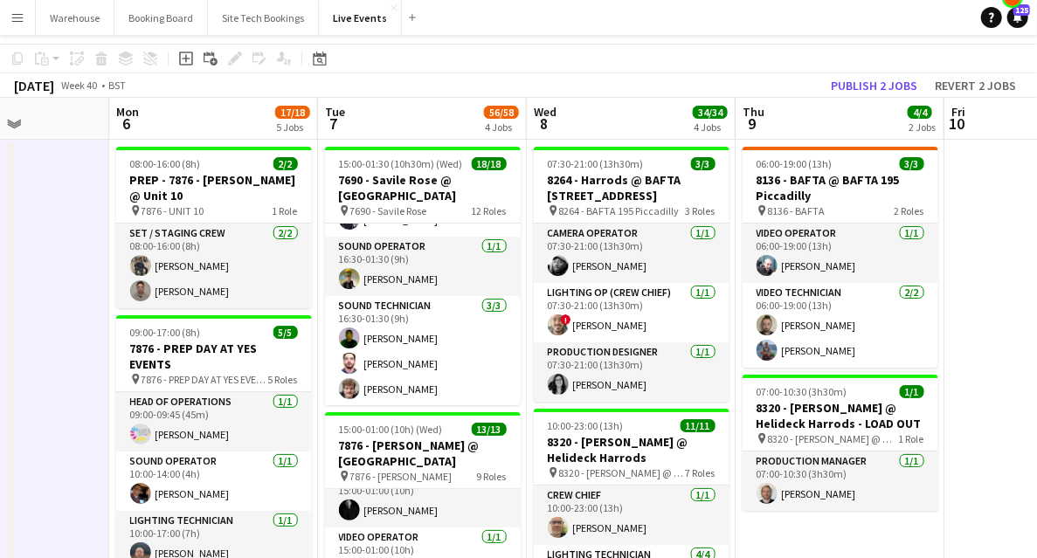
scroll to position [0, 0]
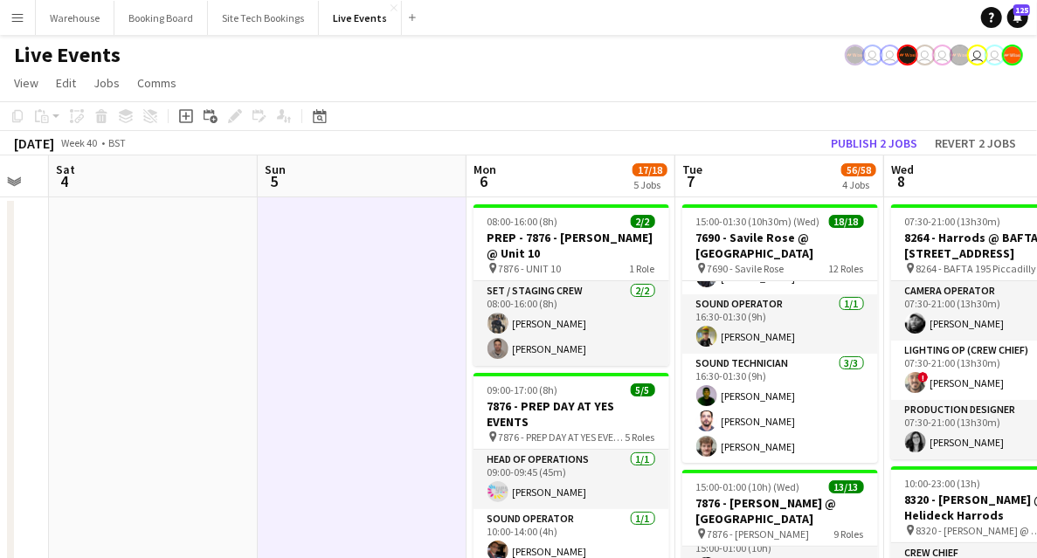
drag, startPoint x: 84, startPoint y: 332, endPoint x: 458, endPoint y: 315, distance: 374.4
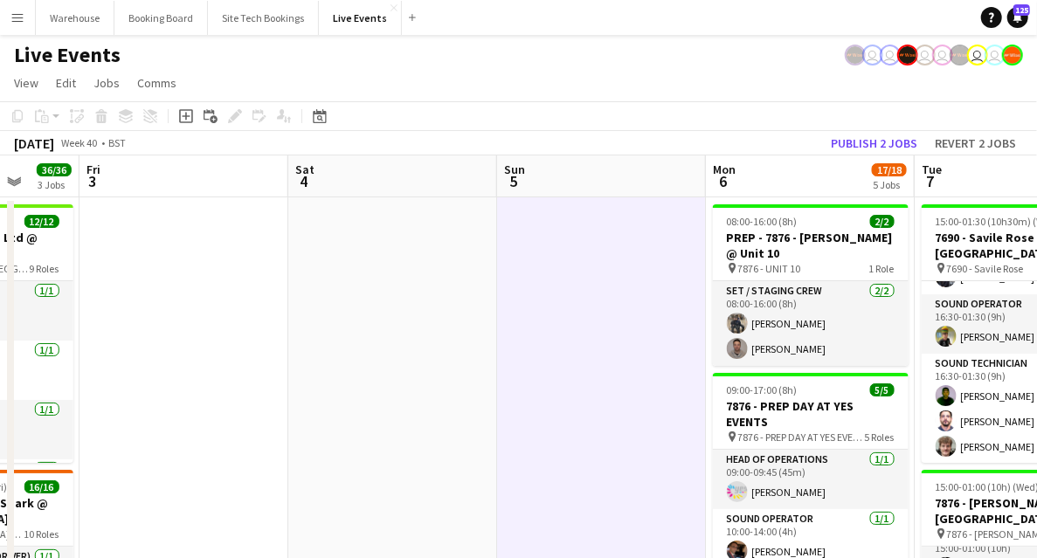
drag, startPoint x: 683, startPoint y: 322, endPoint x: 485, endPoint y: 336, distance: 198.9
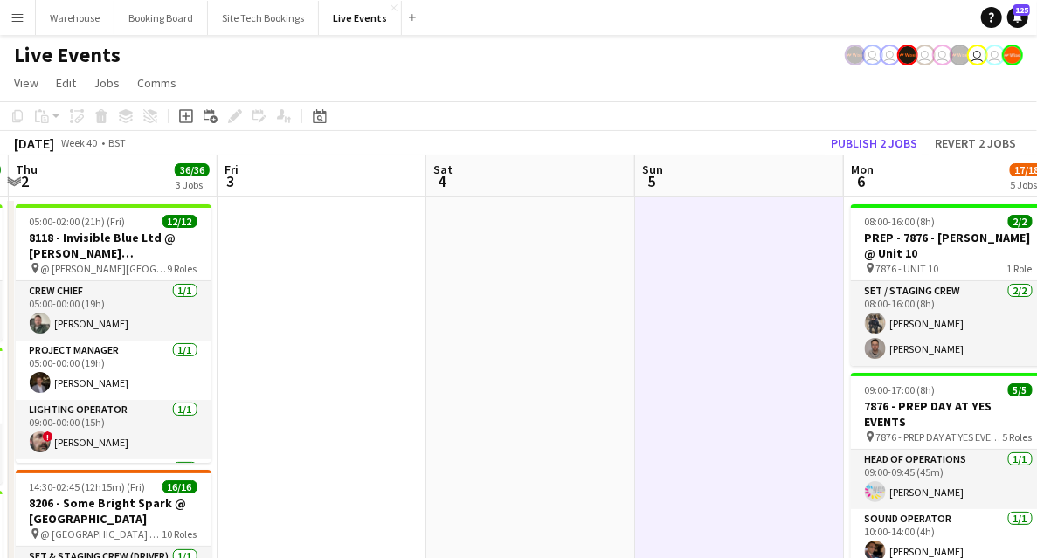
scroll to position [0, 651]
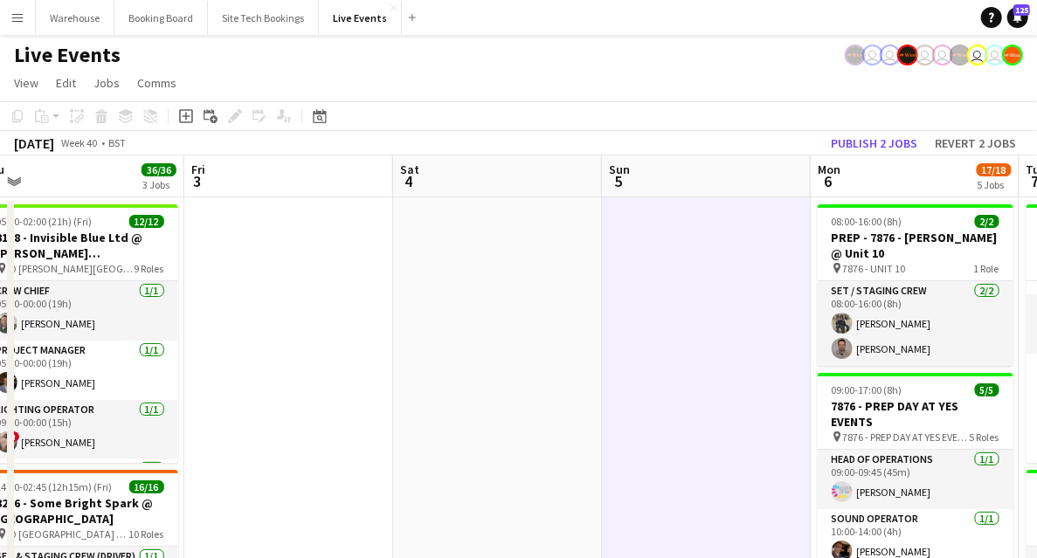
drag, startPoint x: 426, startPoint y: 339, endPoint x: 301, endPoint y: 340, distance: 125.9
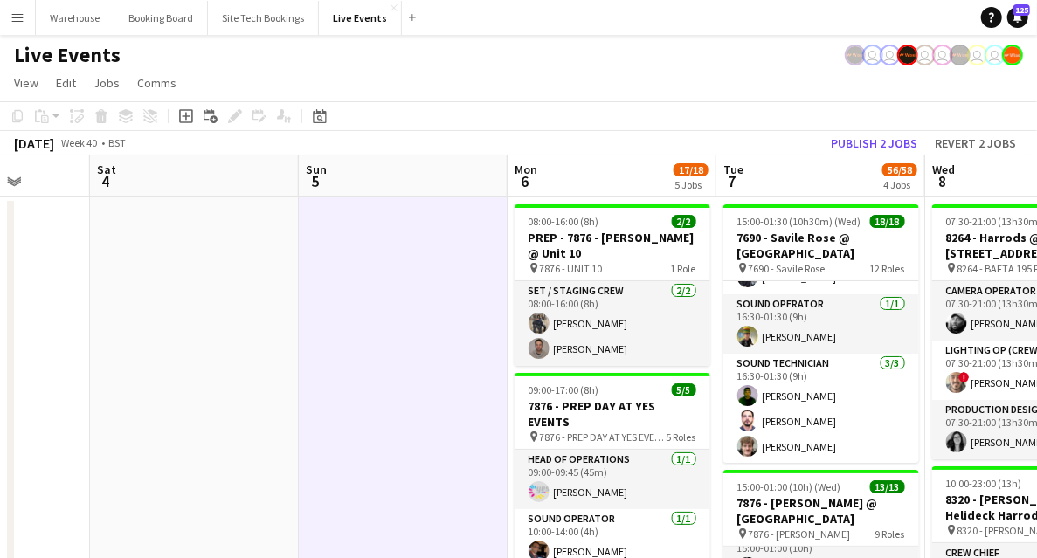
drag, startPoint x: 470, startPoint y: 442, endPoint x: 206, endPoint y: 433, distance: 264.1
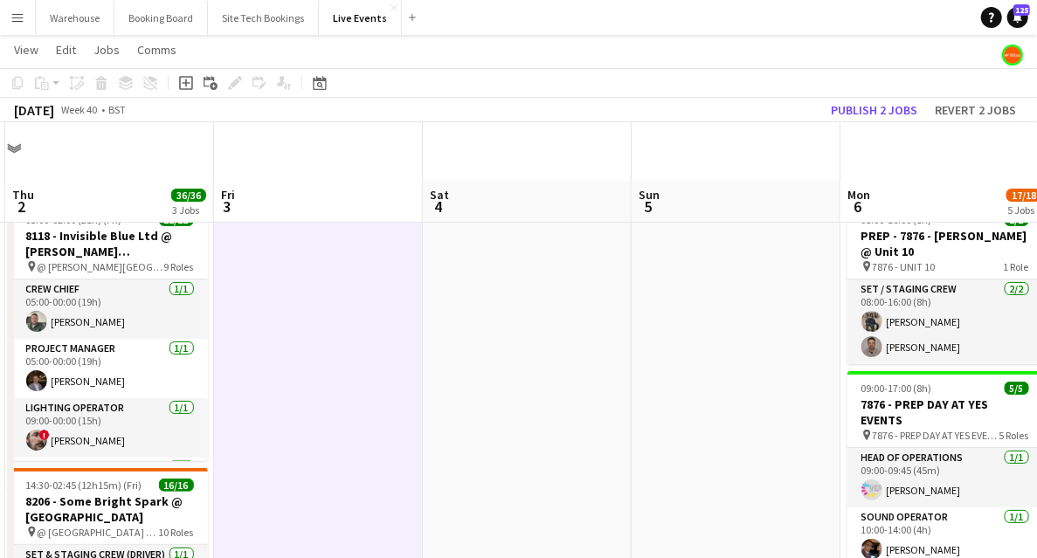
scroll to position [58, 0]
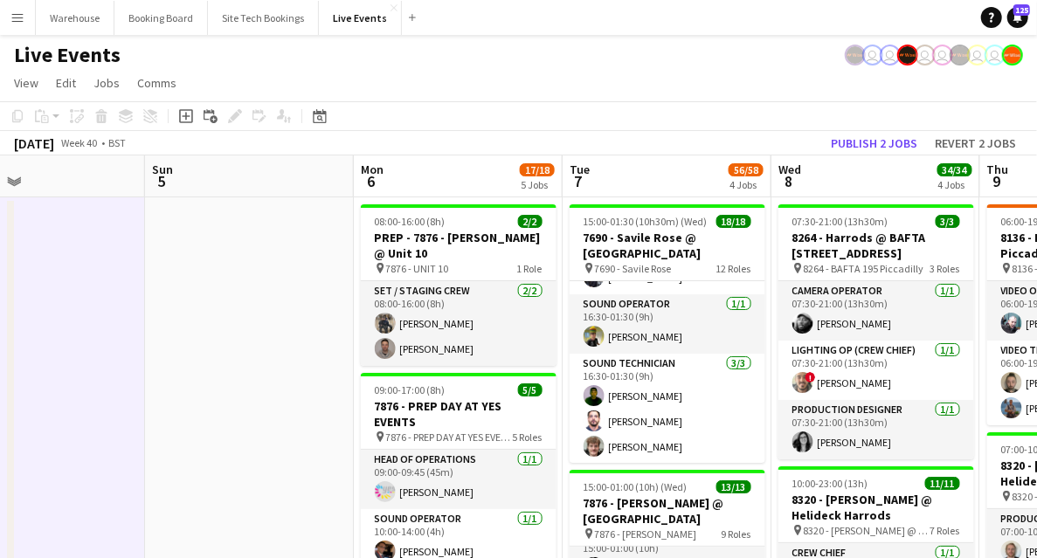
scroll to position [0, 502]
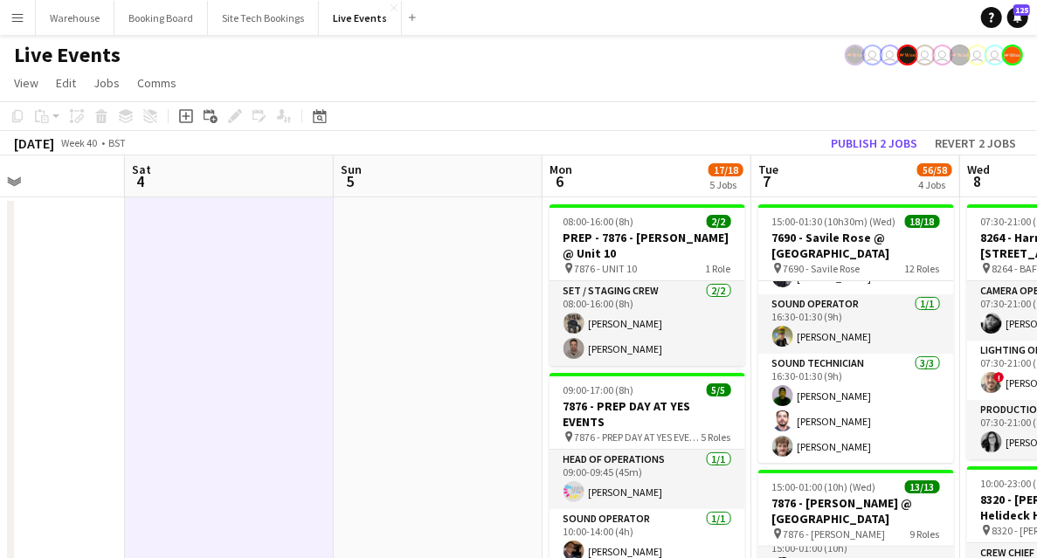
drag, startPoint x: 710, startPoint y: 339, endPoint x: 224, endPoint y: 322, distance: 486.2
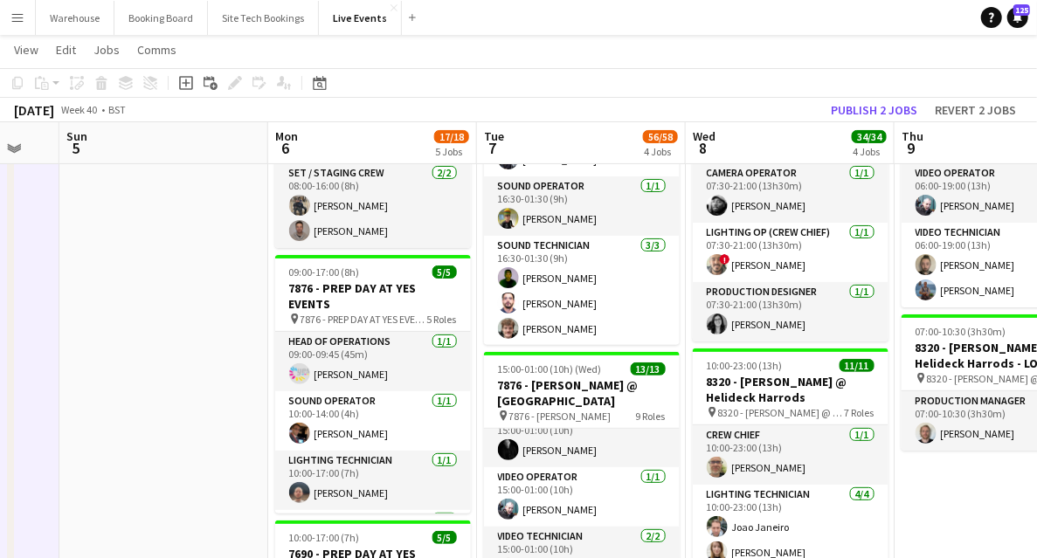
scroll to position [0, 584]
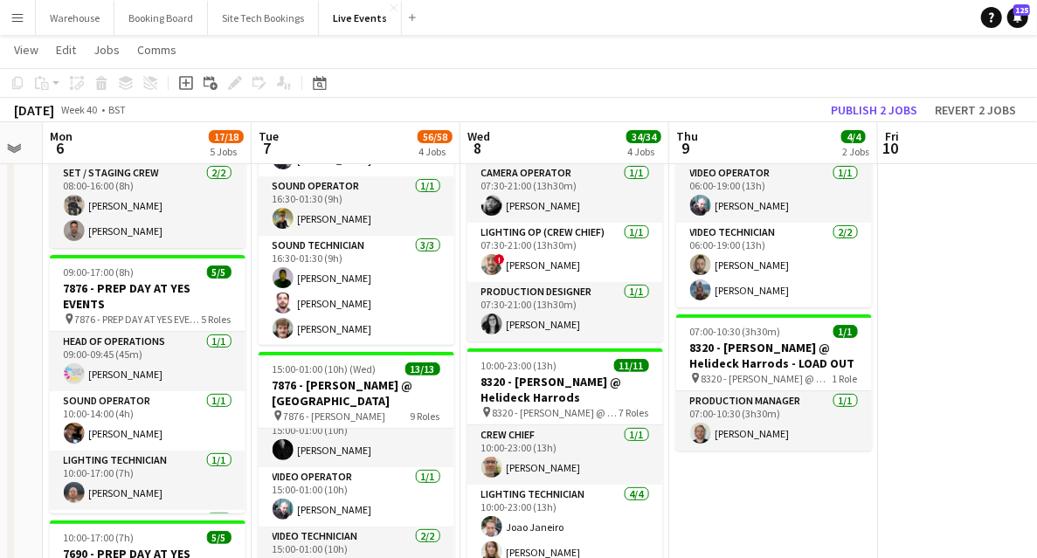
drag, startPoint x: 122, startPoint y: 324, endPoint x: -6, endPoint y: 329, distance: 128.5
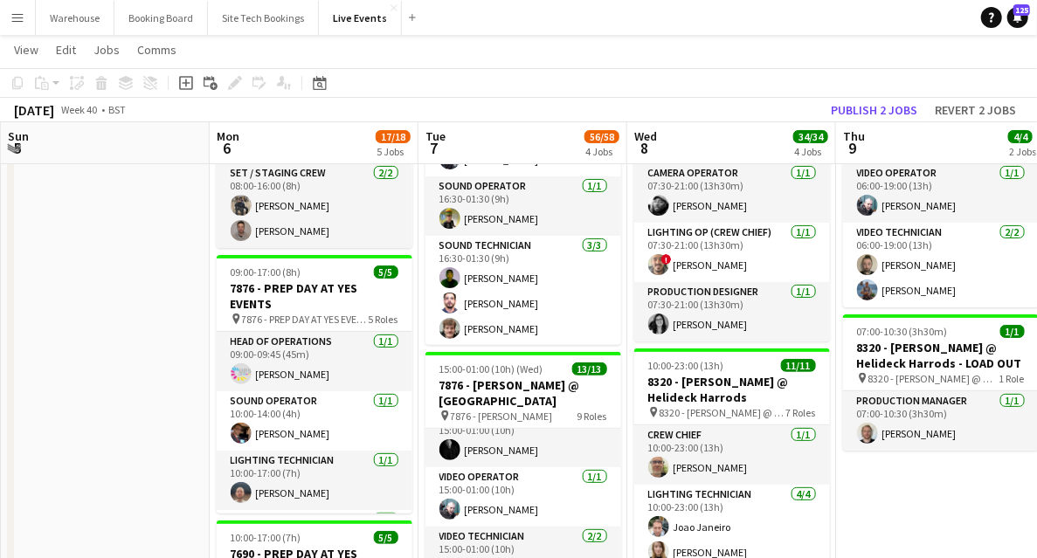
drag, startPoint x: 738, startPoint y: 487, endPoint x: 939, endPoint y: 415, distance: 214.2
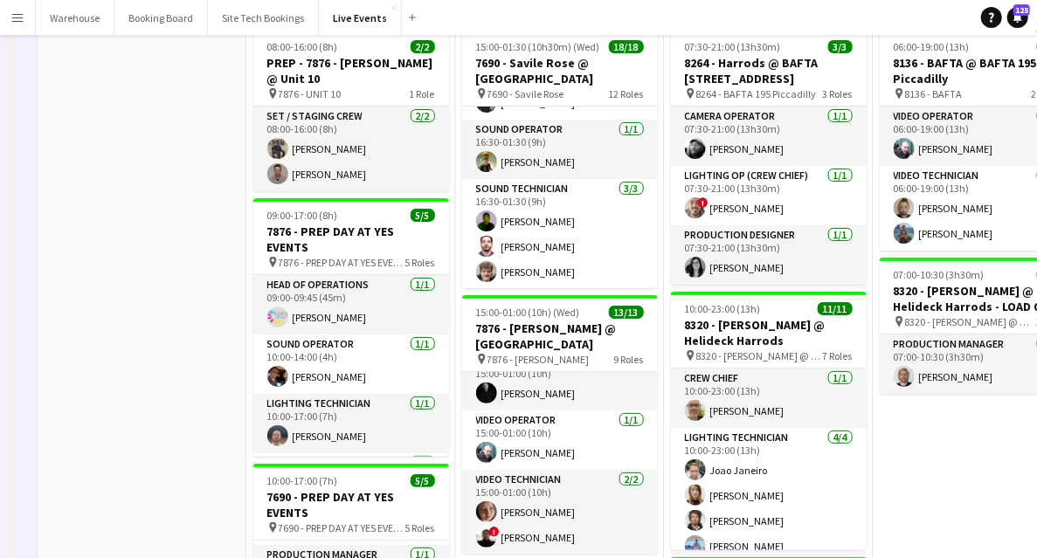
scroll to position [0, 0]
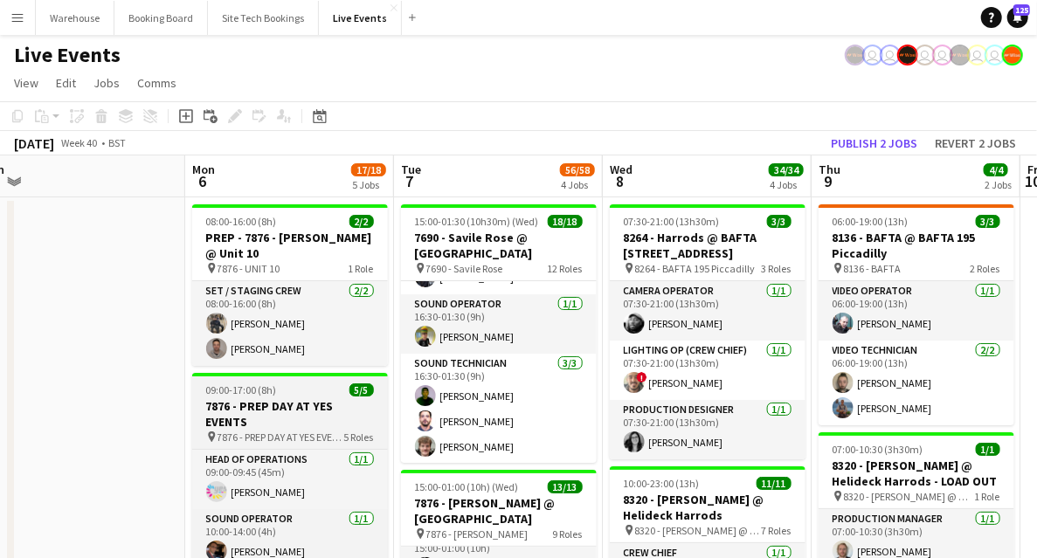
drag, startPoint x: 229, startPoint y: 371, endPoint x: 191, endPoint y: 375, distance: 38.7
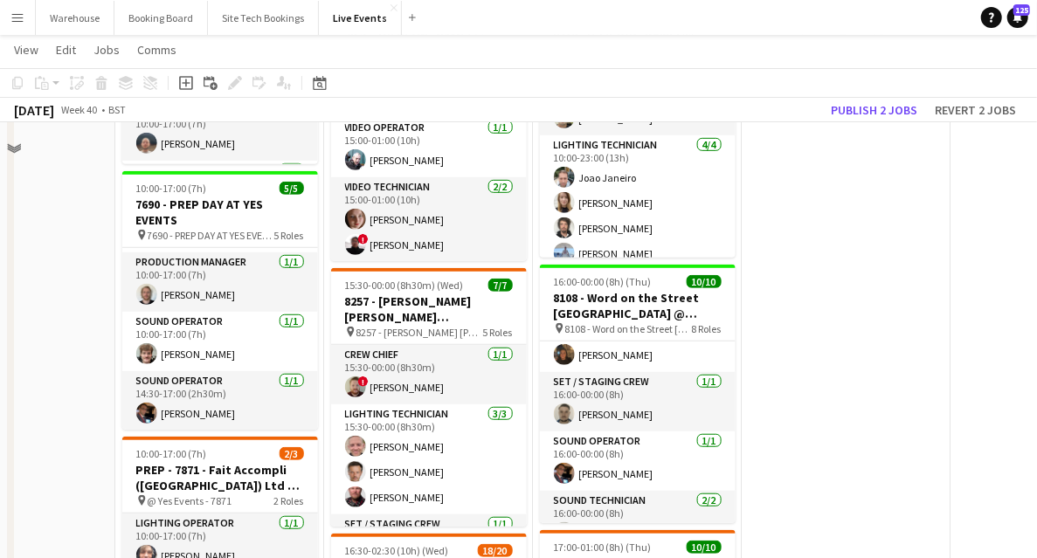
scroll to position [350, 0]
